Goal: Task Accomplishment & Management: Use online tool/utility

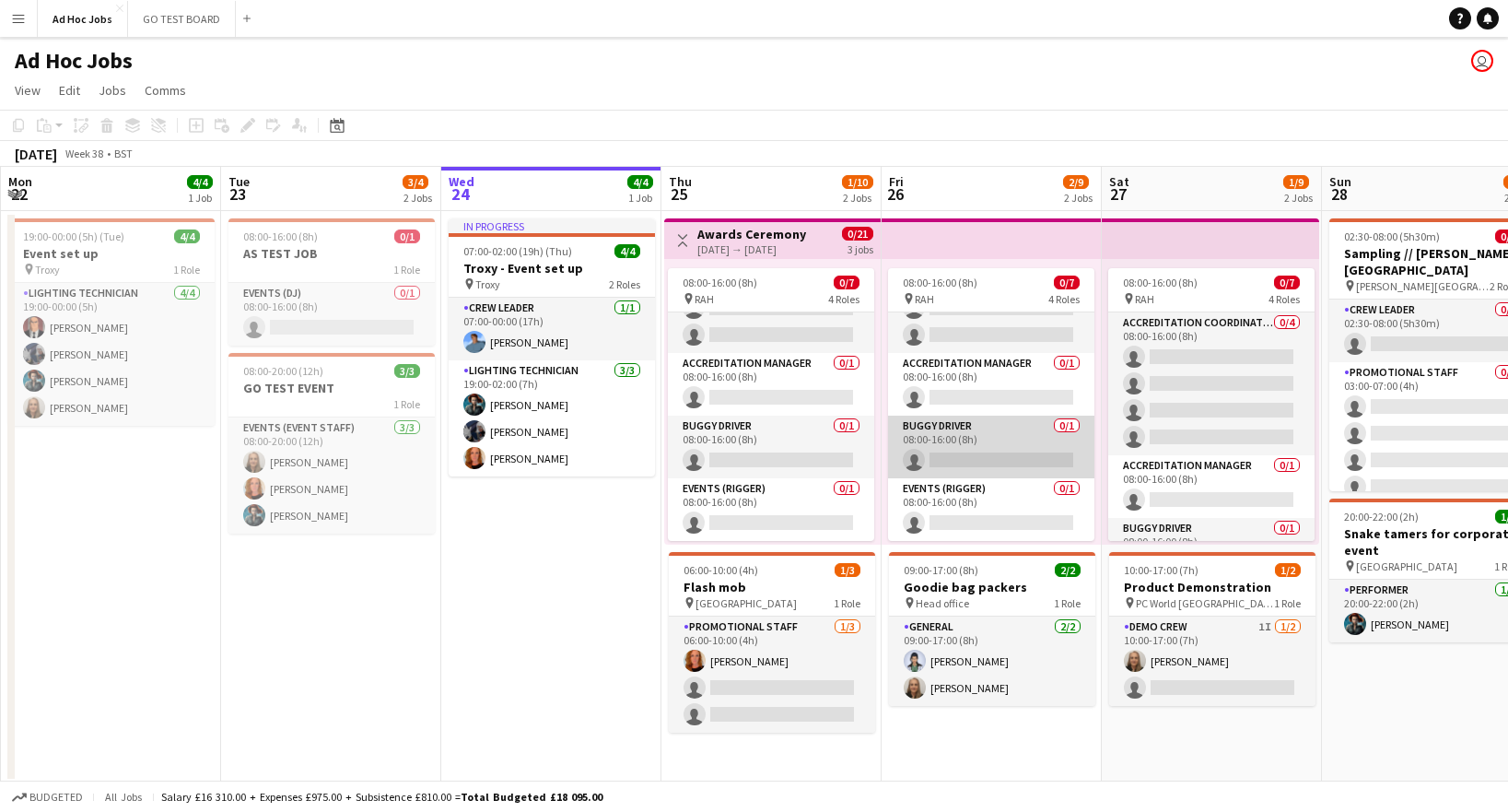
scroll to position [37, 0]
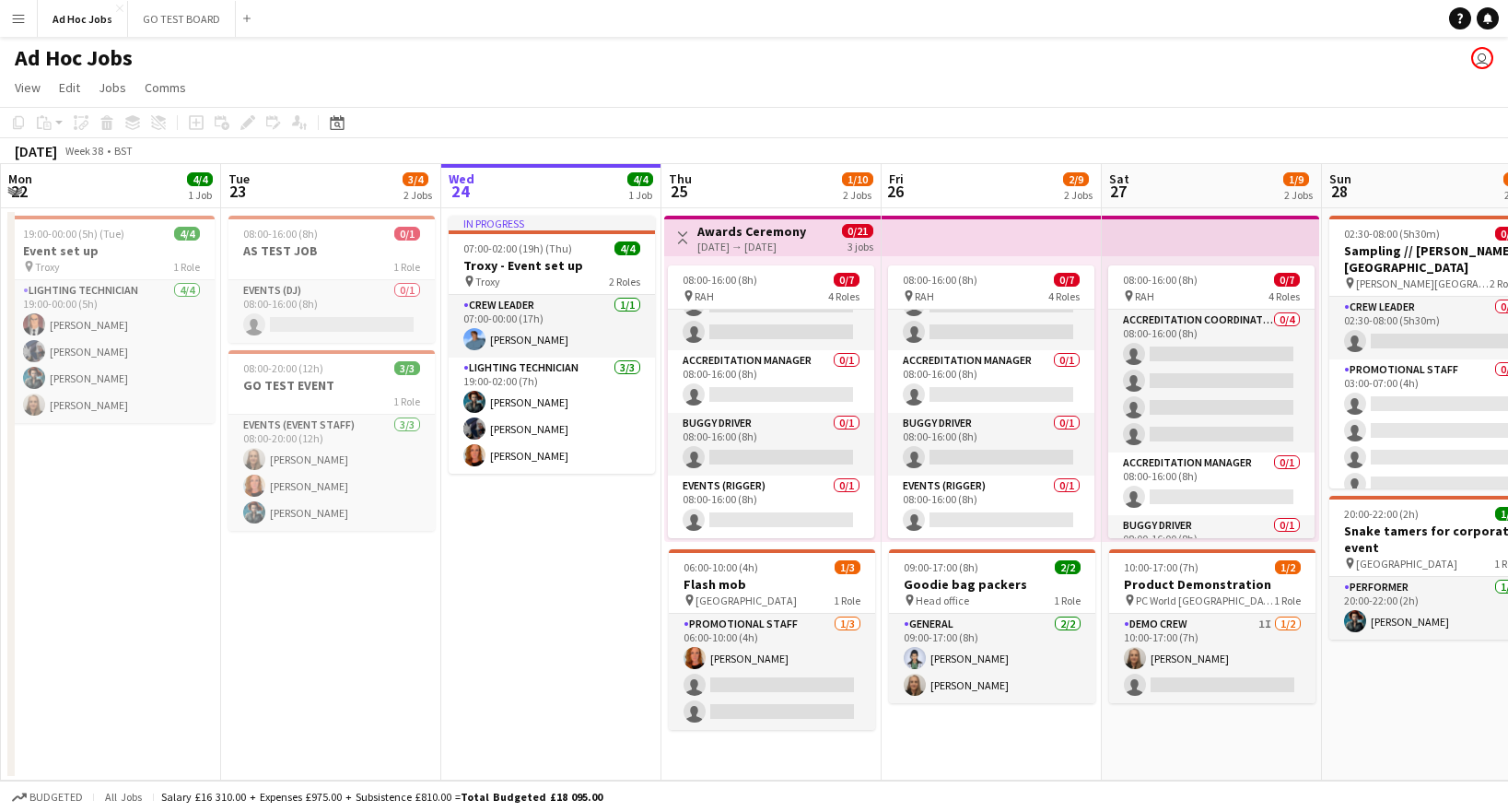
click at [339, 96] on app-page-menu "View Day view expanded Day view collapsed Month view Date picker Jump to [DATE]…" at bounding box center [754, 88] width 1508 height 35
click at [527, 643] on app-date-cell "In progress 07:00-02:00 (19h) (Thu) 4/4 Troxy - Event set up pin Troxy 2 Roles …" at bounding box center [552, 494] width 220 height 572
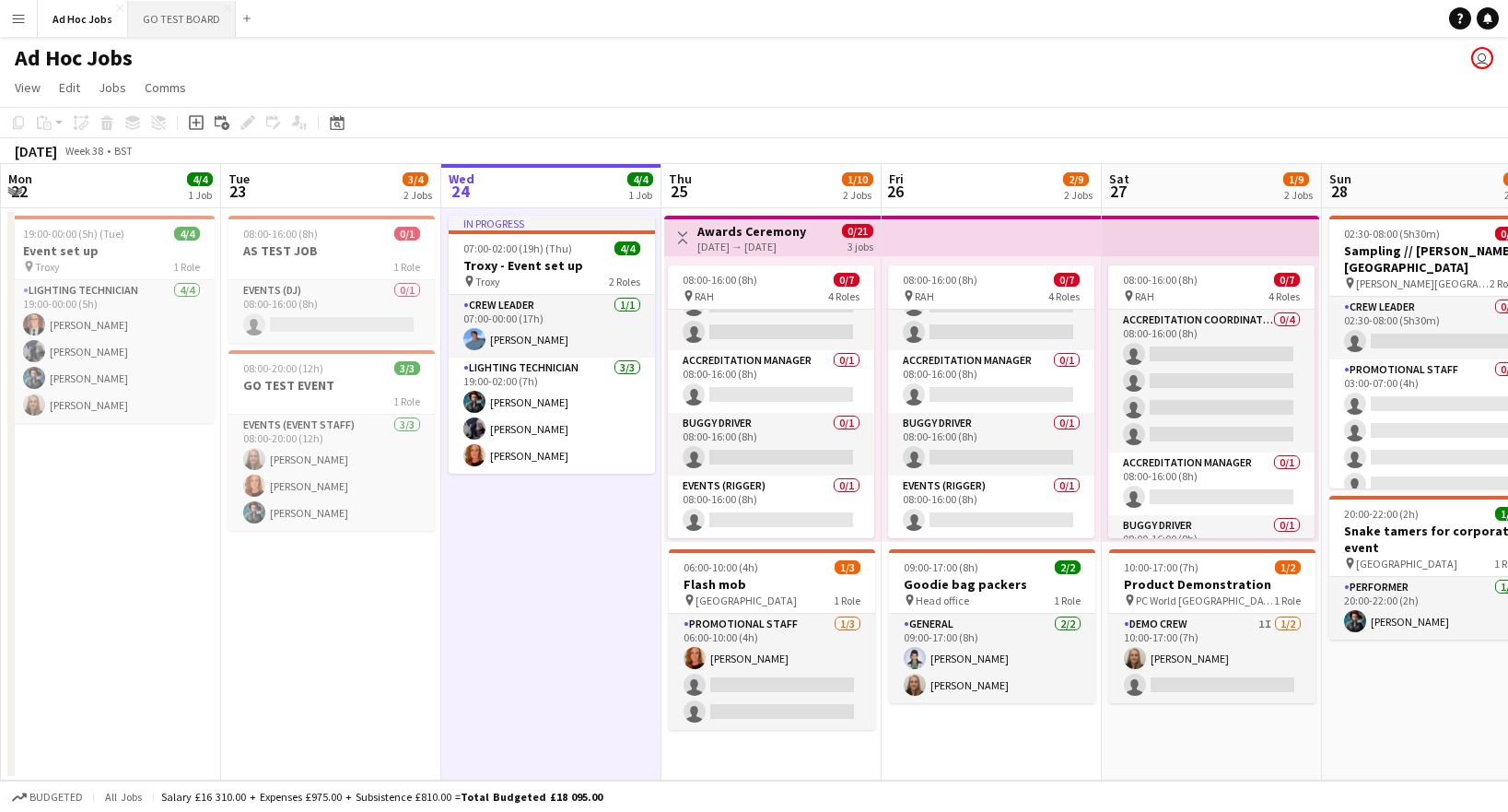
click at [173, 19] on button "GO TEST BOARD Close" at bounding box center [182, 19] width 108 height 36
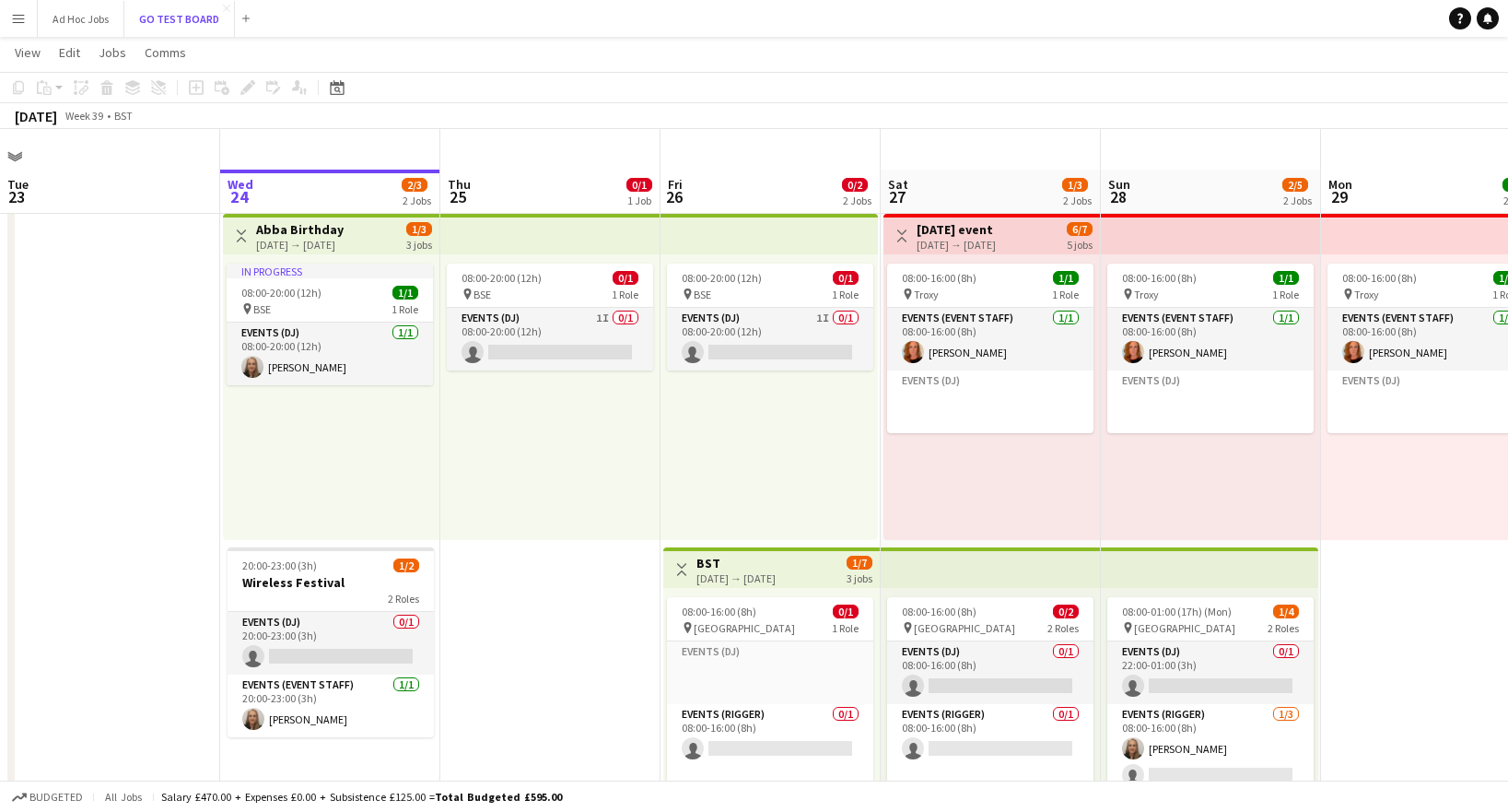
scroll to position [303, 0]
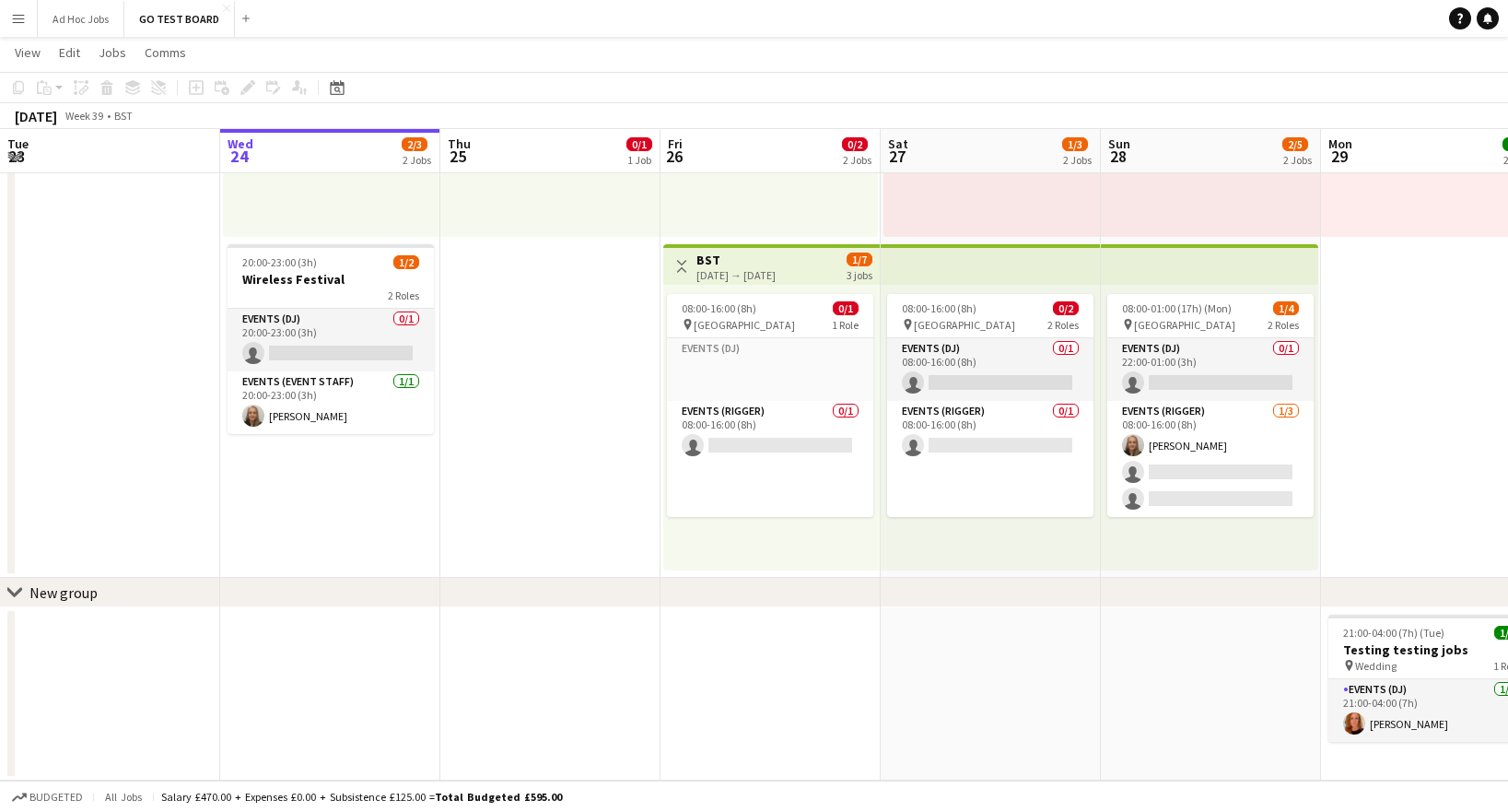
click at [82, 600] on div "New group" at bounding box center [64, 592] width 69 height 19
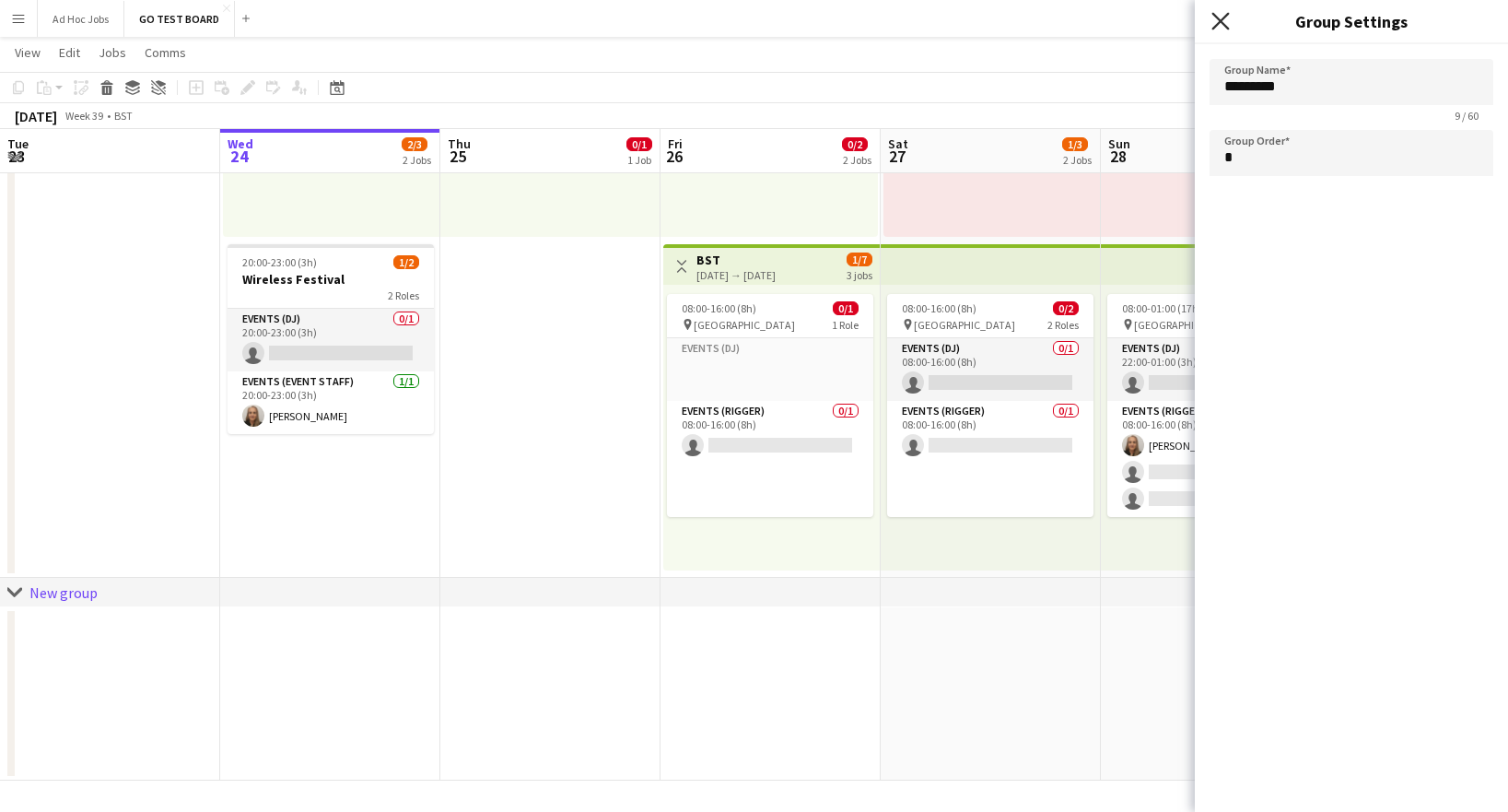
click at [1226, 21] on icon "Close pop-in" at bounding box center [1220, 21] width 18 height 18
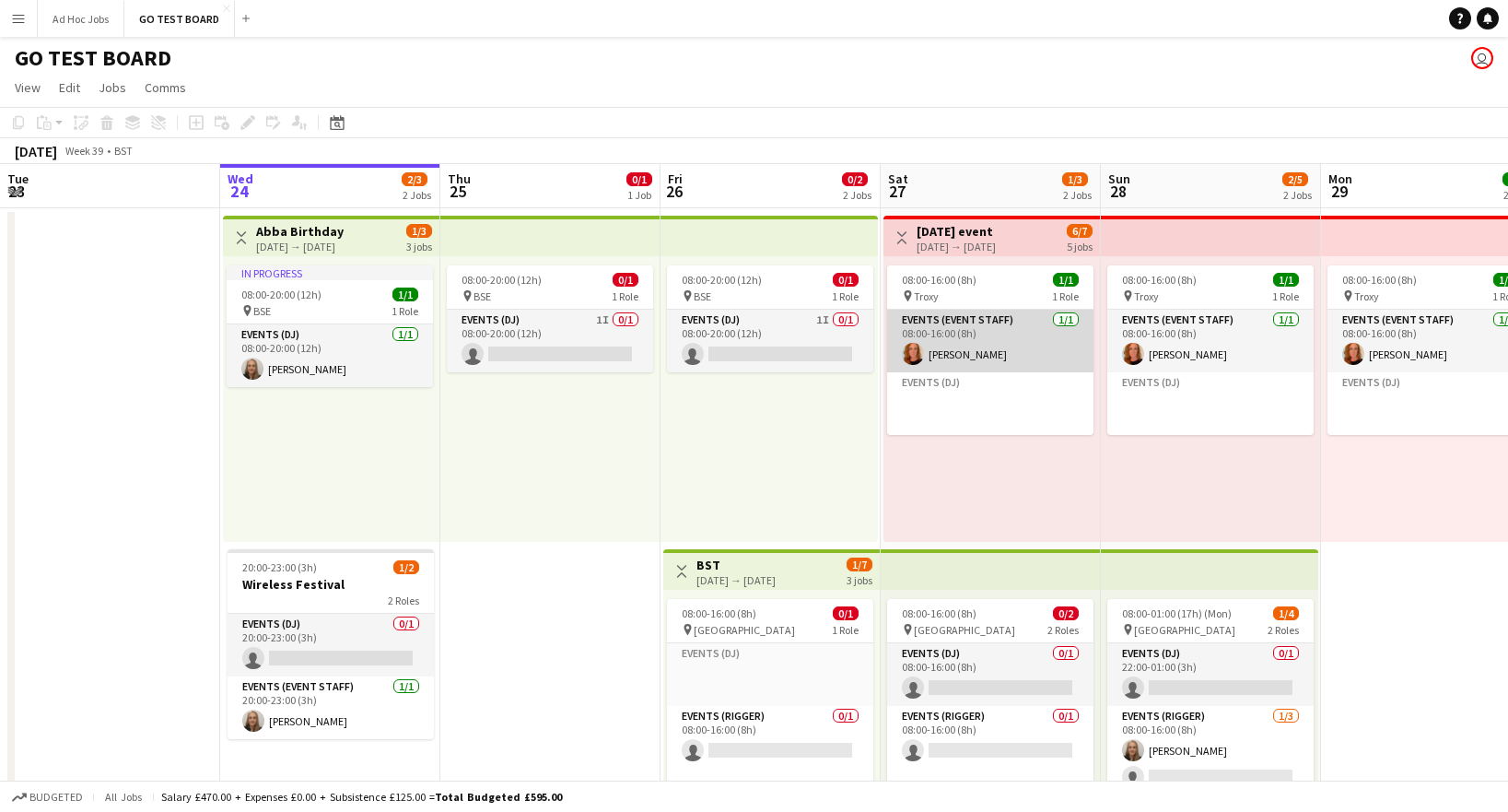
click at [1006, 341] on app-card-role "Events (Event Staff) [DATE] 08:00-16:00 (8h) [PERSON_NAME]" at bounding box center [991, 340] width 206 height 63
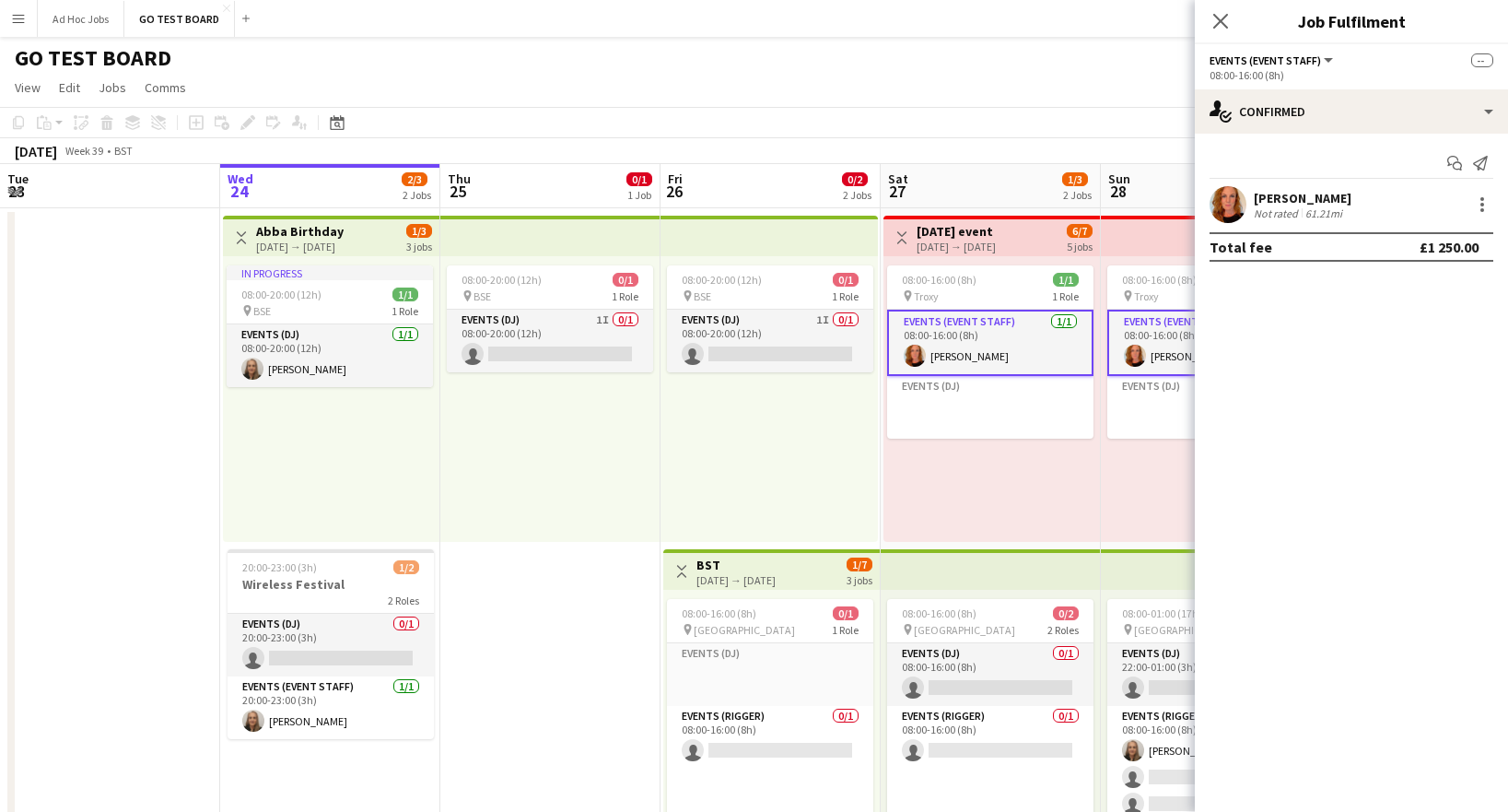
click at [1014, 337] on app-card-role "Events (Event Staff) [DATE] 08:00-16:00 (8h) [PERSON_NAME]" at bounding box center [991, 342] width 206 height 67
click at [1428, 158] on icon "Start chat" at bounding box center [1429, 163] width 15 height 15
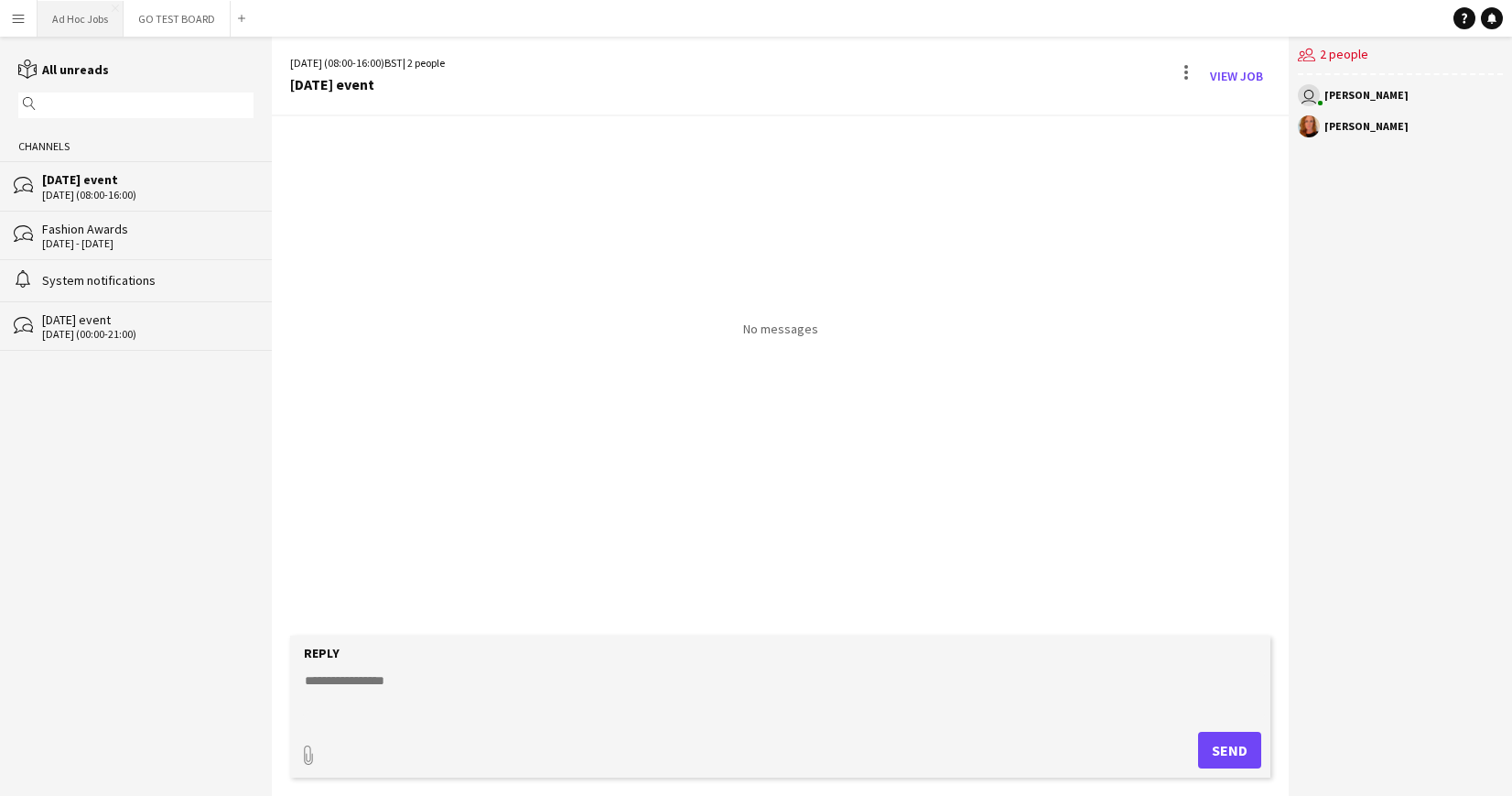
click at [83, 19] on button "Ad Hoc Jobs Close" at bounding box center [80, 19] width 86 height 36
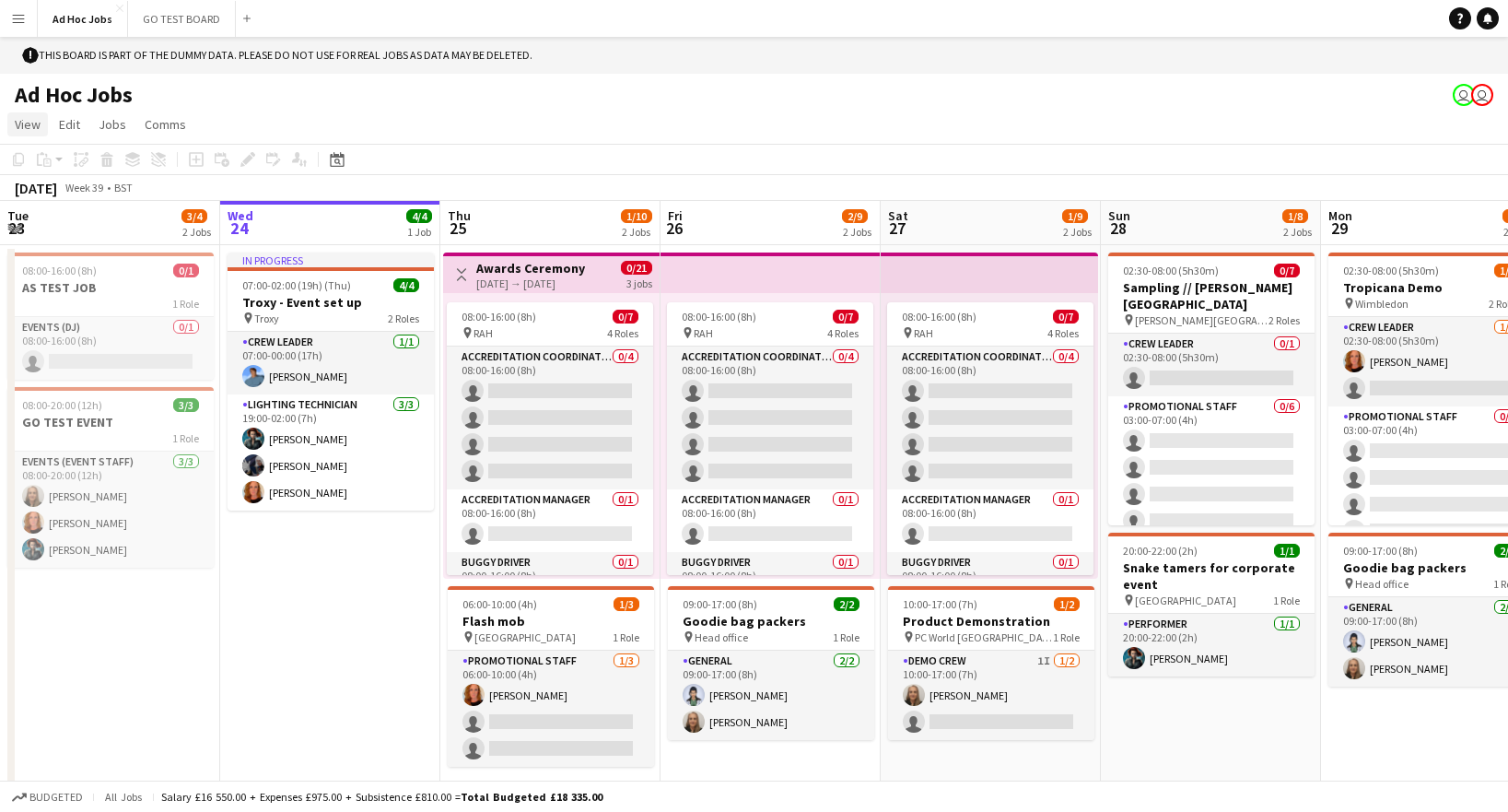
click at [22, 124] on span "View" at bounding box center [28, 124] width 26 height 17
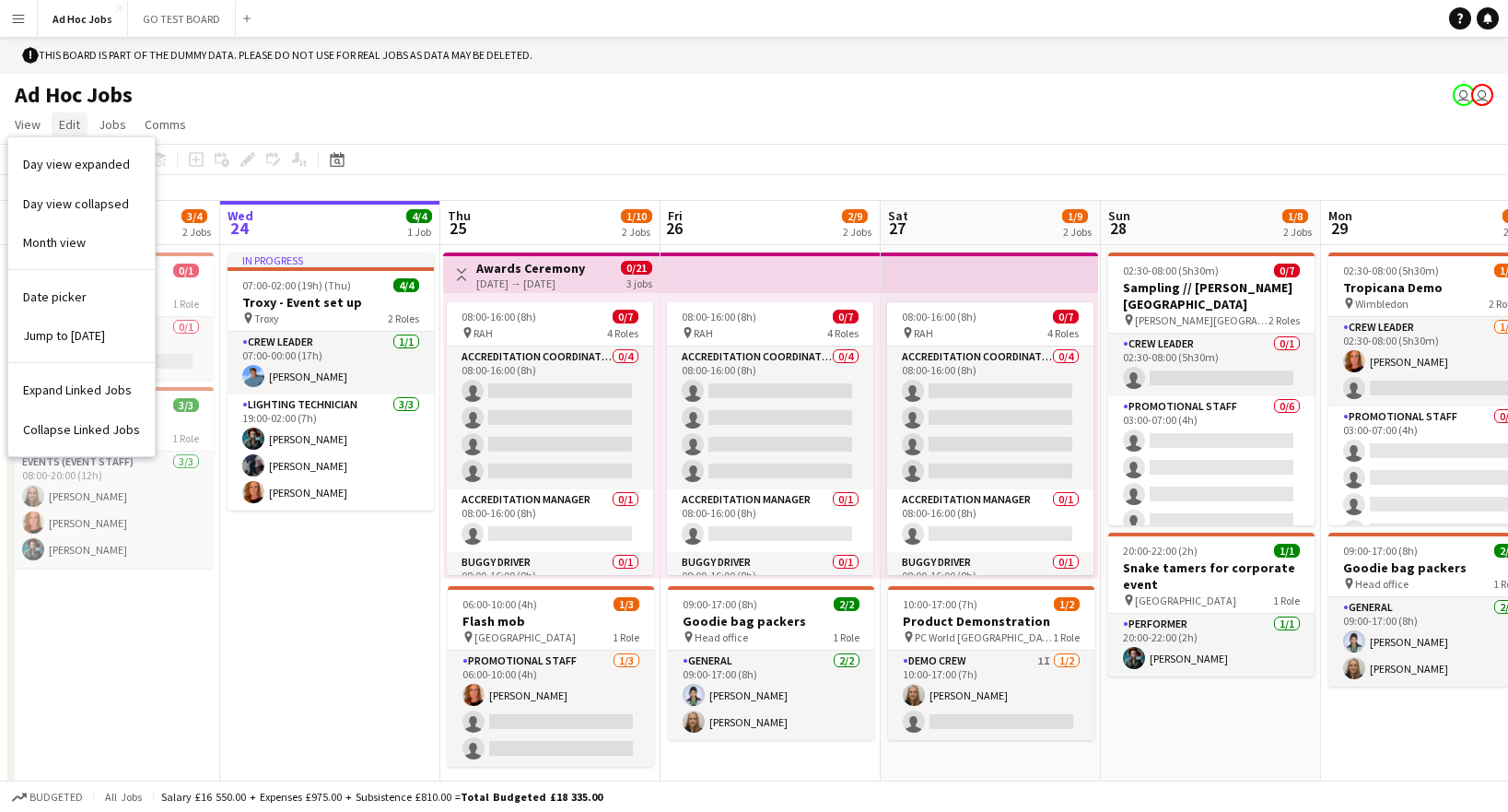
click at [71, 124] on span "Edit" at bounding box center [69, 124] width 21 height 17
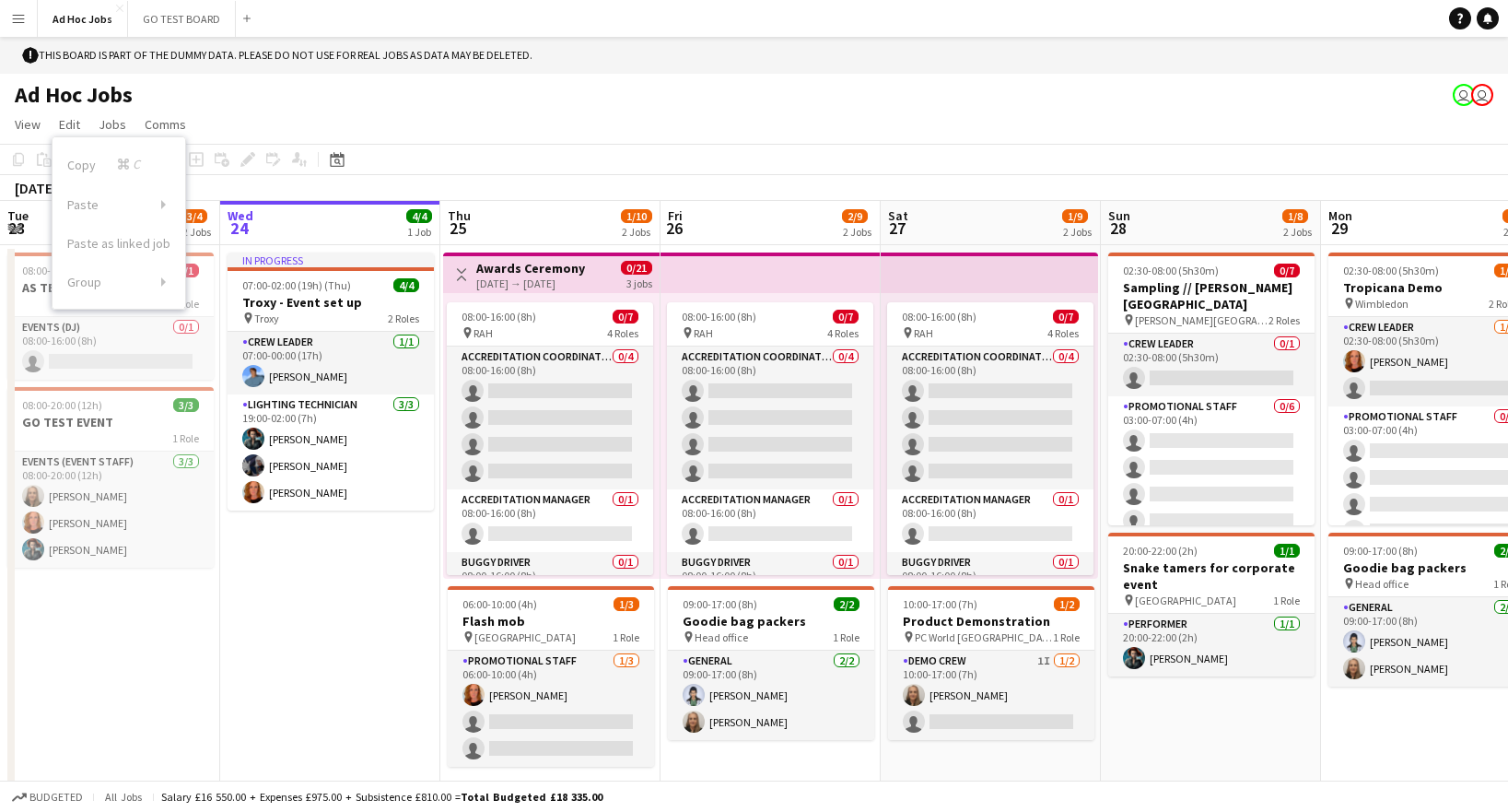
click at [21, 19] on app-icon "Menu" at bounding box center [18, 18] width 15 height 15
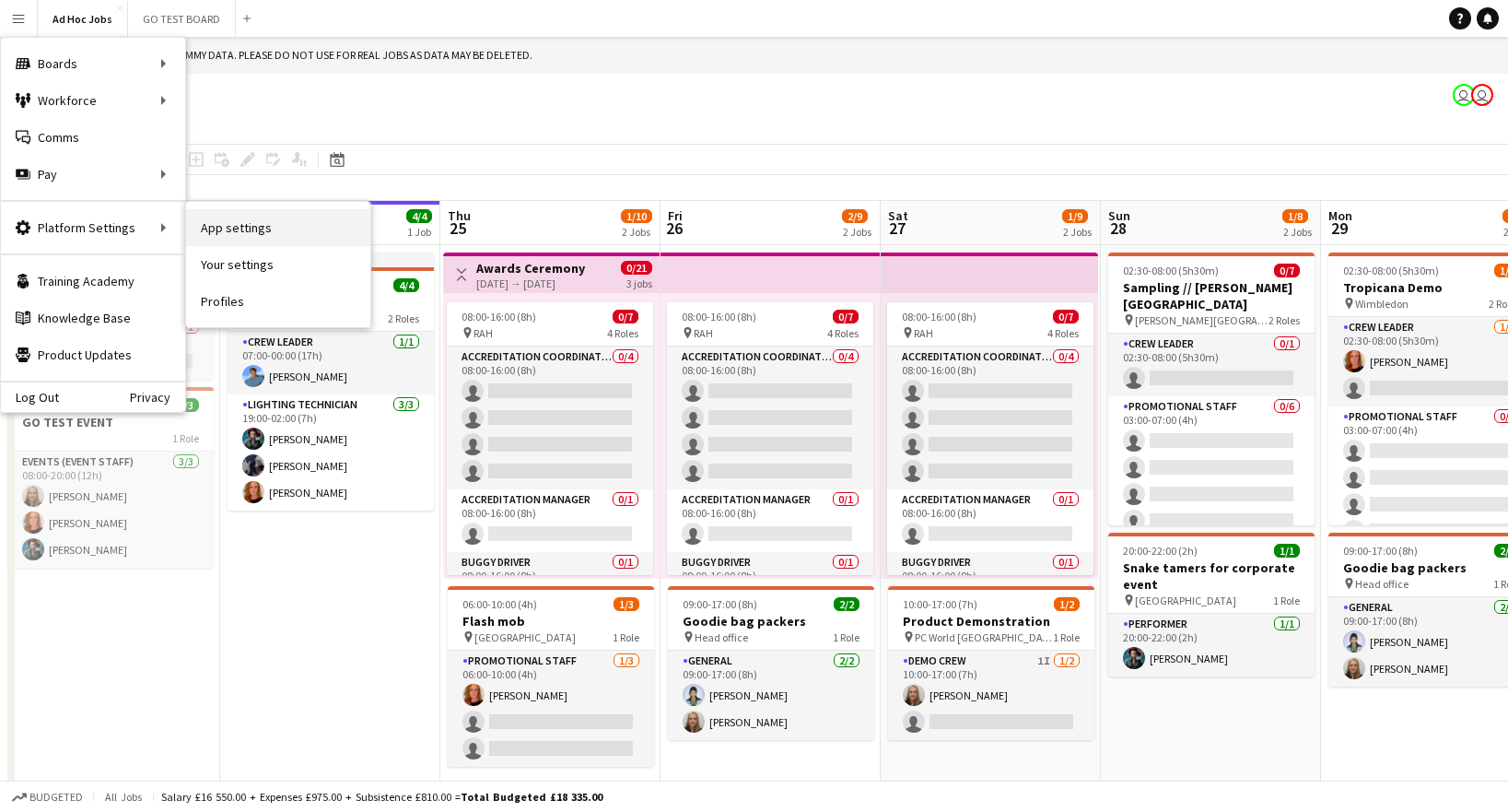
click at [257, 229] on link "App settings" at bounding box center [278, 227] width 185 height 37
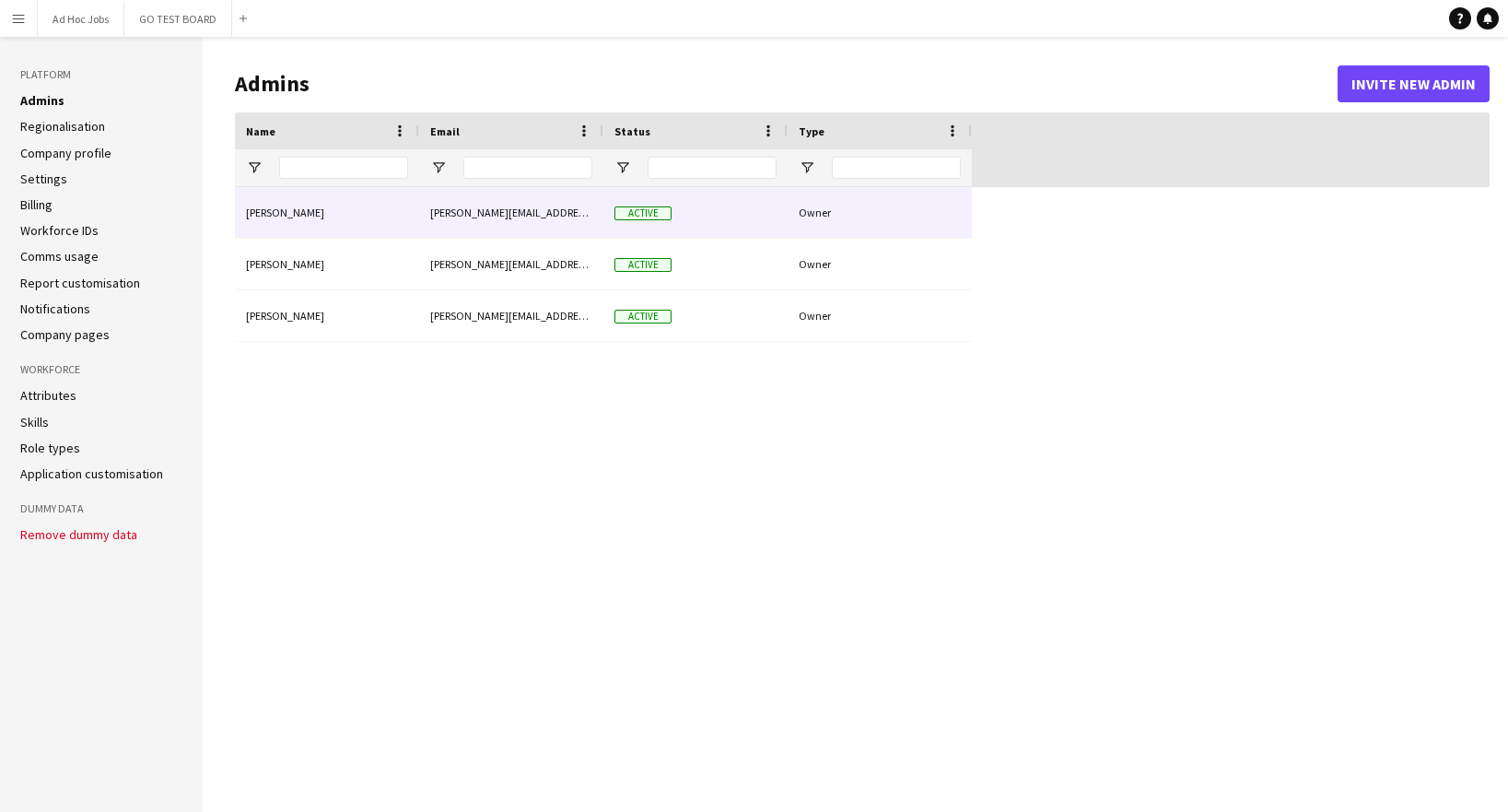
type input "**********"
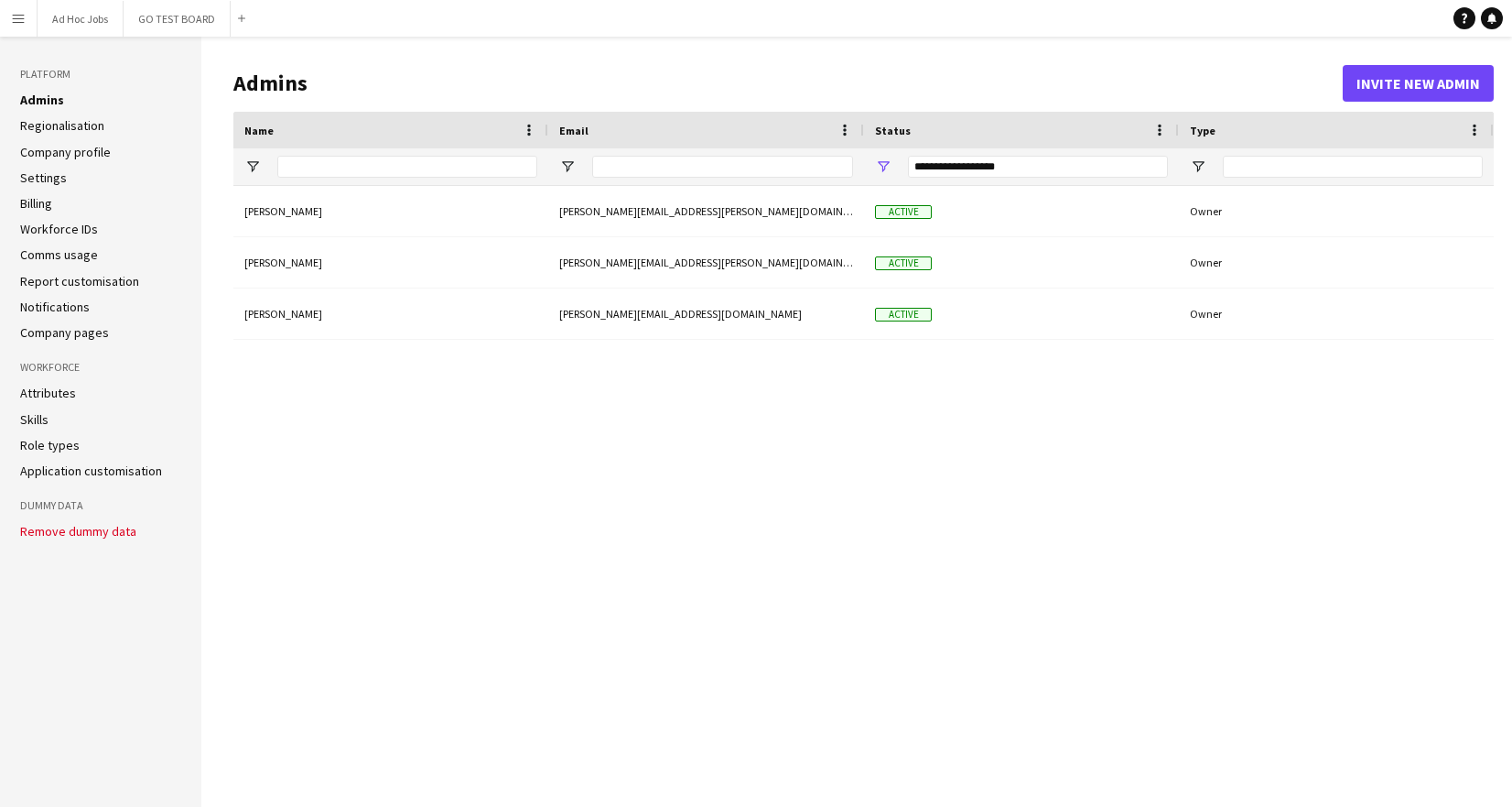
click at [58, 449] on link "Role types" at bounding box center [49, 445] width 59 height 17
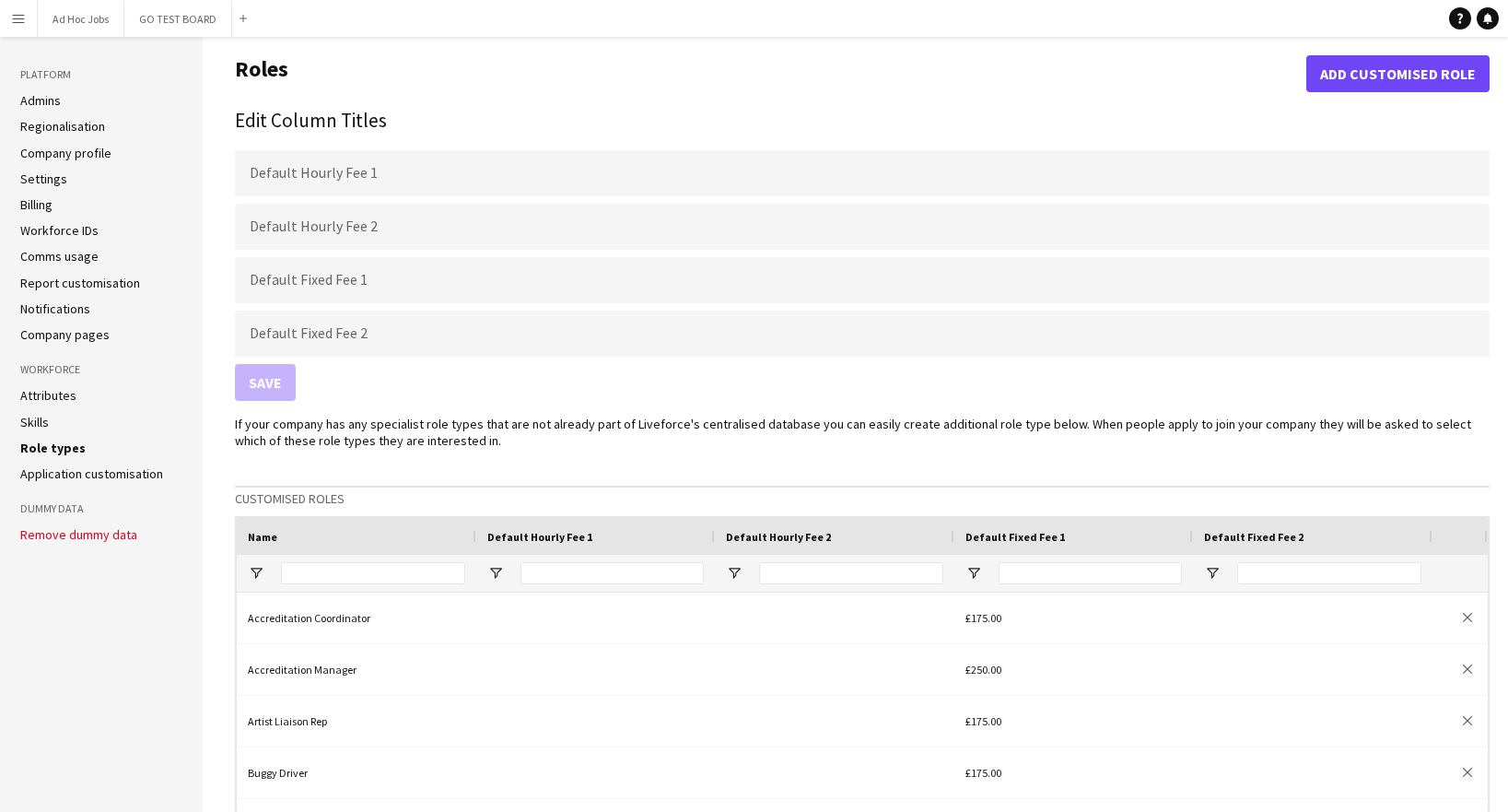
click at [57, 100] on link "Admins" at bounding box center [40, 100] width 41 height 17
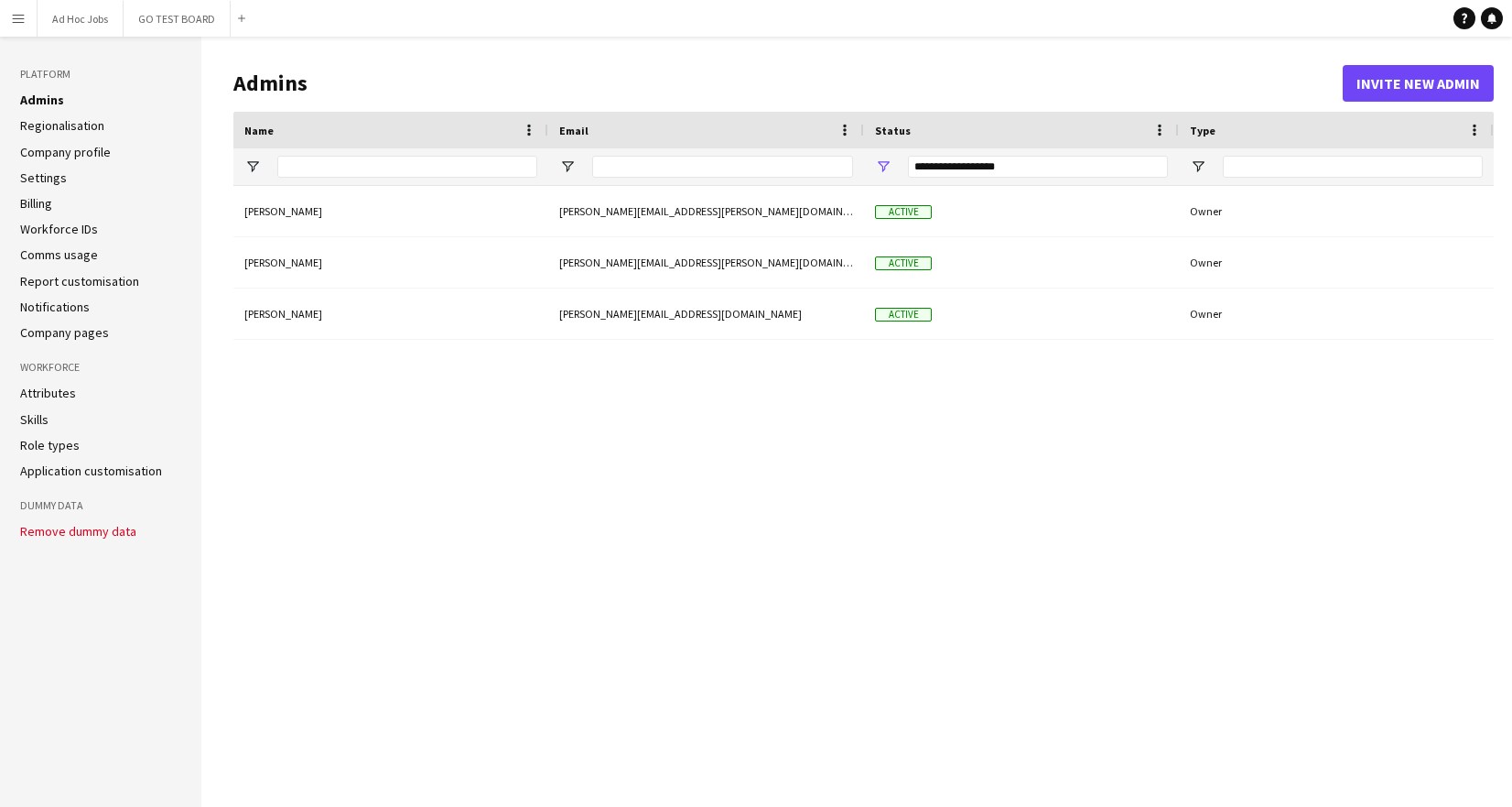
click at [22, 19] on app-icon "Menu" at bounding box center [18, 18] width 15 height 15
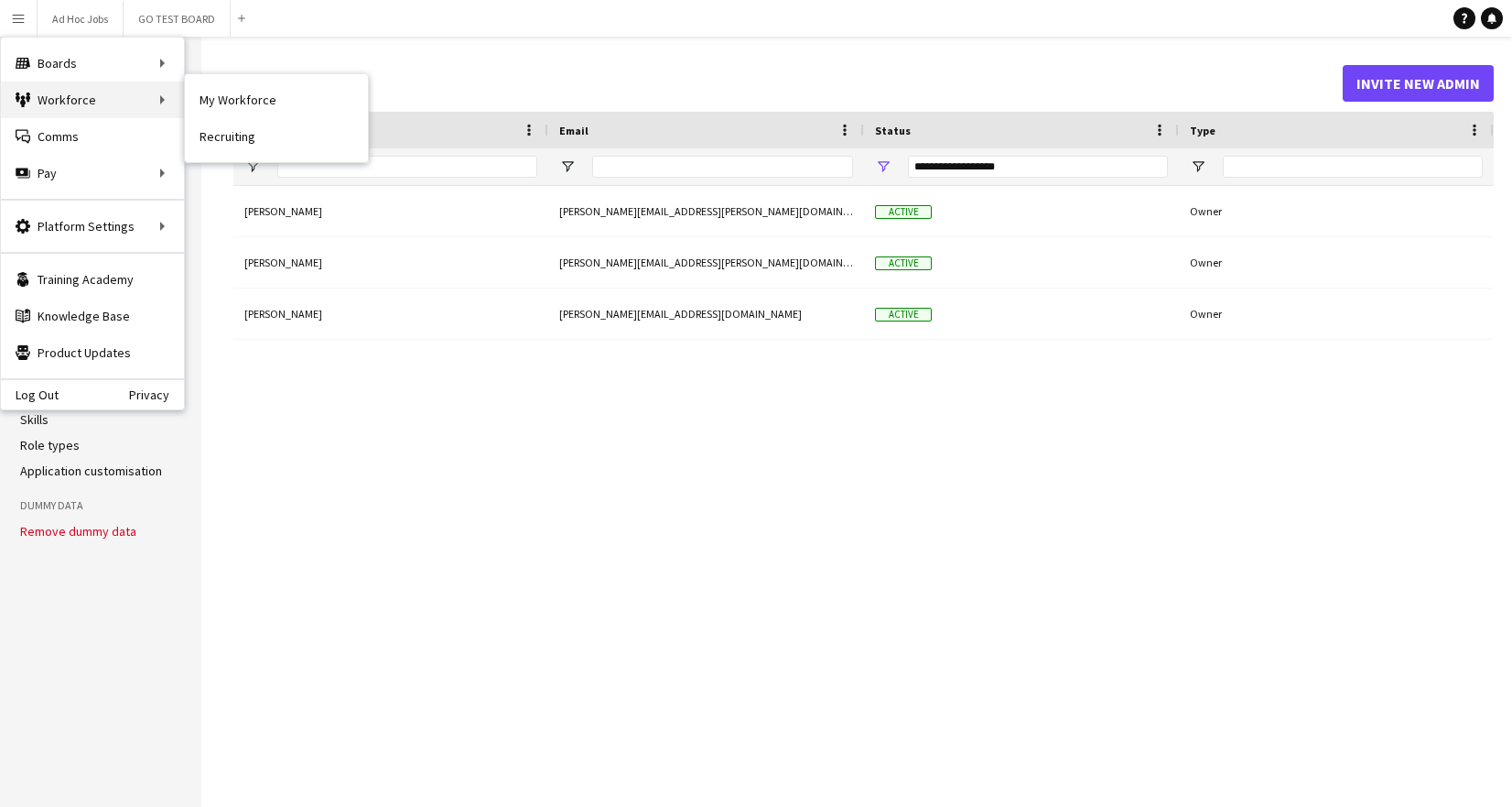
click at [71, 105] on div "Workforce Workforce" at bounding box center [93, 100] width 183 height 37
click at [235, 101] on link "My Workforce" at bounding box center [276, 100] width 183 height 37
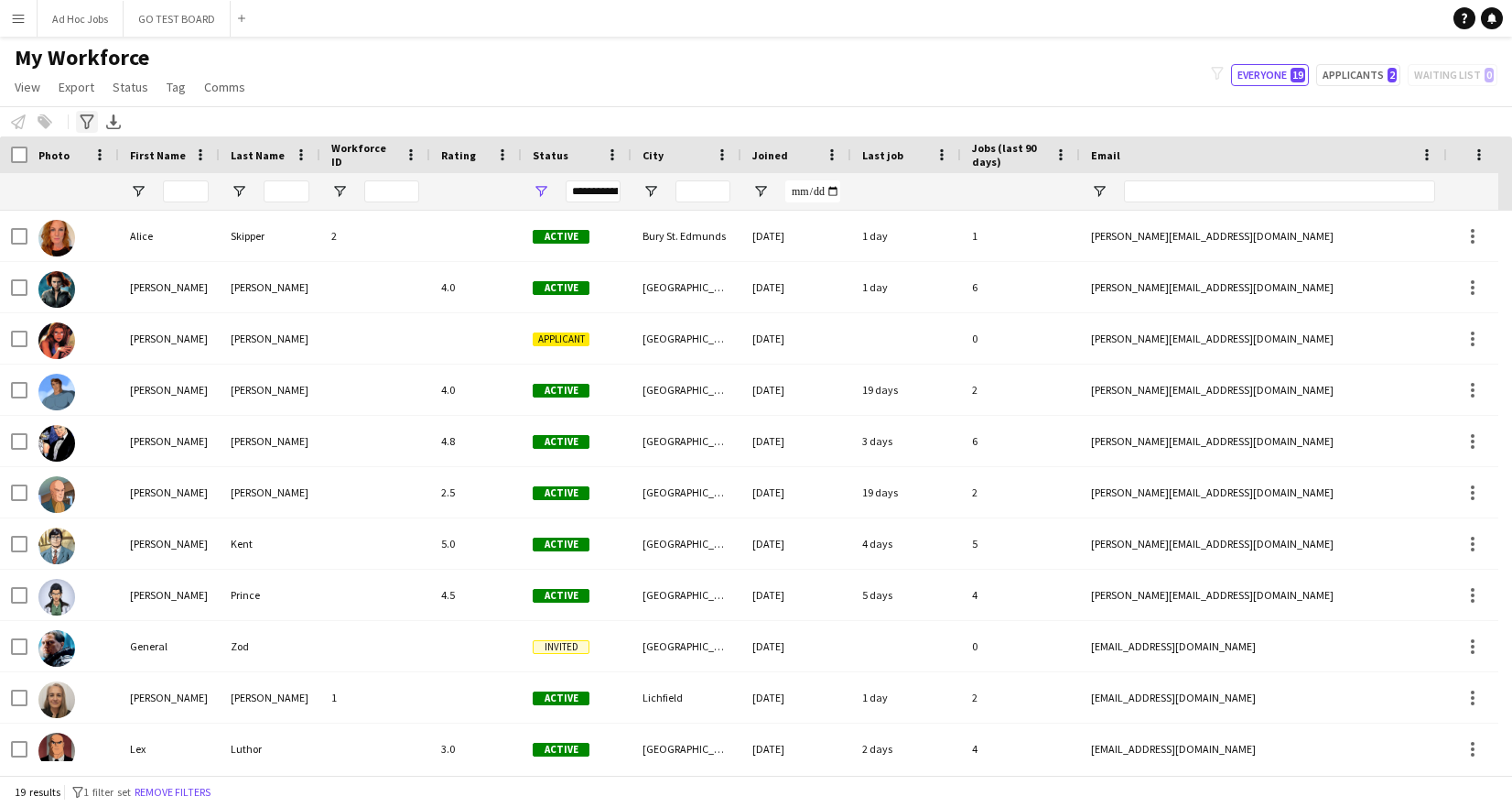
click at [84, 121] on icon at bounding box center [87, 121] width 14 height 15
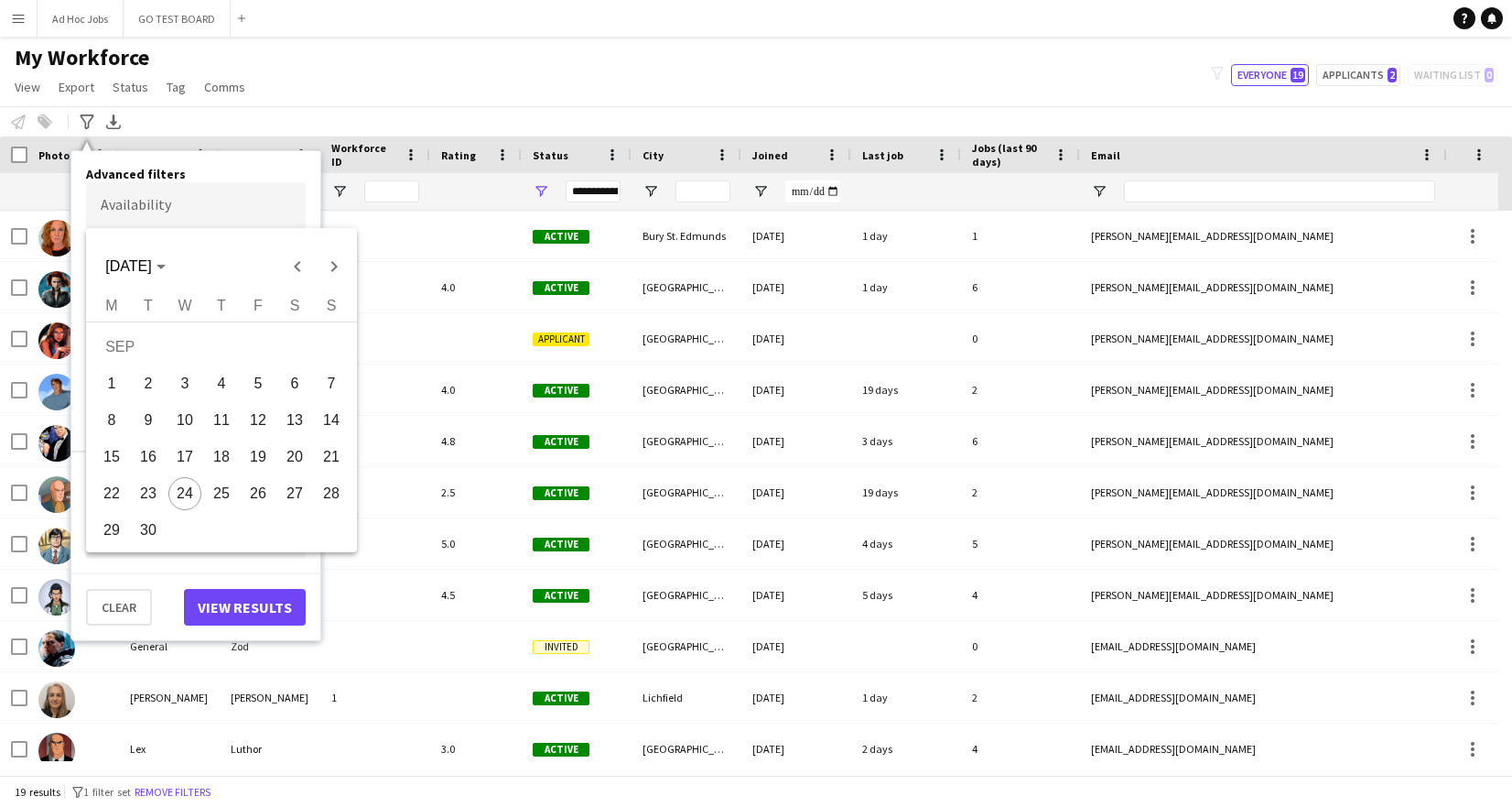
click at [181, 202] on body "Menu Boards Boards Boards All jobs Status Workforce Workforce My Workforce Recr…" at bounding box center [756, 404] width 1512 height 807
click at [145, 379] on span "2" at bounding box center [148, 383] width 33 height 33
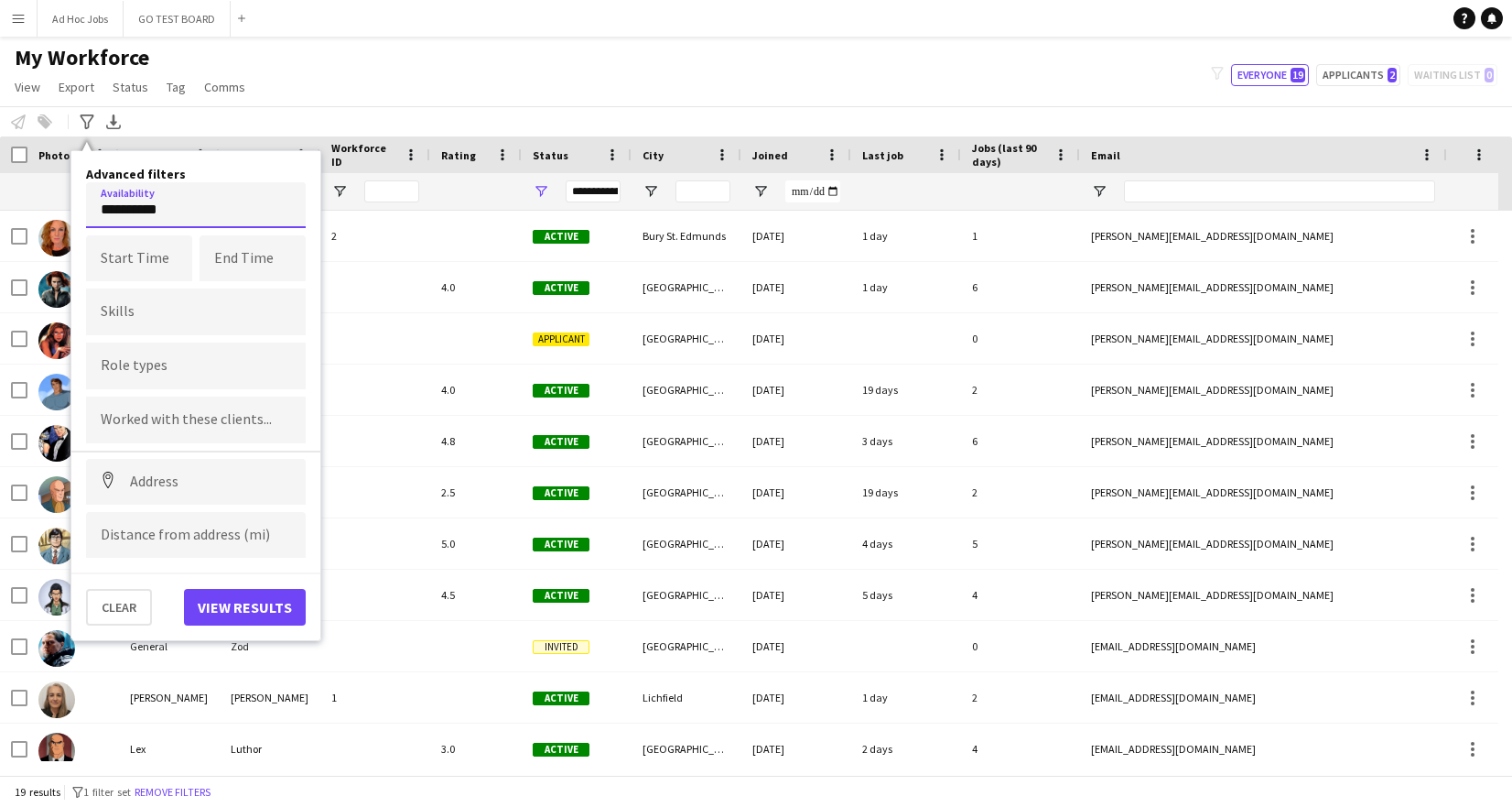
click at [197, 203] on input "**********" at bounding box center [195, 205] width 220 height 45
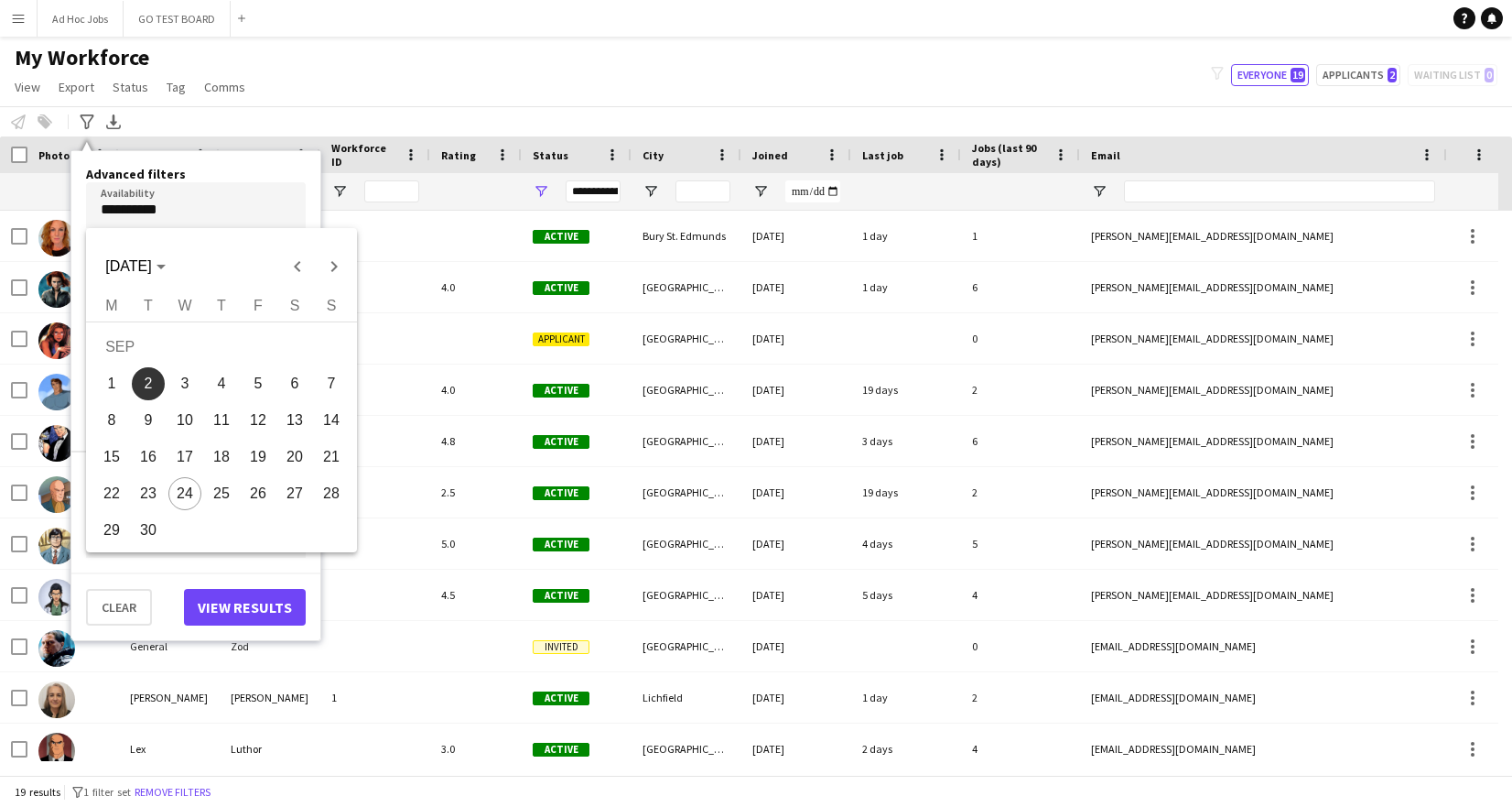
click at [242, 492] on span "26" at bounding box center [257, 492] width 33 height 33
type input "**********"
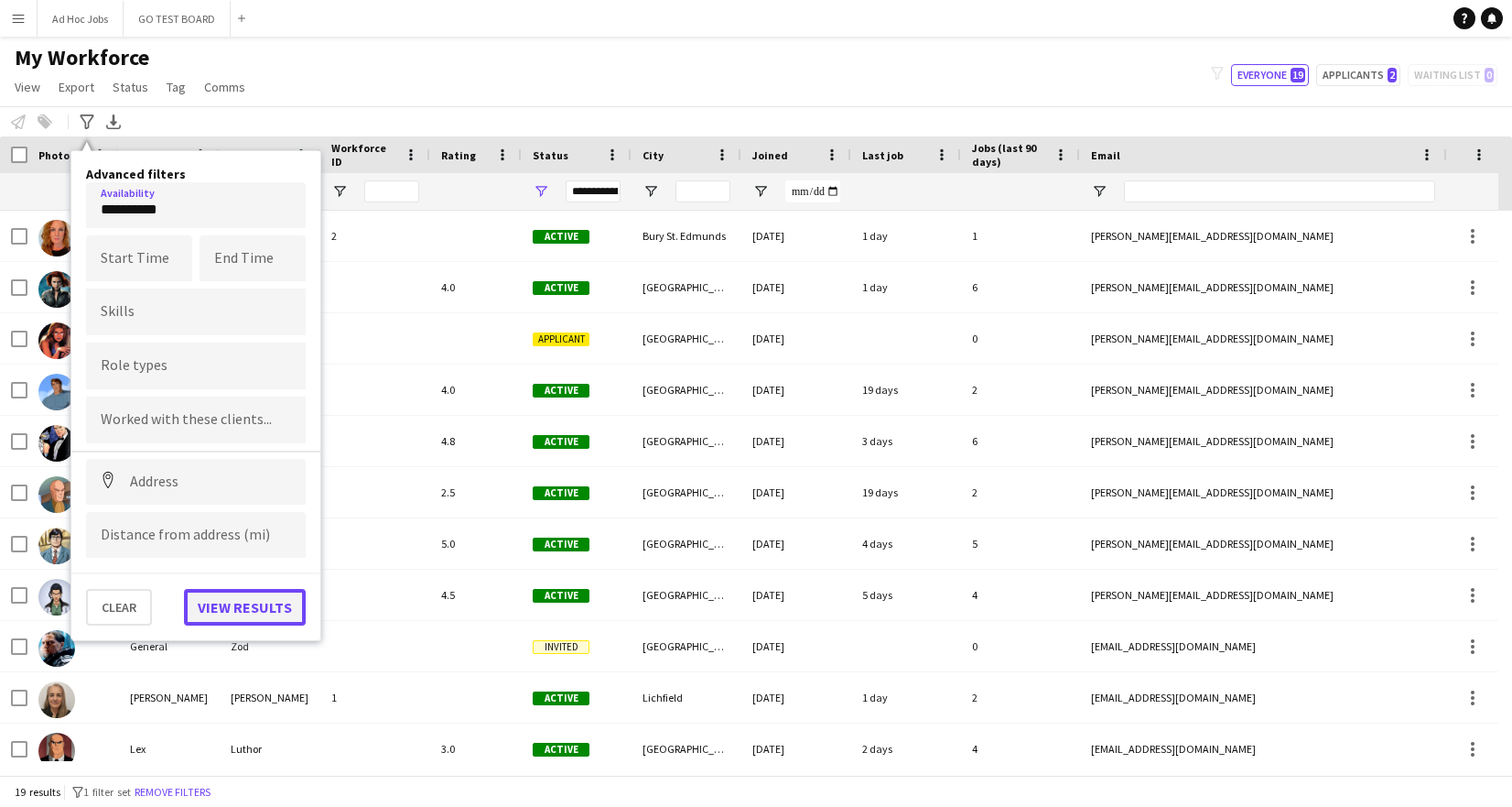
click at [259, 608] on button "View results" at bounding box center [245, 607] width 121 height 37
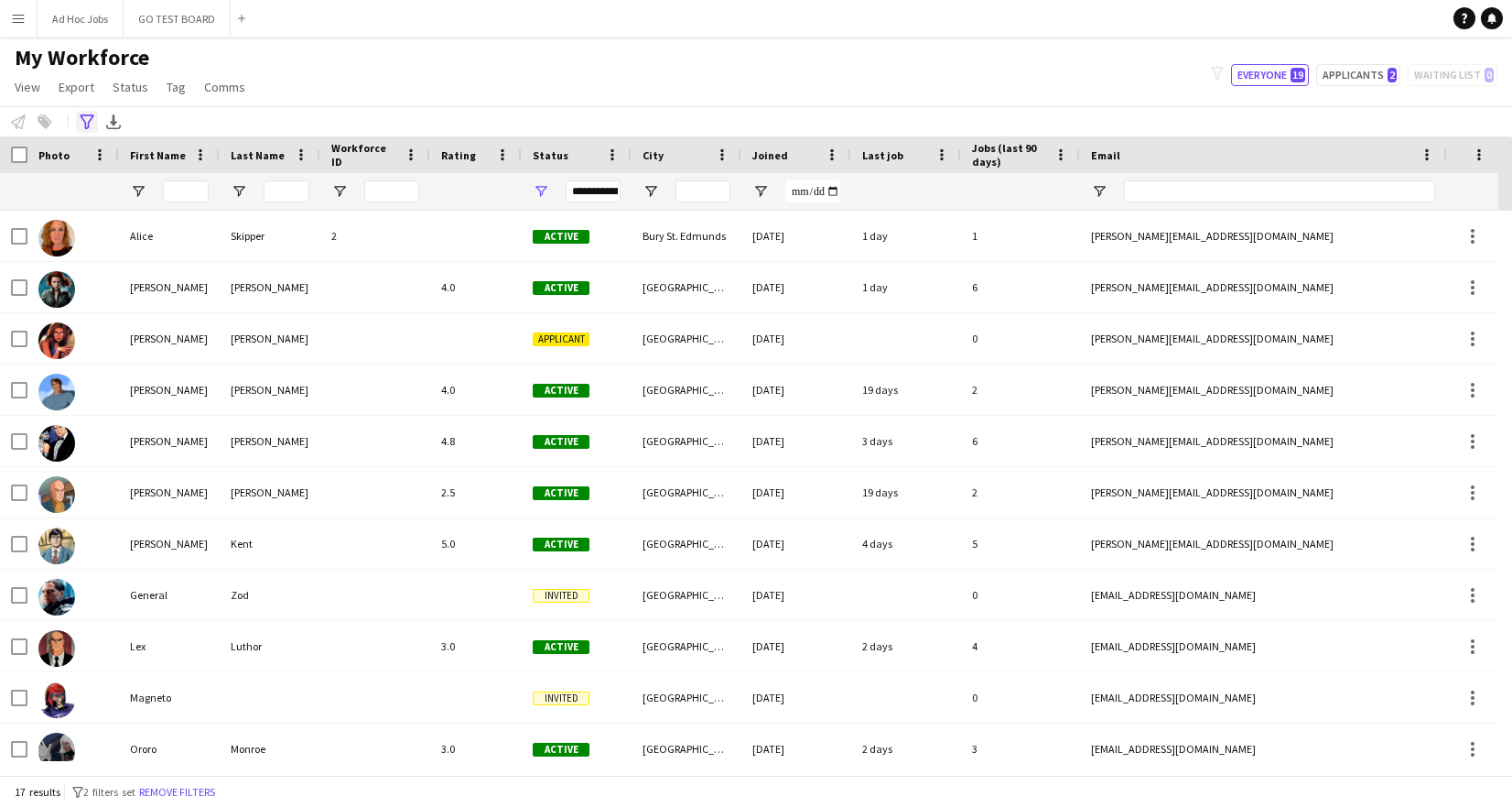
click at [89, 115] on icon "Advanced filters" at bounding box center [87, 121] width 15 height 15
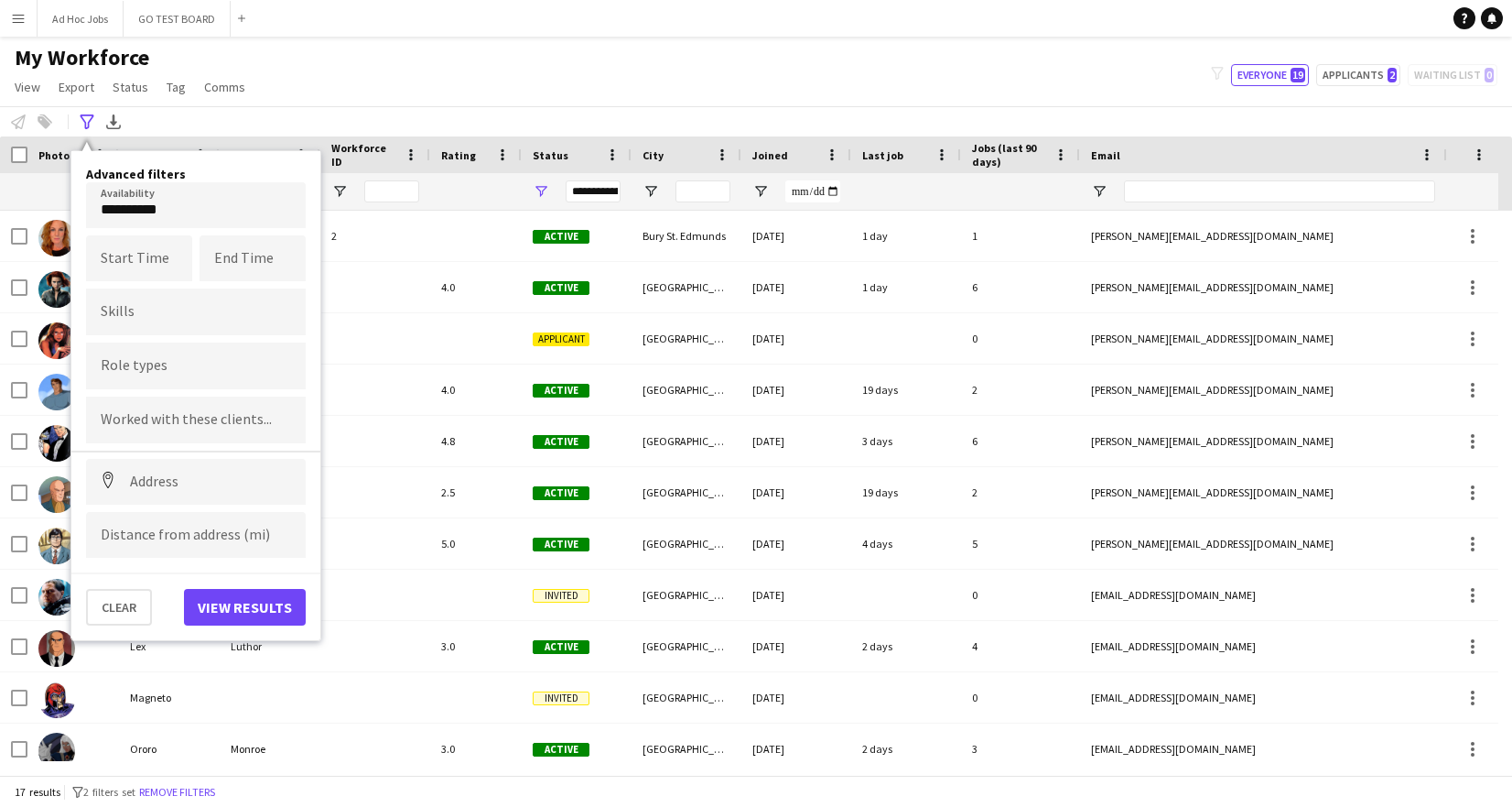
click at [194, 319] on input "Type to search skills..." at bounding box center [195, 311] width 190 height 17
click at [237, 361] on div "Drivers Licence (Class B)" at bounding box center [195, 362] width 220 height 44
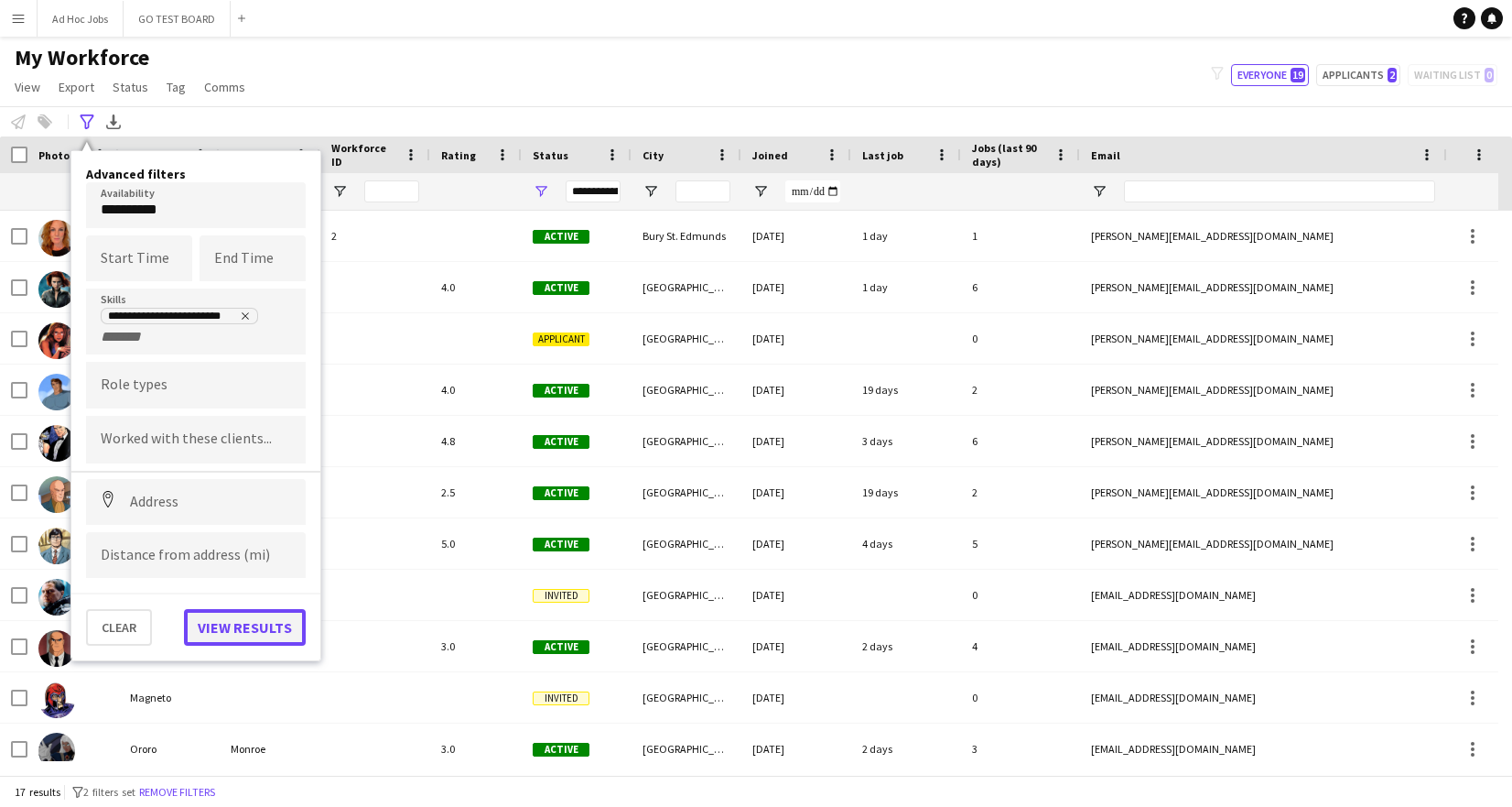
click at [236, 632] on button "View results" at bounding box center [245, 626] width 121 height 37
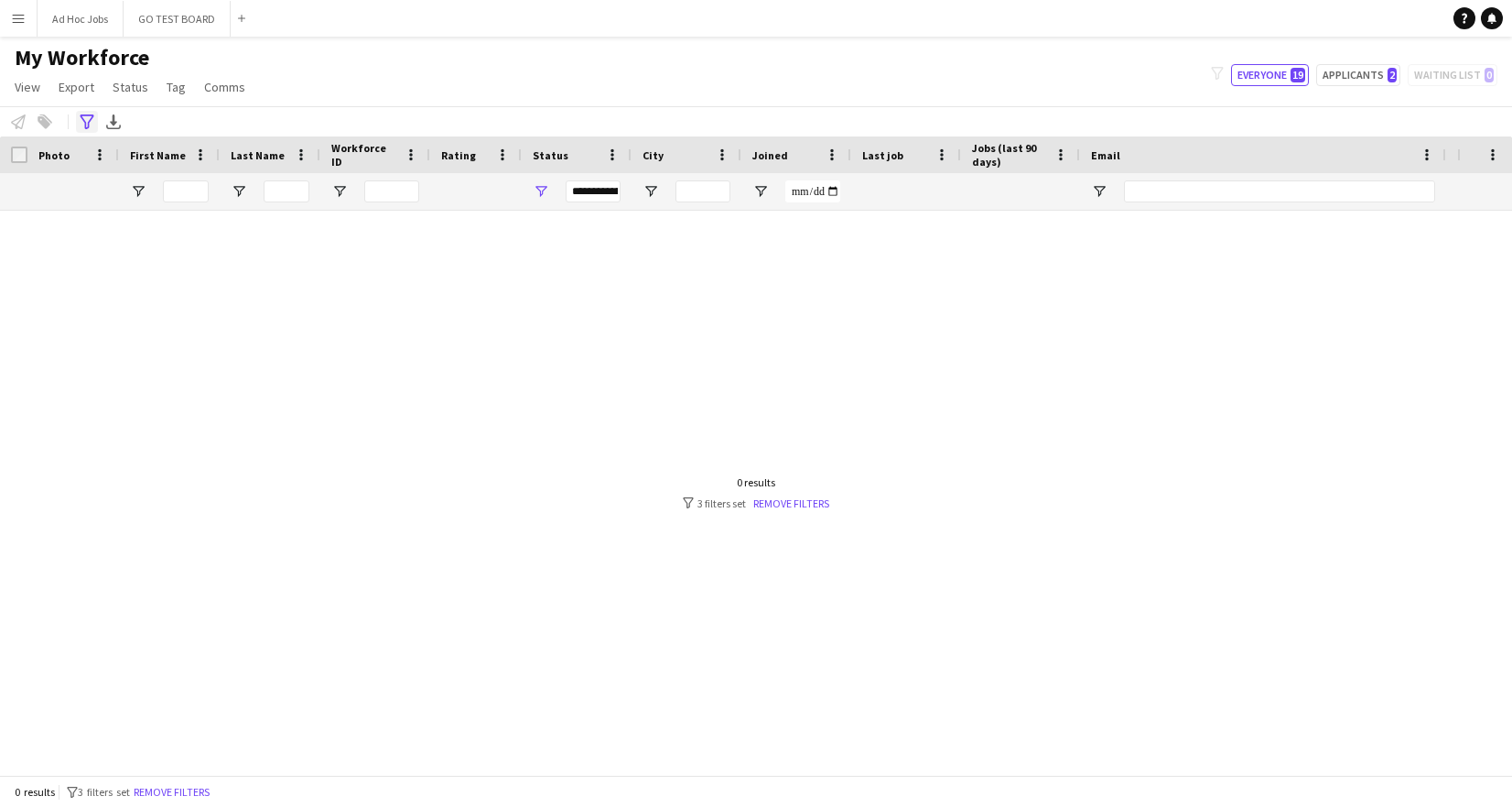
click at [86, 121] on icon "Advanced filters" at bounding box center [87, 121] width 15 height 15
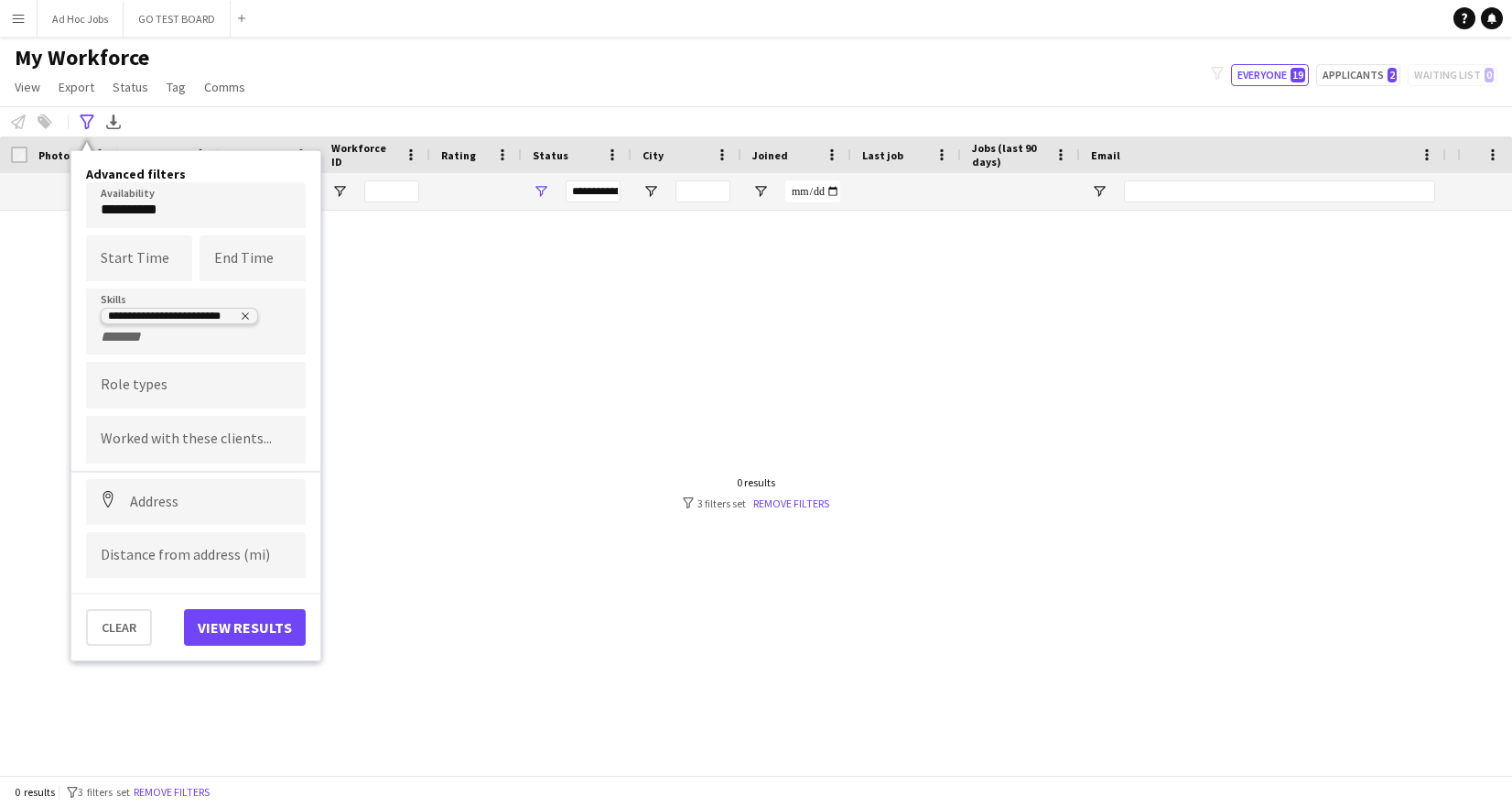
click at [250, 315] on icon "Remove tag" at bounding box center [245, 316] width 11 height 11
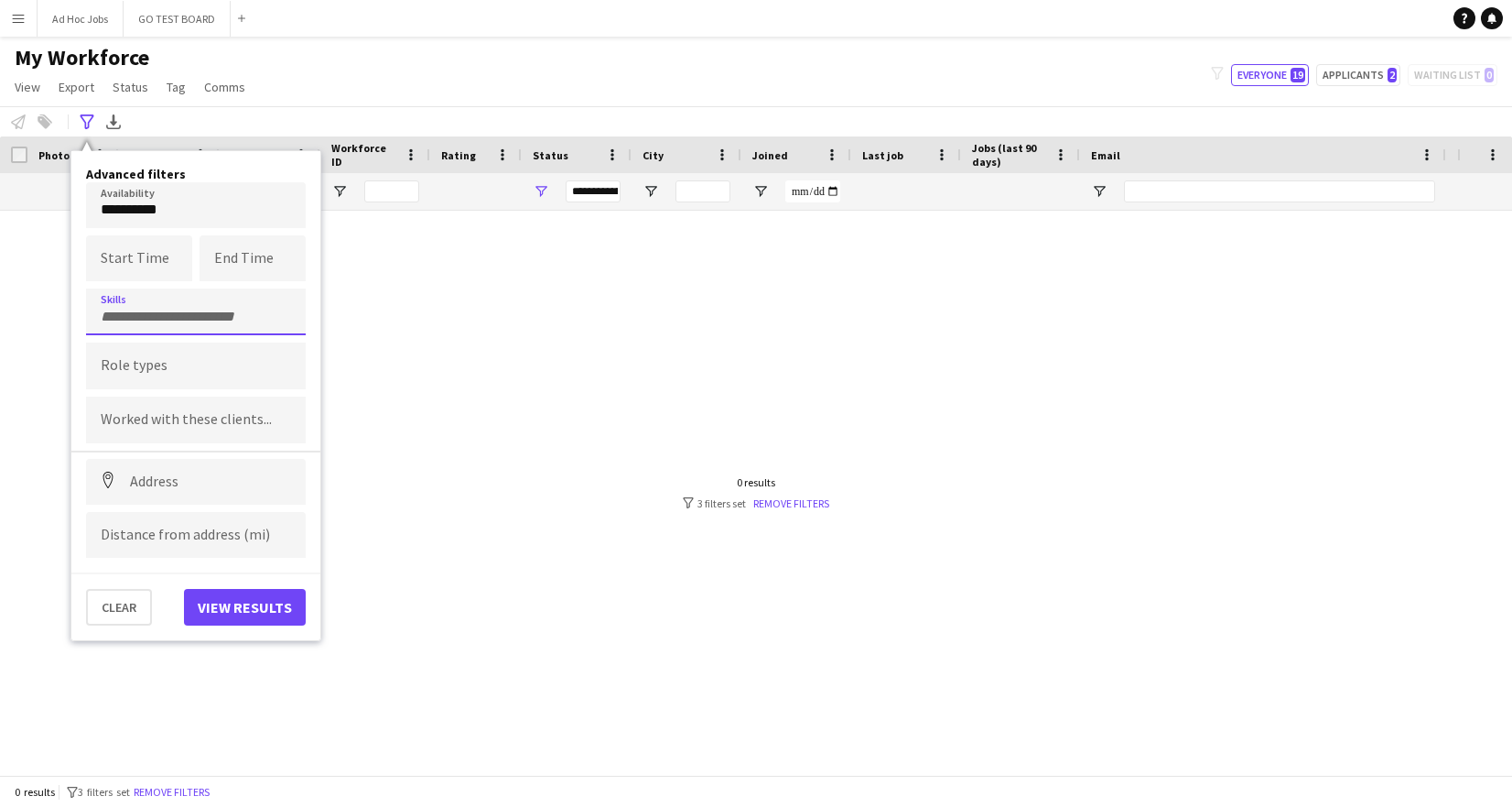
click at [250, 315] on input "Type to search skills..." at bounding box center [195, 317] width 190 height 17
click at [177, 417] on div "First Aid (First Aid At Work)" at bounding box center [195, 406] width 220 height 44
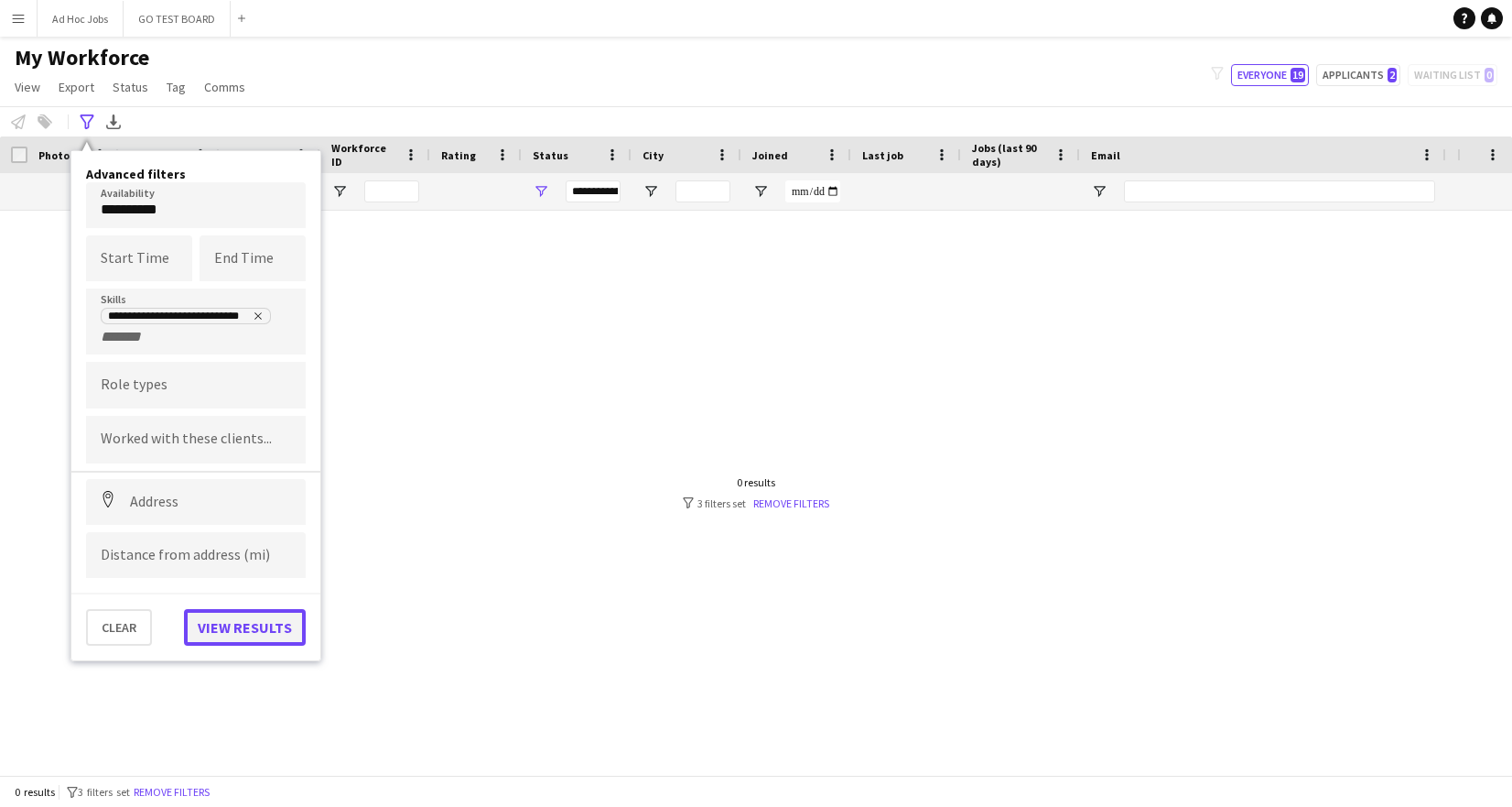
click at [241, 617] on button "View results" at bounding box center [245, 626] width 121 height 37
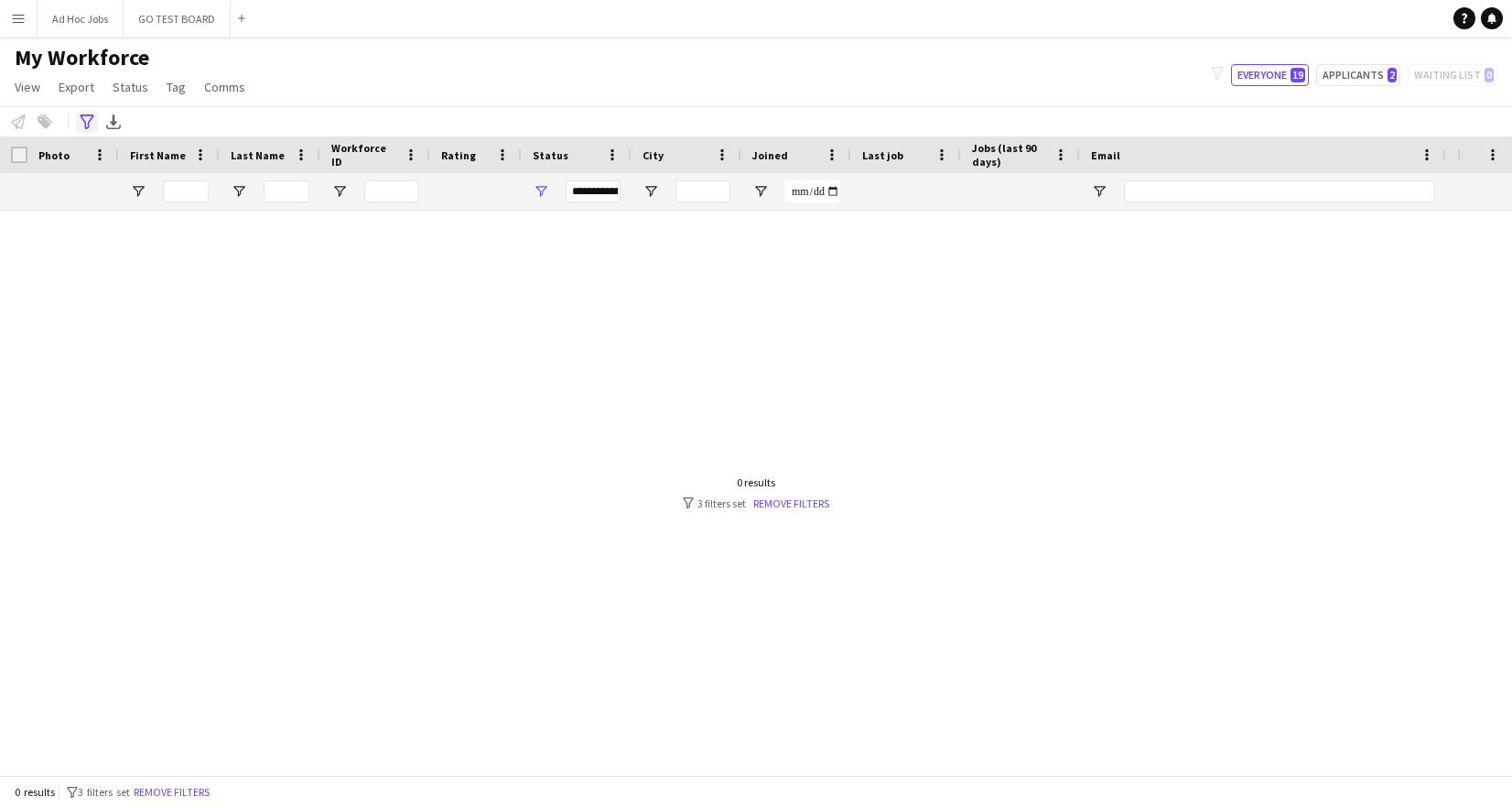
click at [82, 112] on div "Advanced filters" at bounding box center [87, 121] width 22 height 22
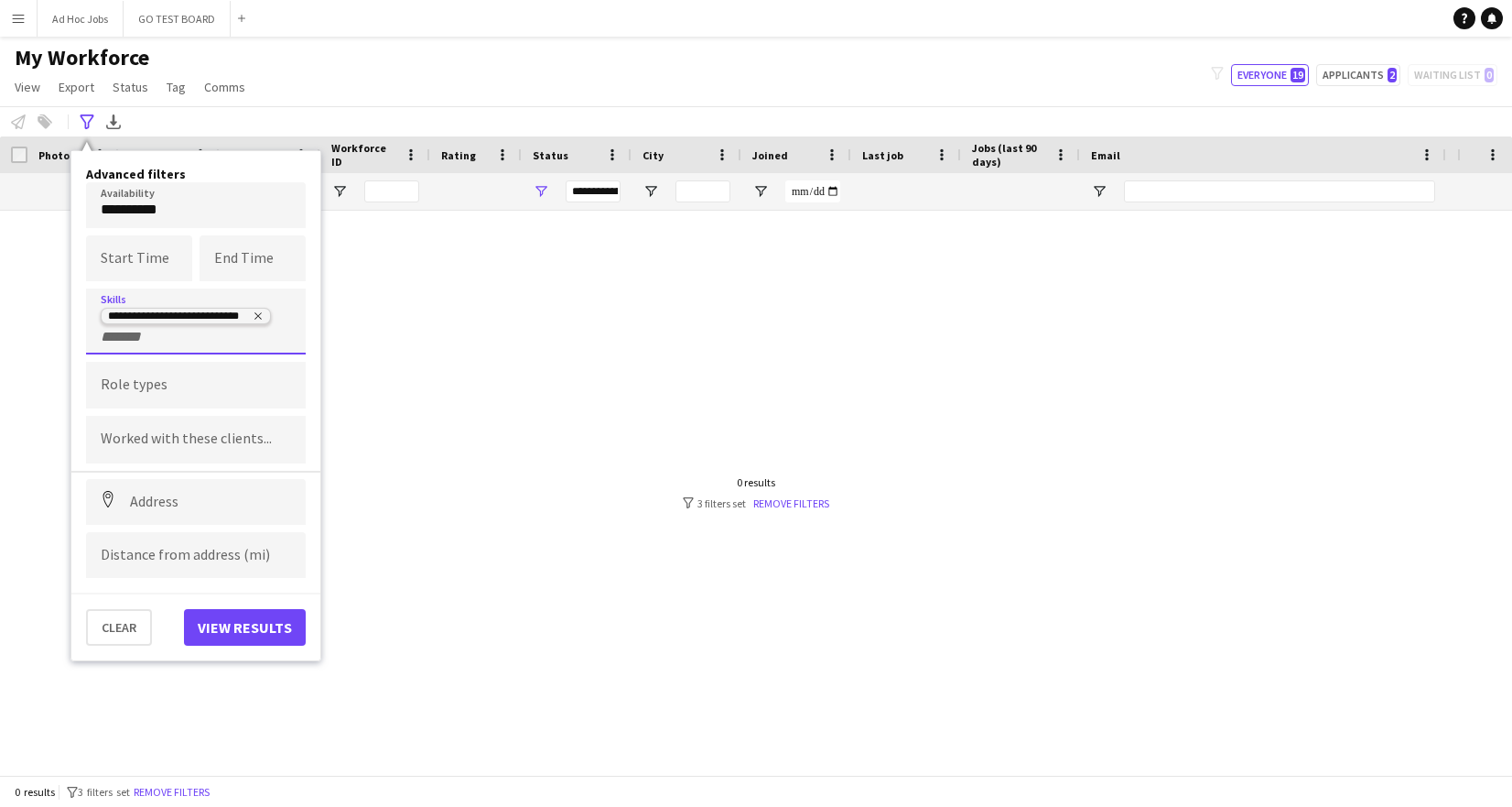
click at [260, 314] on icon "Remove tag" at bounding box center [257, 316] width 11 height 11
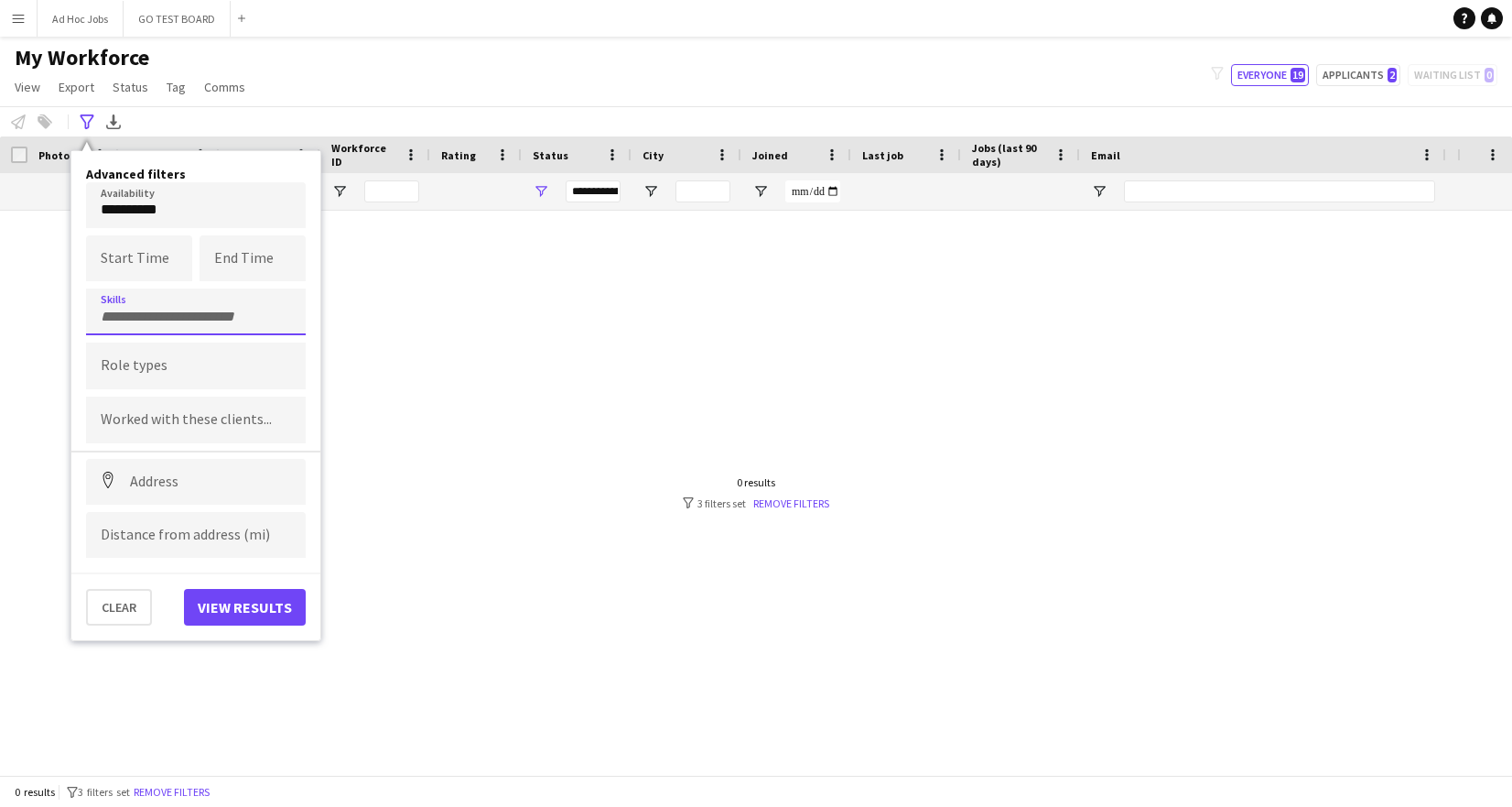
click at [177, 368] on input "Type to search role types..." at bounding box center [195, 366] width 190 height 17
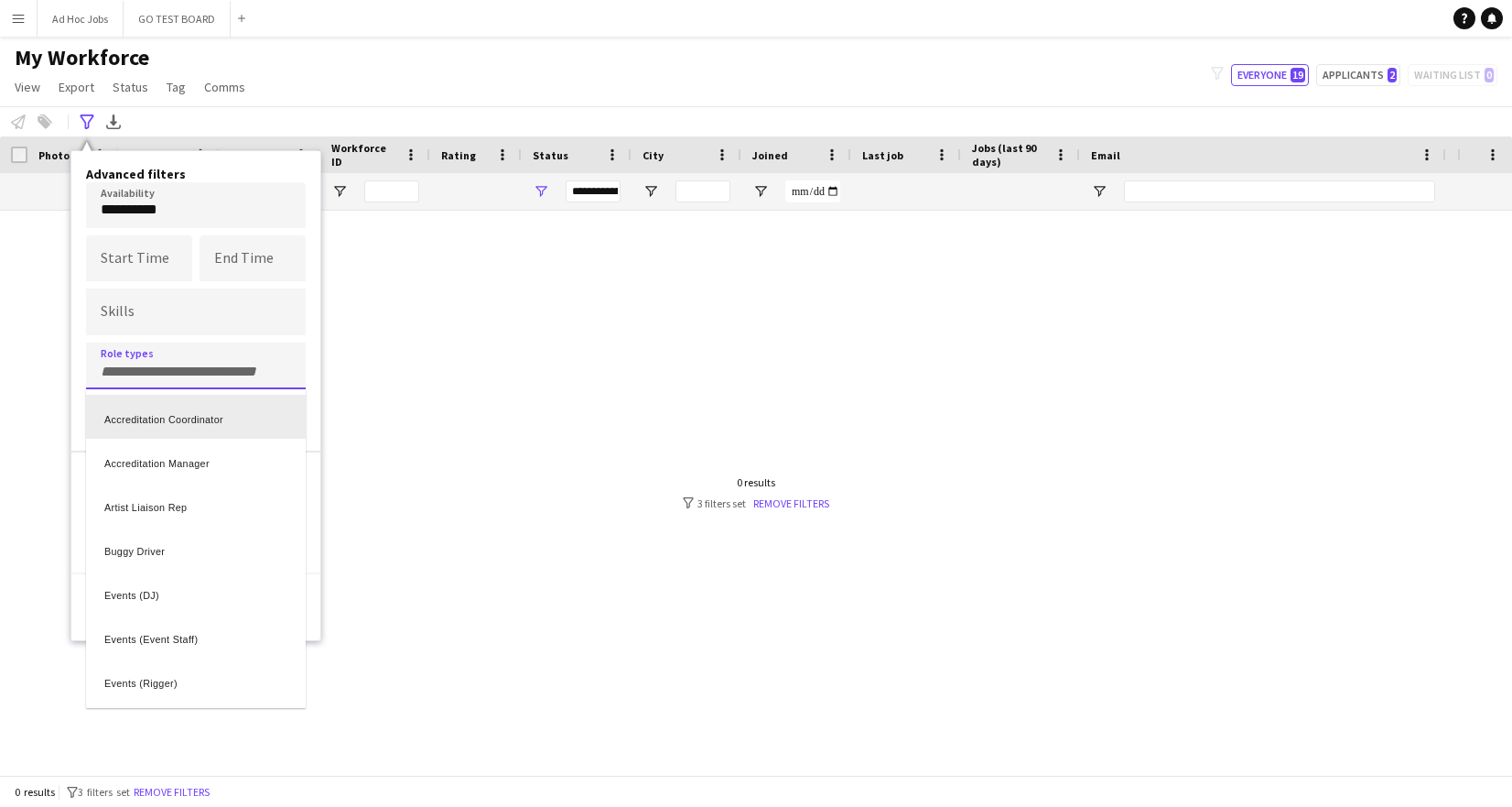
click at [205, 421] on div "Accreditation Coordinator" at bounding box center [195, 416] width 220 height 44
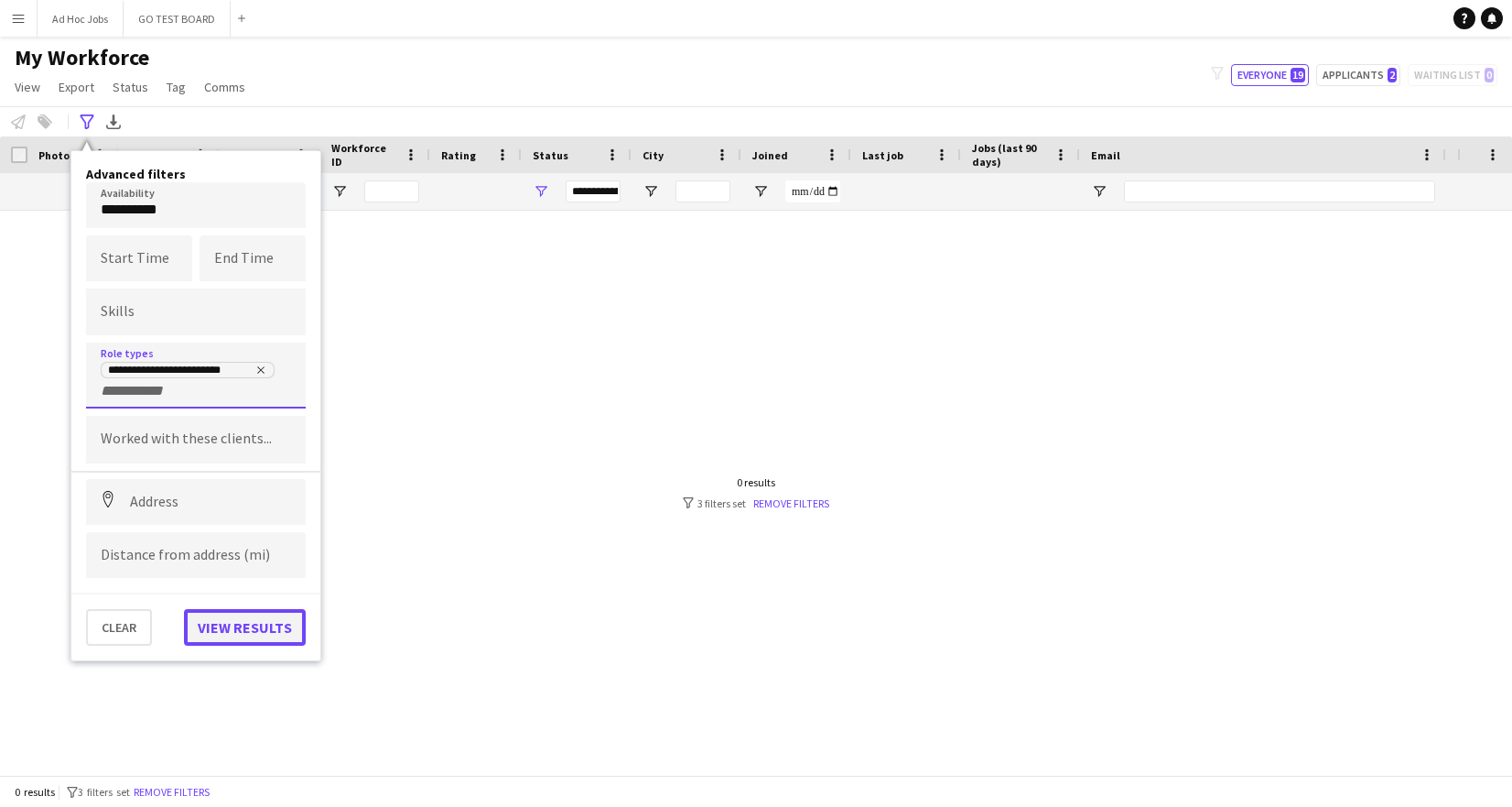
click at [244, 644] on button "View results" at bounding box center [245, 626] width 121 height 37
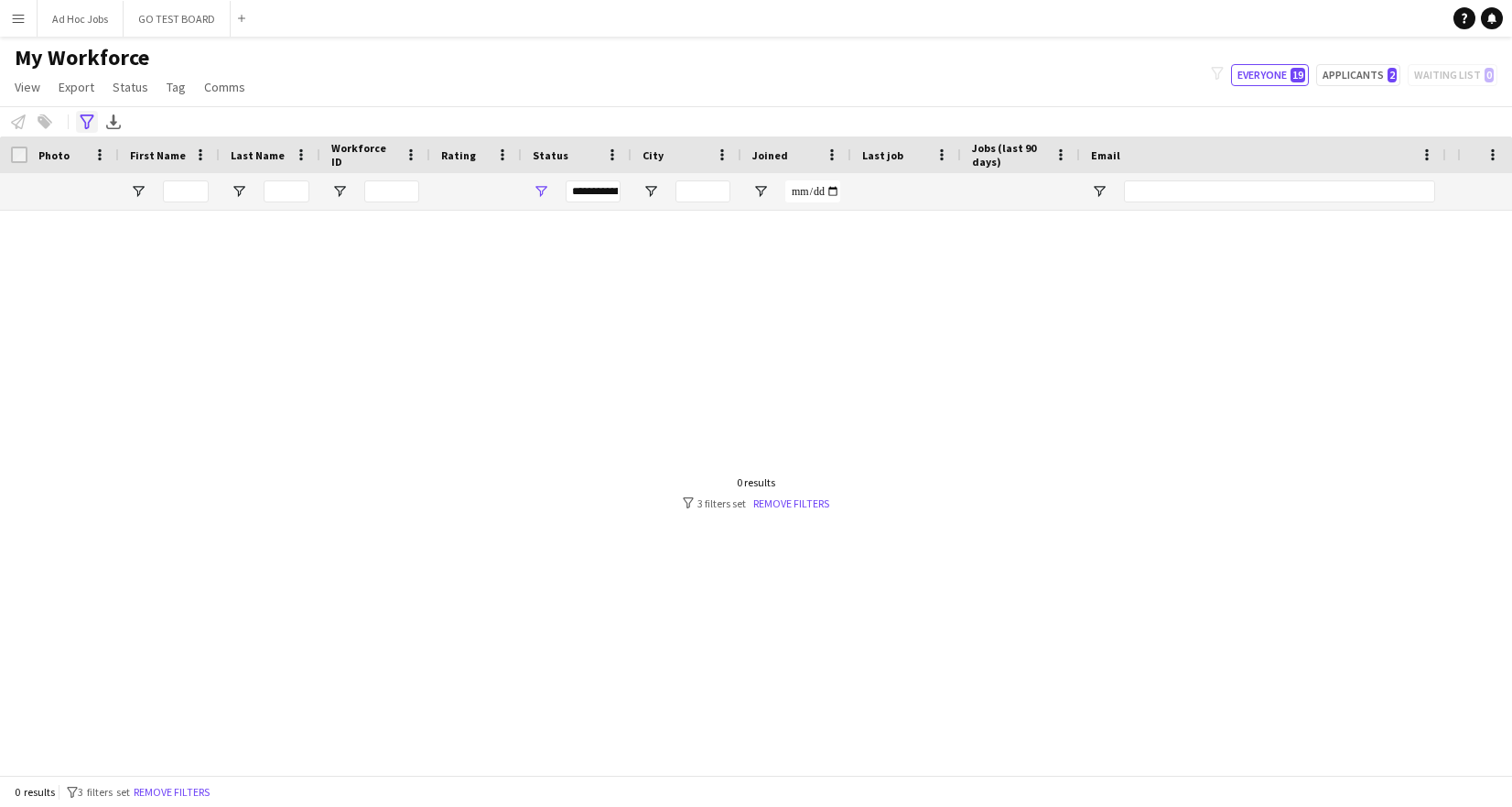
click at [87, 119] on icon "Advanced filters" at bounding box center [87, 121] width 15 height 15
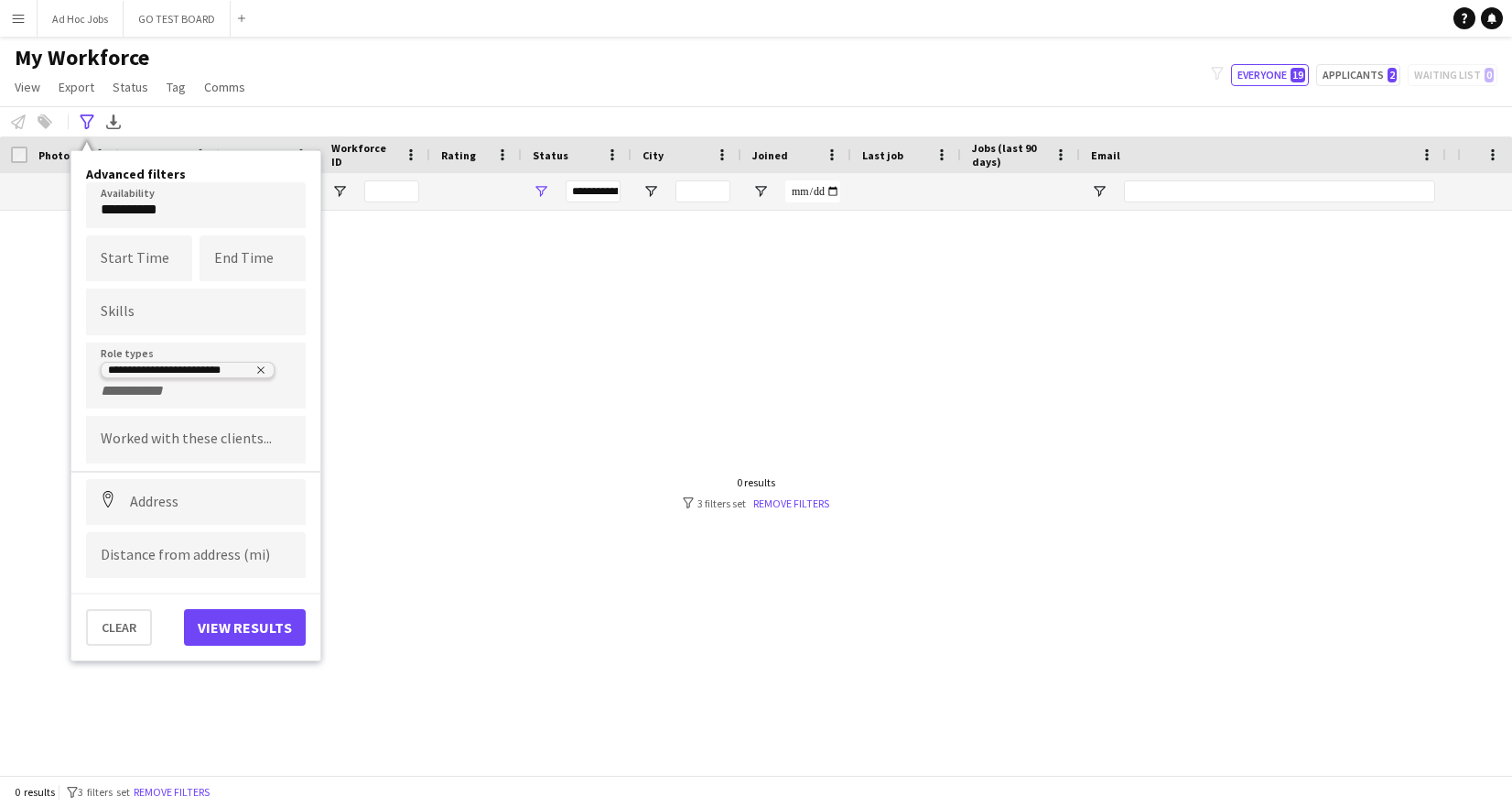
click at [259, 370] on icon "Remove tag" at bounding box center [260, 369] width 11 height 11
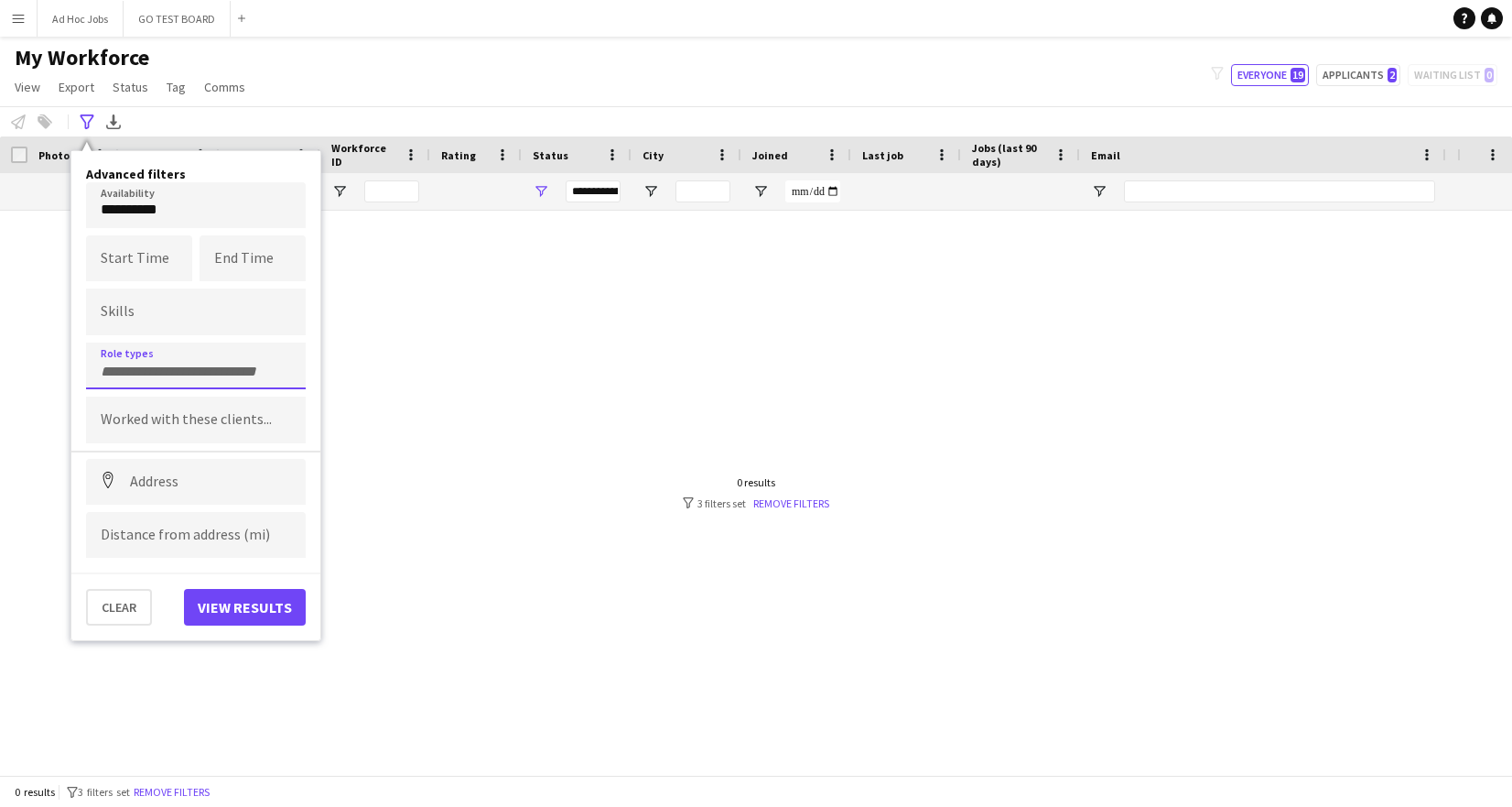
click at [120, 382] on div at bounding box center [195, 365] width 220 height 46
click at [146, 361] on form at bounding box center [195, 370] width 190 height 19
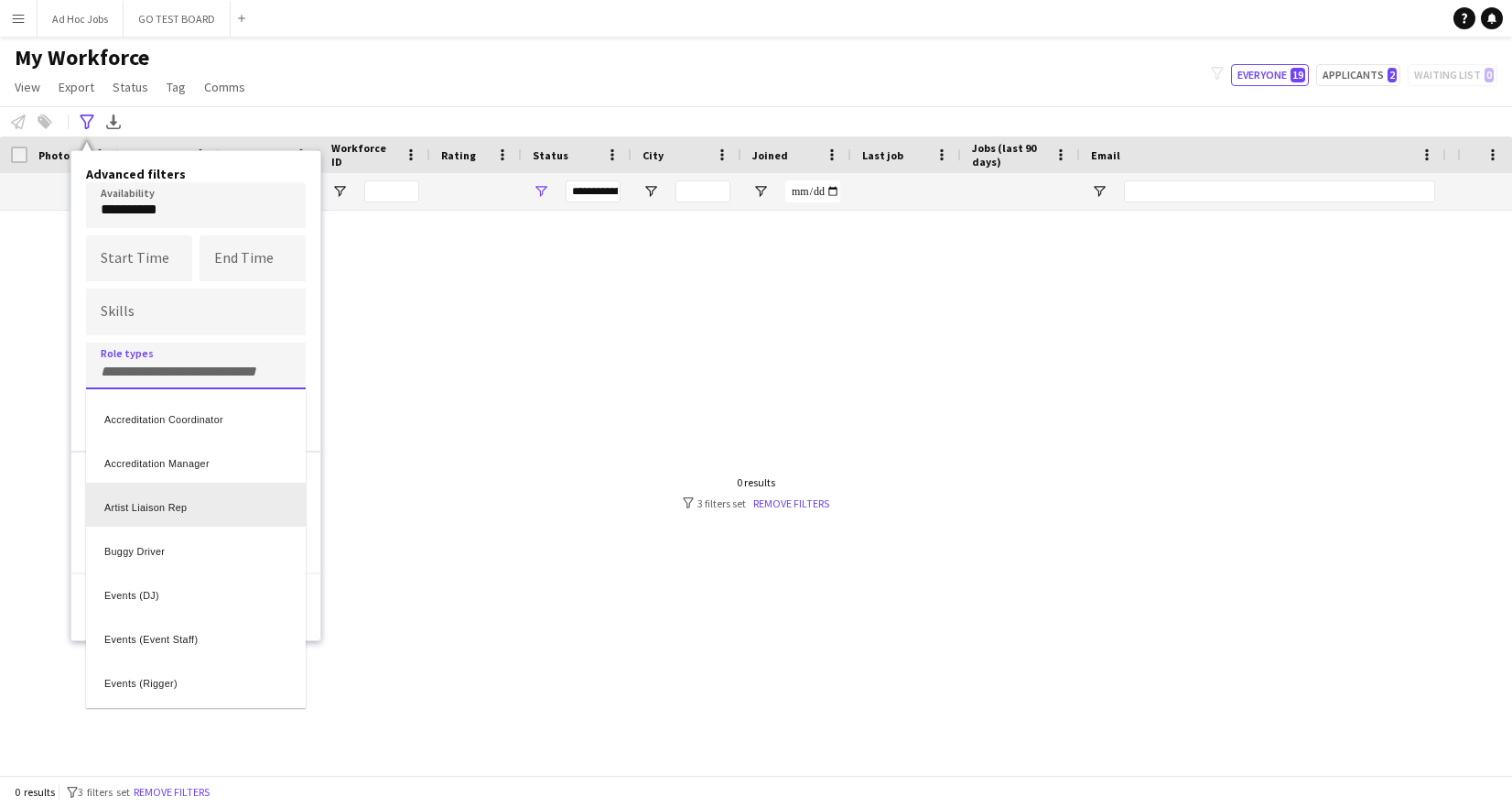
click at [191, 509] on div "Artist Liaison Rep" at bounding box center [195, 504] width 220 height 44
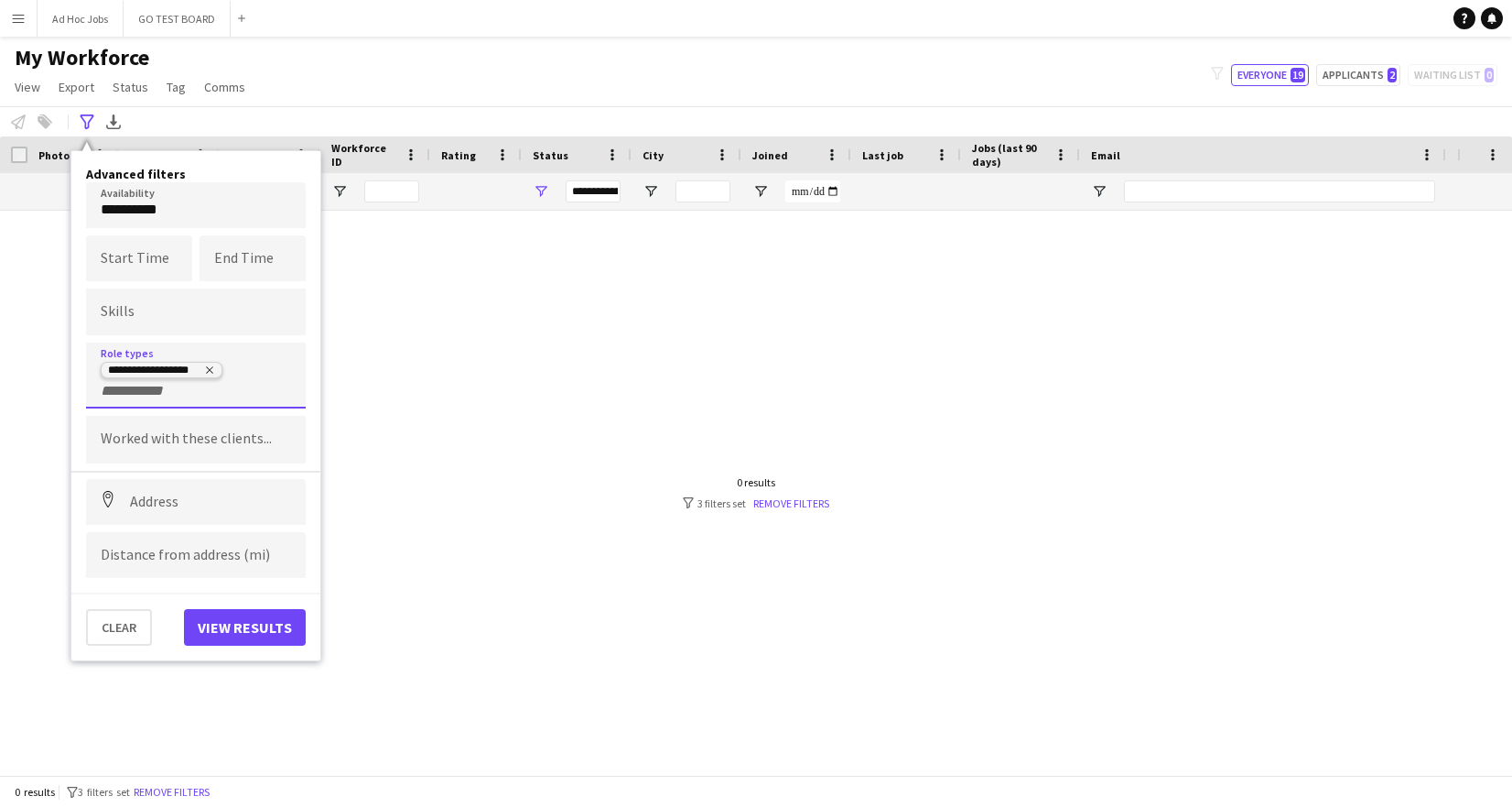
click at [212, 371] on icon "Remove tag" at bounding box center [209, 369] width 11 height 11
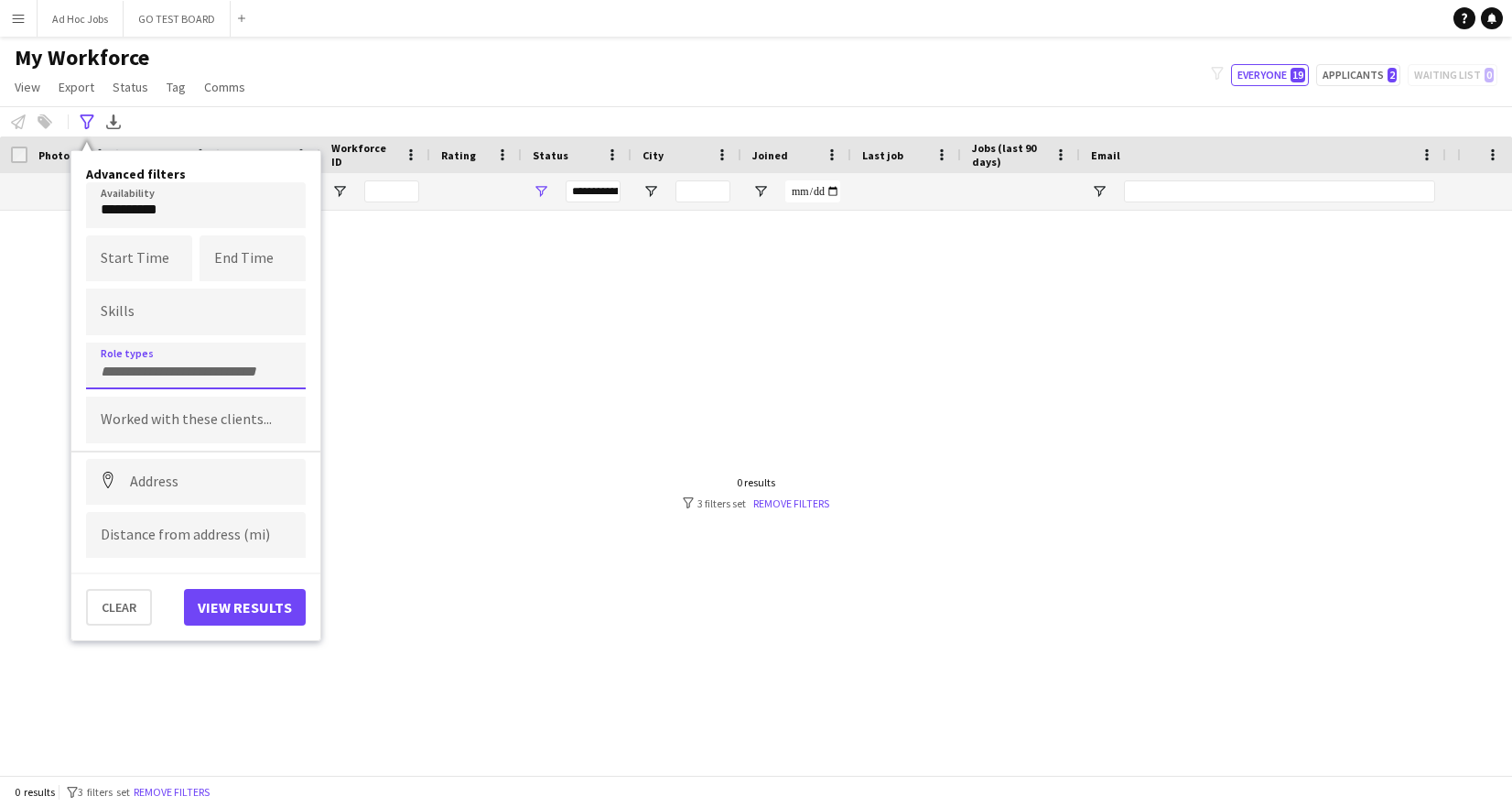
click at [204, 378] on input "Type to search role types..." at bounding box center [195, 371] width 190 height 17
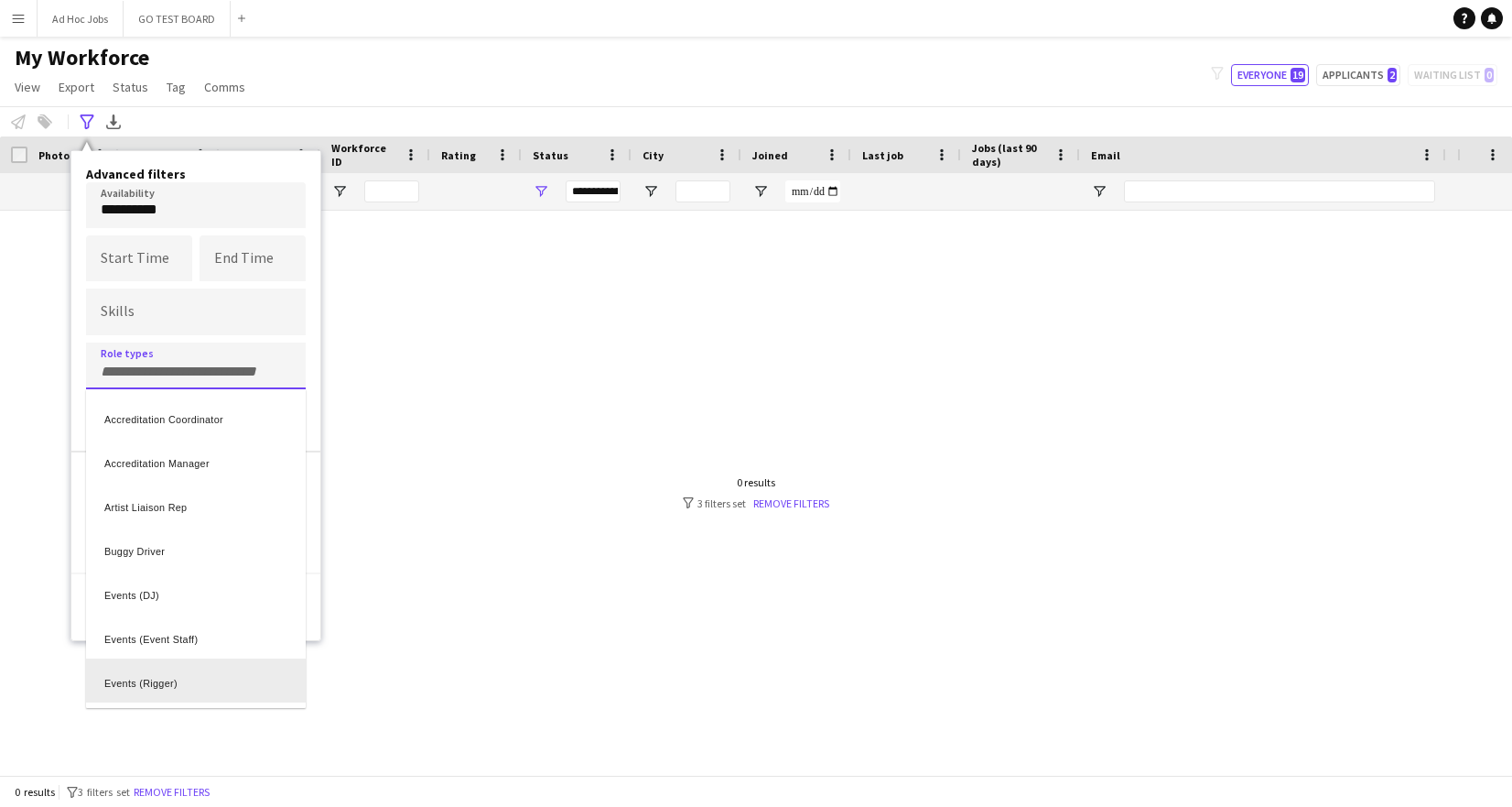
click at [152, 681] on div "Events (Rigger)" at bounding box center [195, 680] width 220 height 44
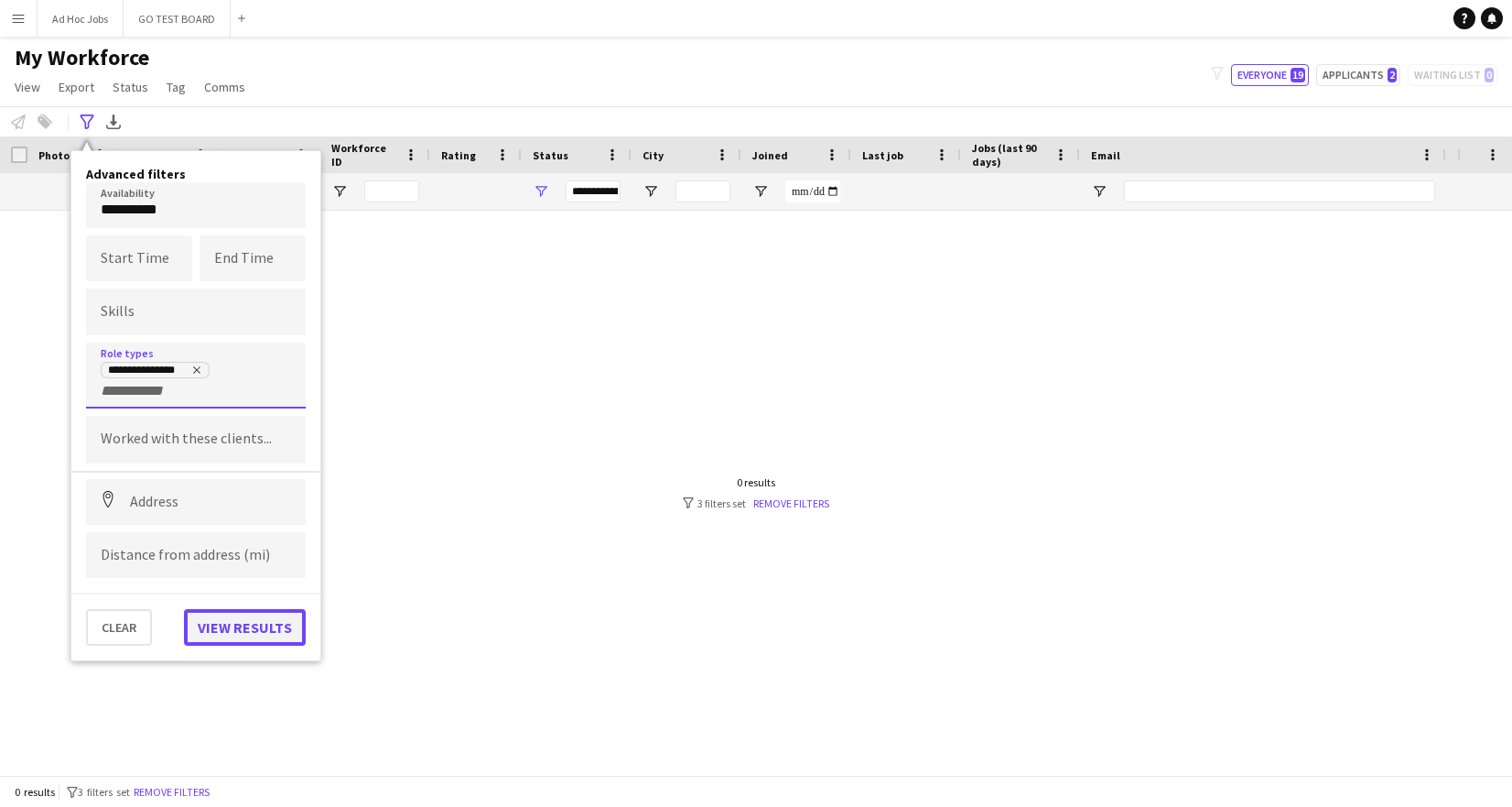
click at [261, 628] on button "View results" at bounding box center [245, 626] width 121 height 37
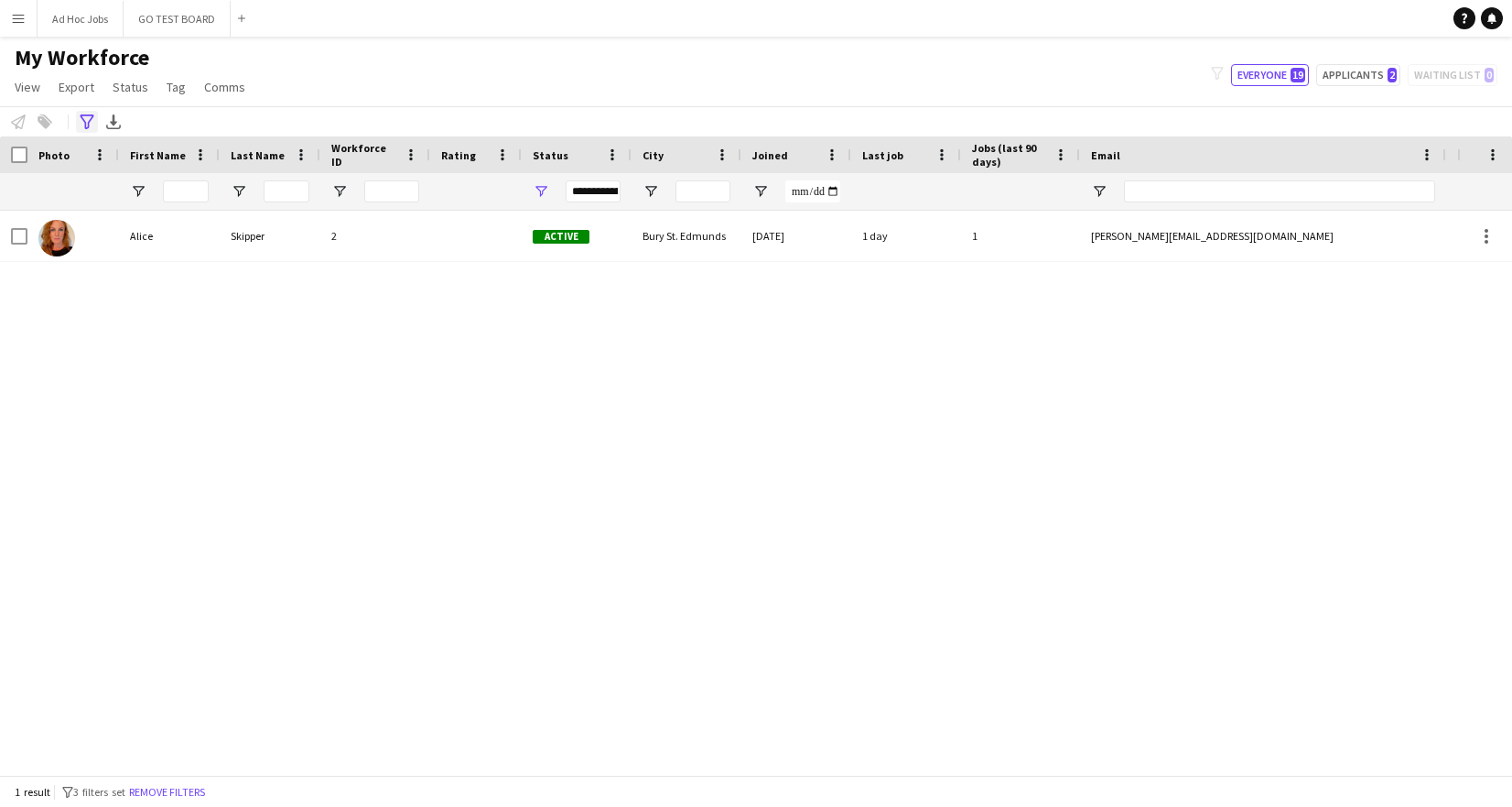
click at [81, 126] on icon "Advanced filters" at bounding box center [87, 121] width 15 height 15
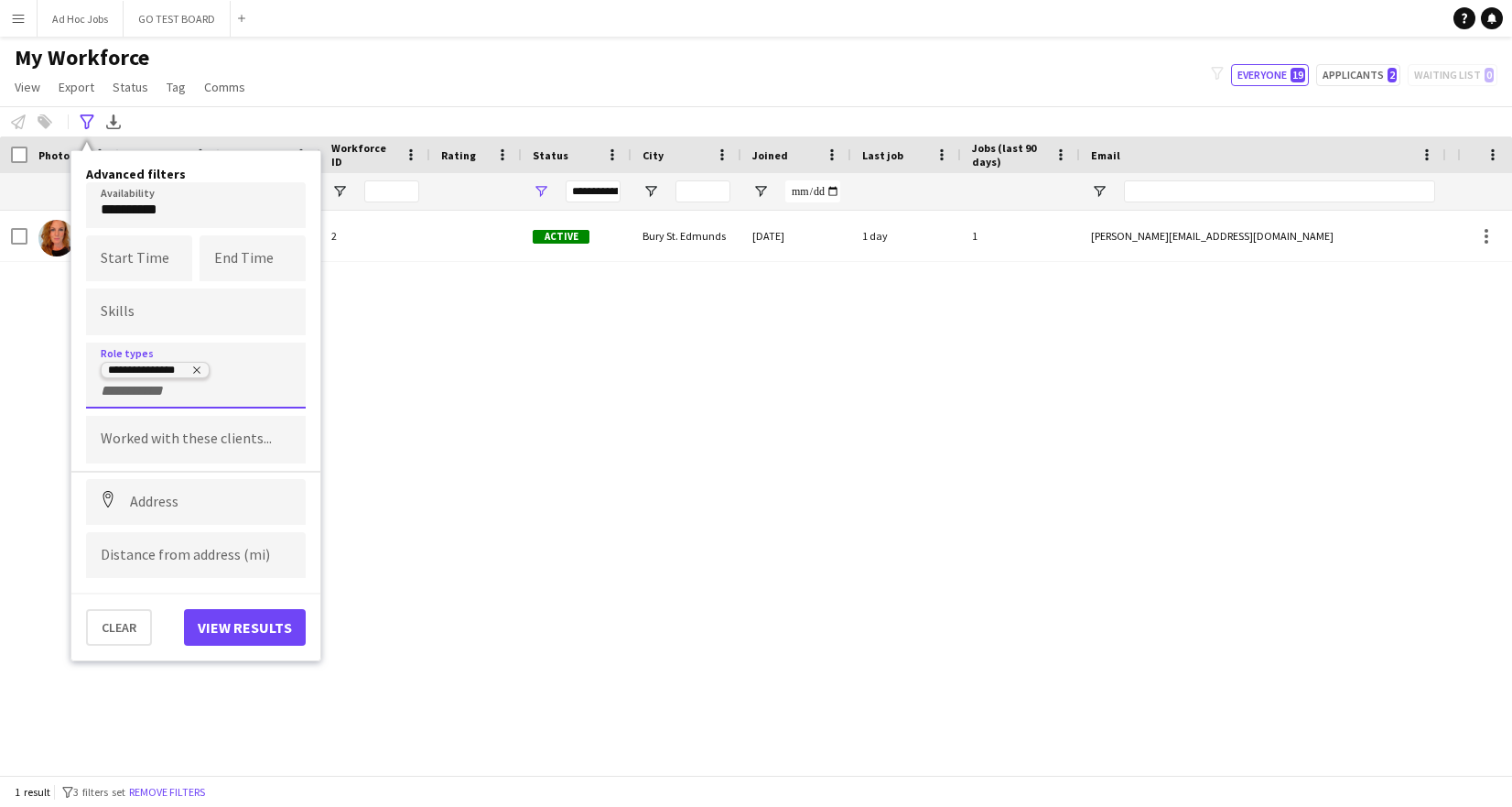
click at [197, 368] on icon "Remove tag" at bounding box center [196, 369] width 11 height 11
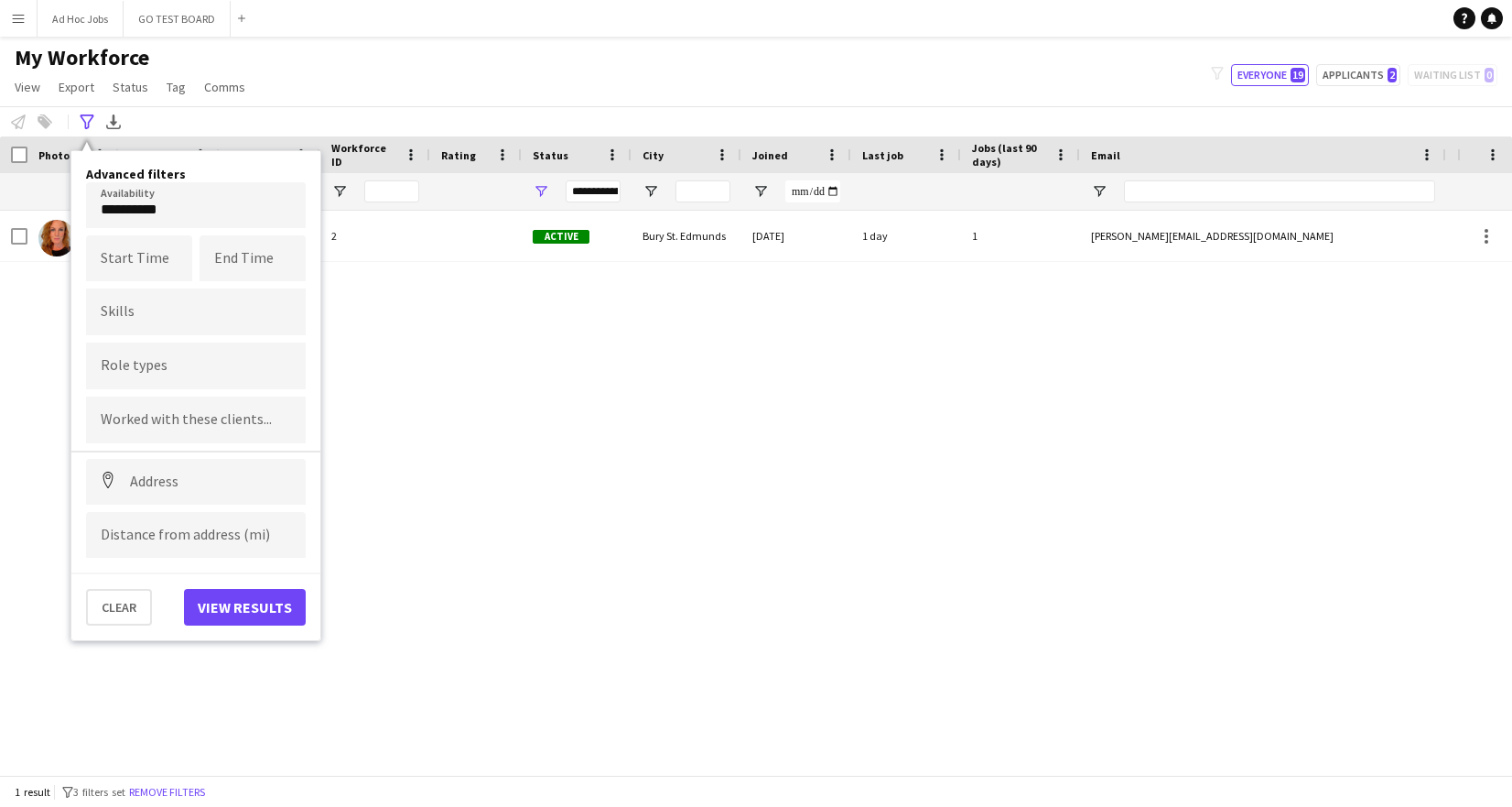
click at [472, 387] on div "Alice Skipper 2 Active Bury St. Edmunds 22-09-2025 1 day 1 alice.skipper96@gmai…" at bounding box center [728, 485] width 1457 height 550
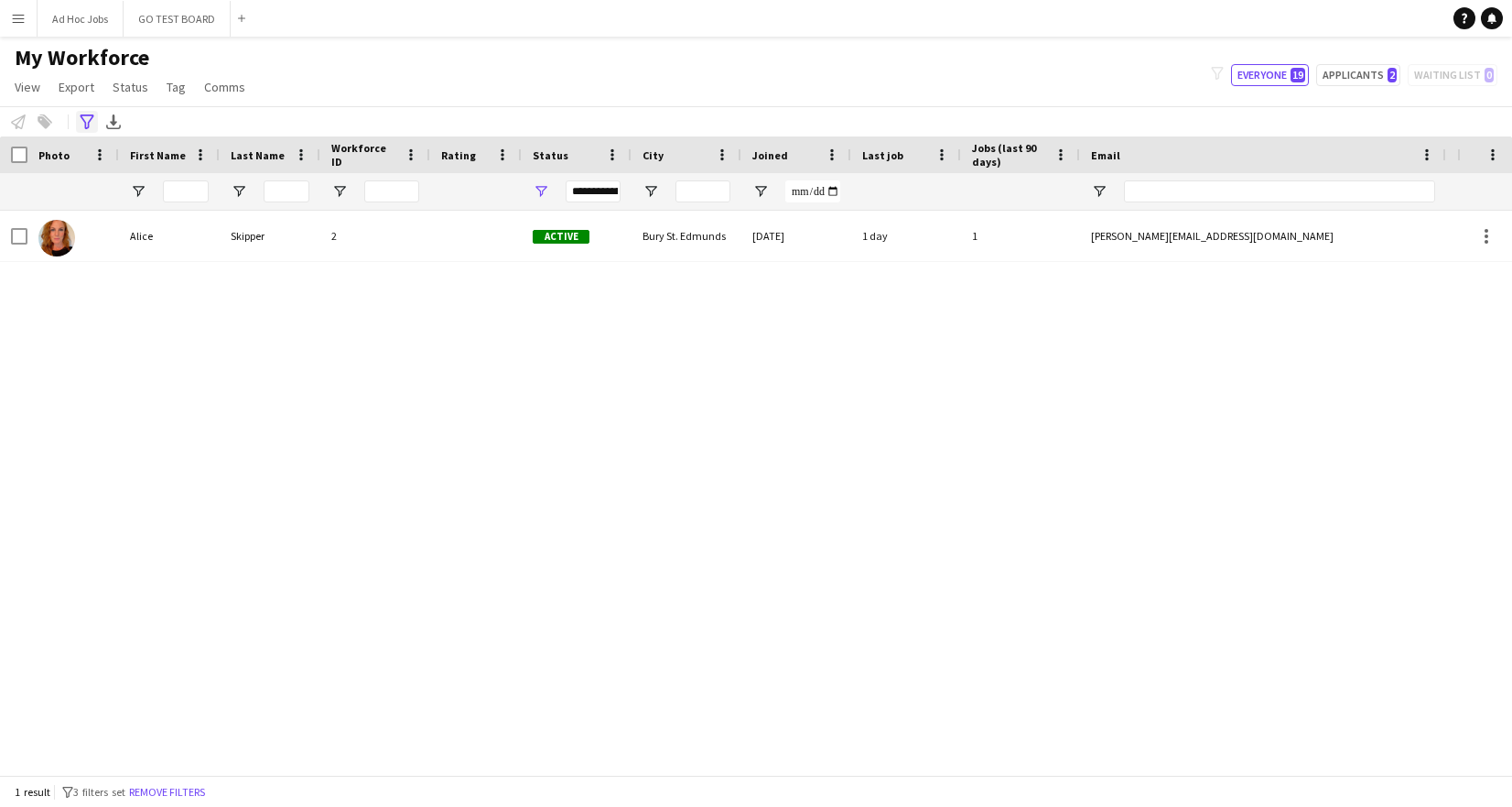
click at [92, 121] on icon "Advanced filters" at bounding box center [87, 121] width 15 height 15
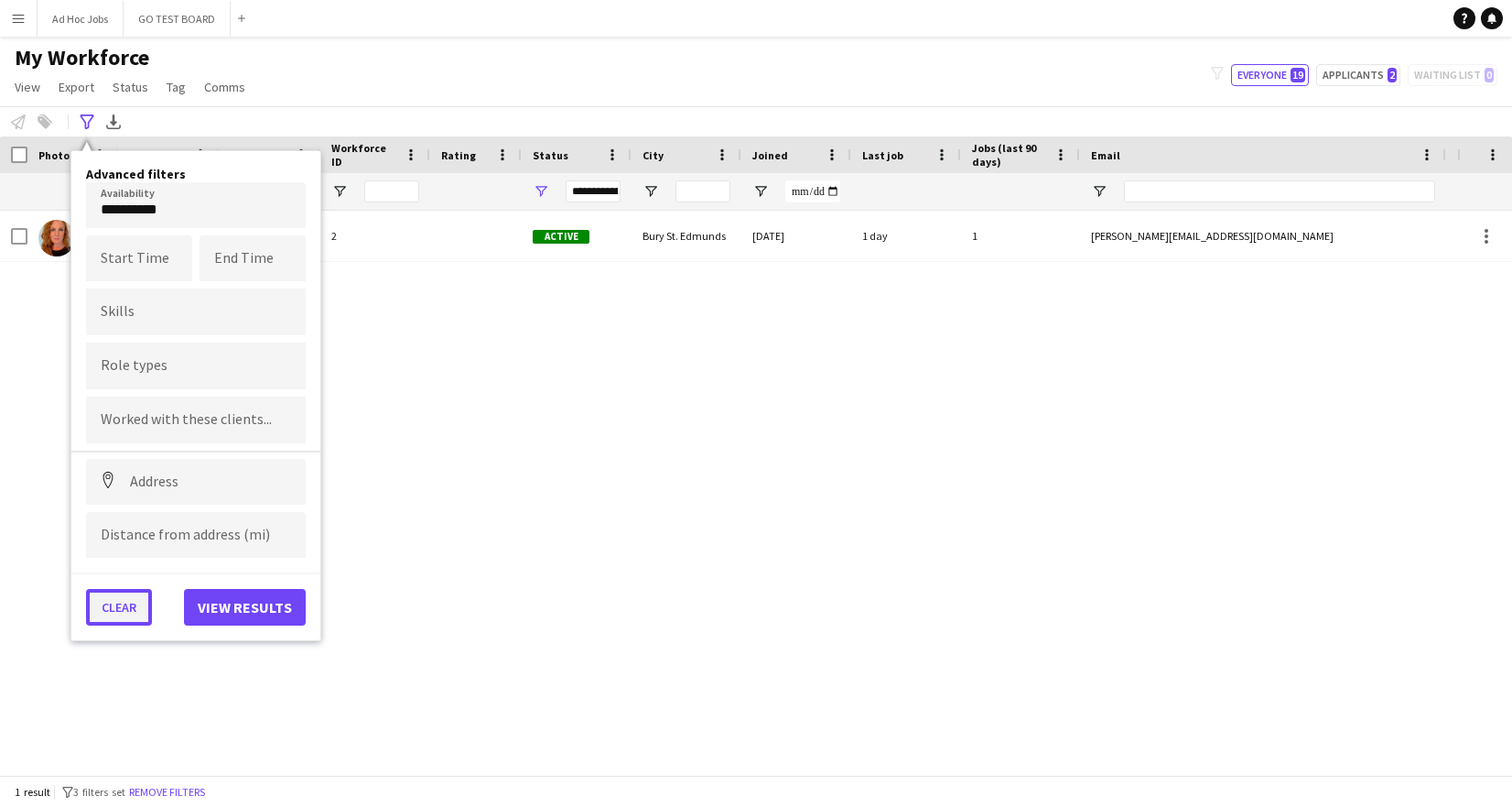
click at [121, 615] on button "Clear" at bounding box center [118, 607] width 66 height 37
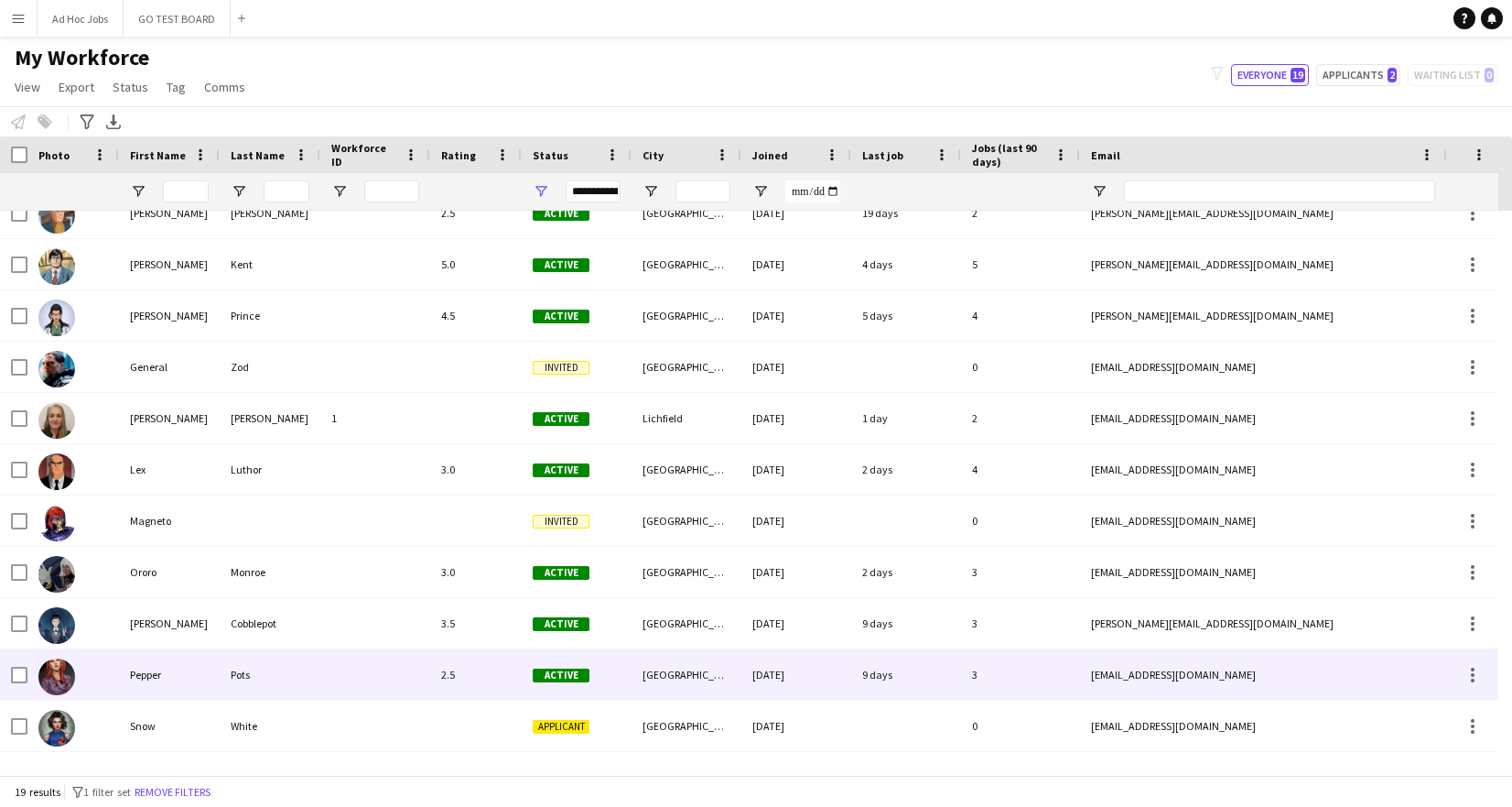
scroll to position [424, 0]
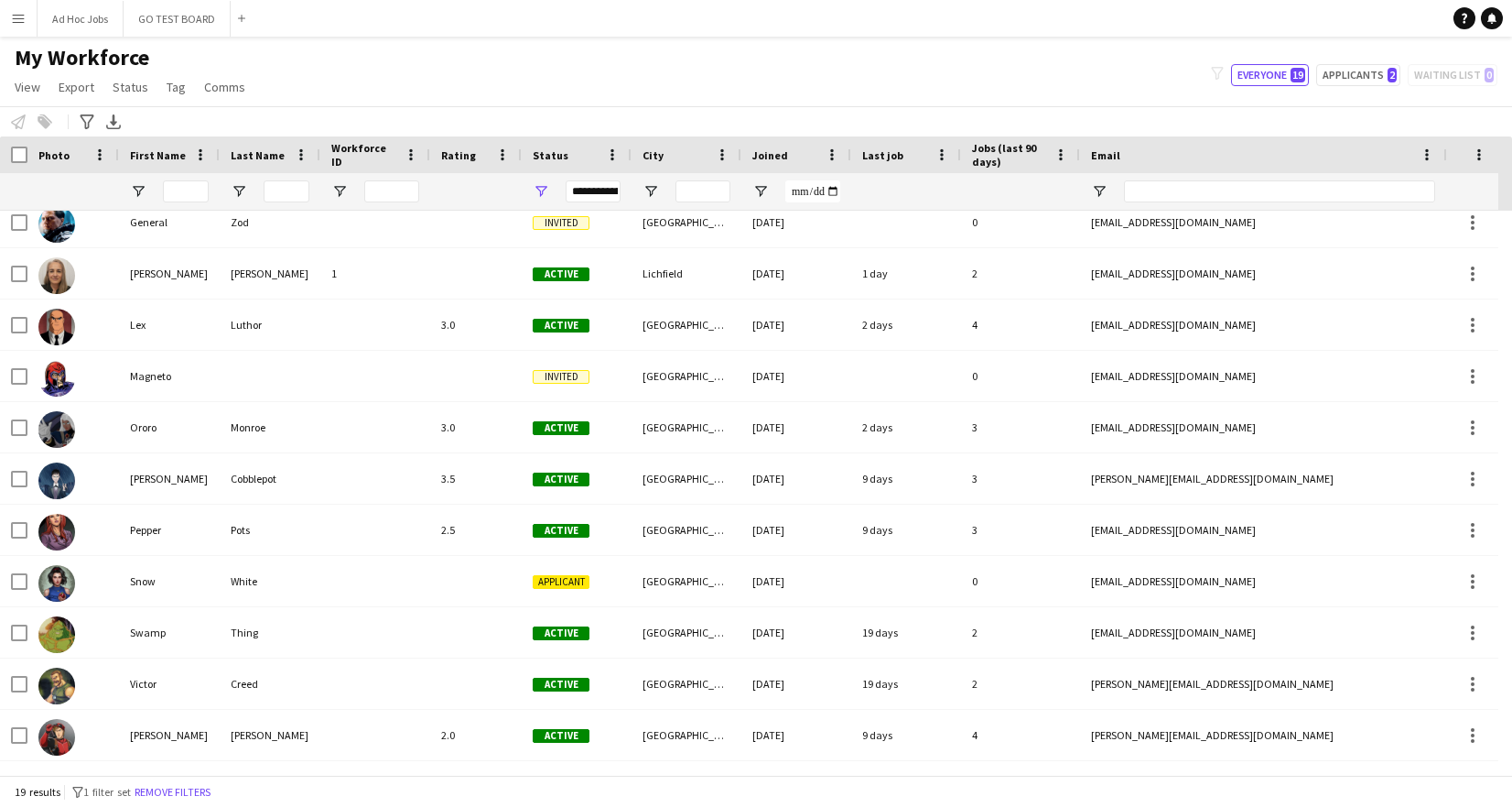
click at [173, 120] on div "Notify workforce Add to tag Select at least one crew to tag him or her. Advance…" at bounding box center [756, 121] width 1512 height 31
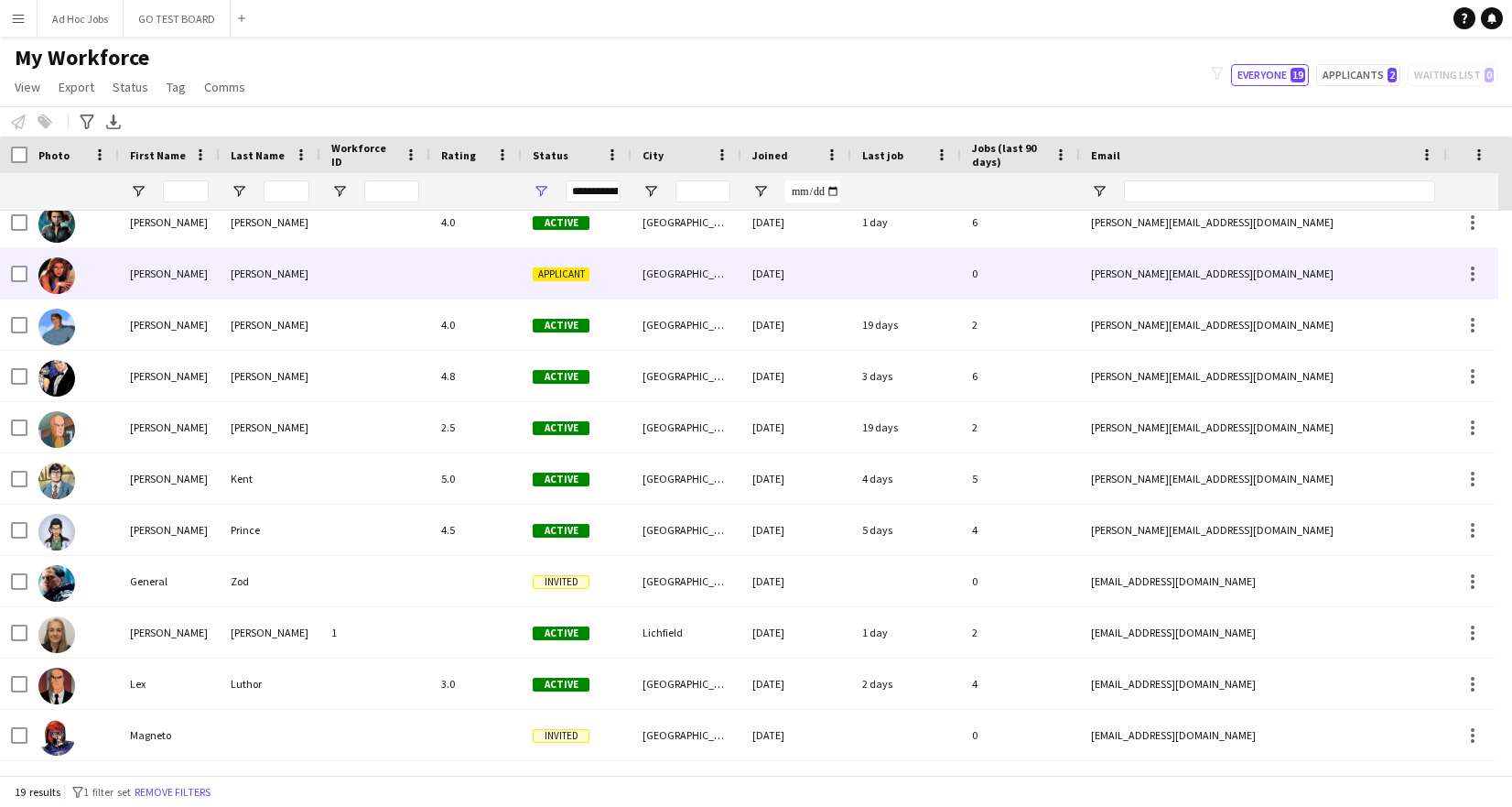
scroll to position [0, 0]
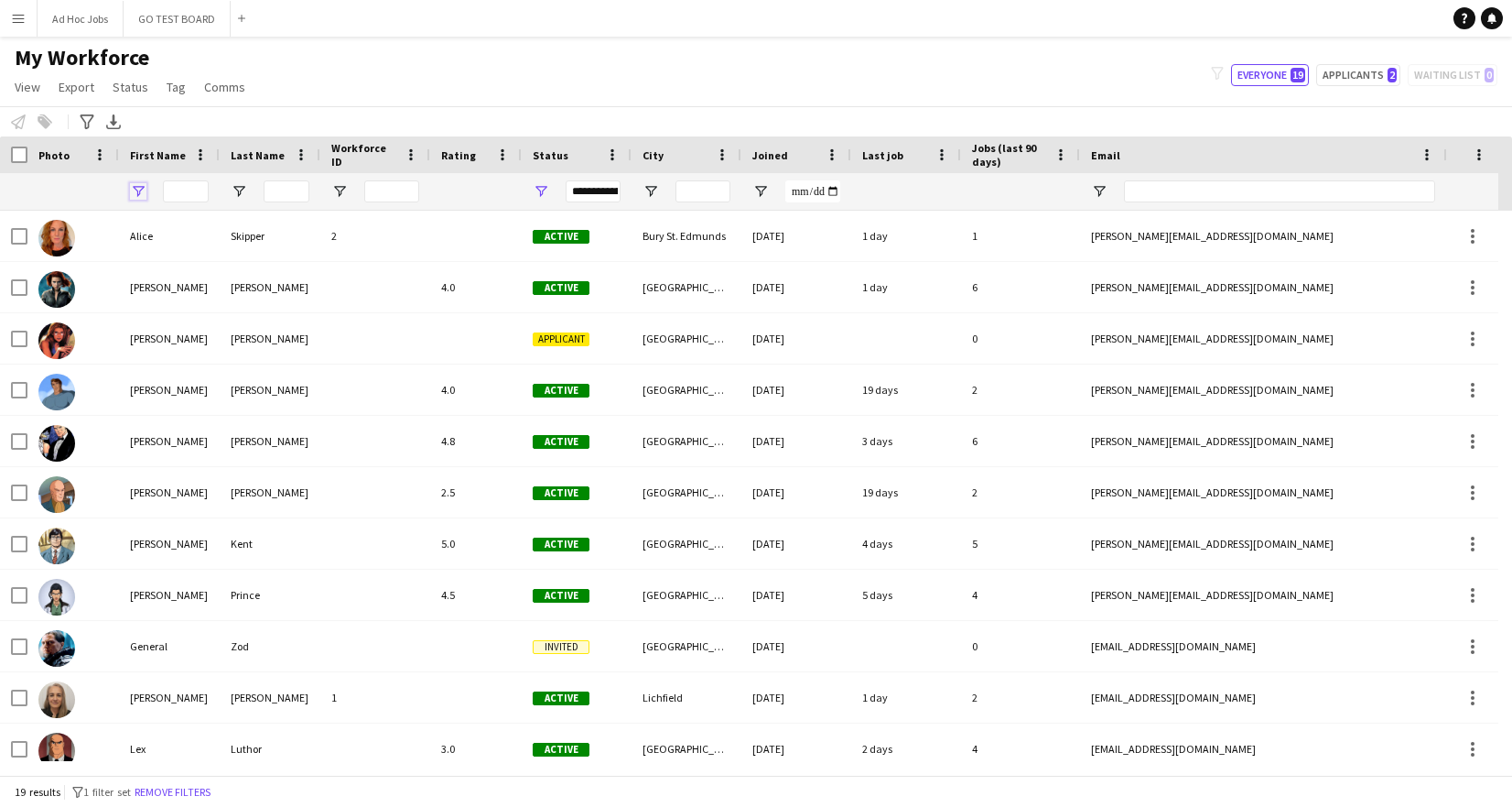
click at [137, 189] on span "Open Filter Menu" at bounding box center [138, 191] width 17 height 17
click at [300, 107] on div "Notify workforce Add to tag Select at least one crew to tag him or her. Advance…" at bounding box center [756, 121] width 1512 height 31
click at [86, 119] on icon "Advanced filters" at bounding box center [87, 121] width 15 height 15
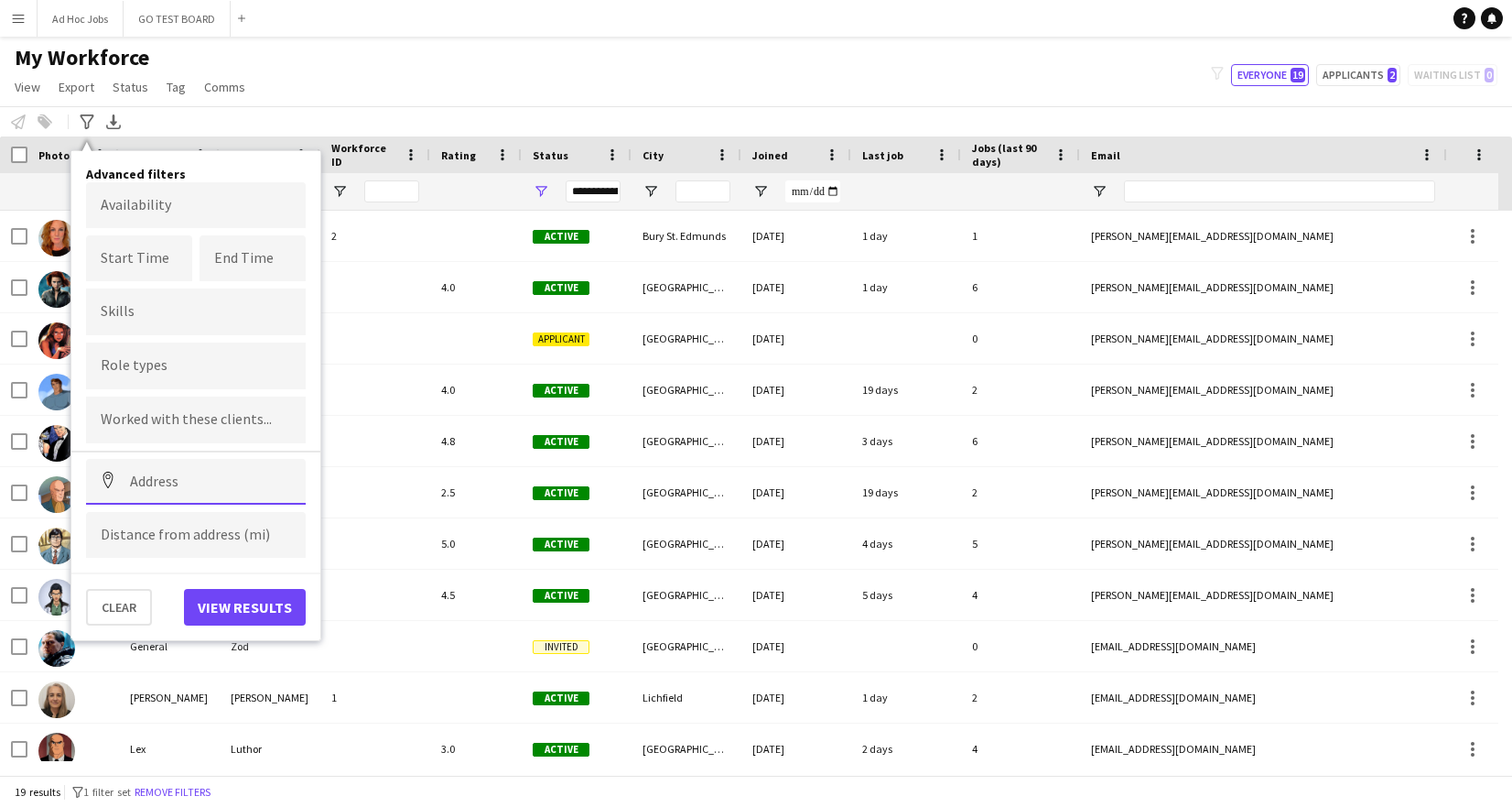
click at [184, 477] on input at bounding box center [195, 481] width 220 height 45
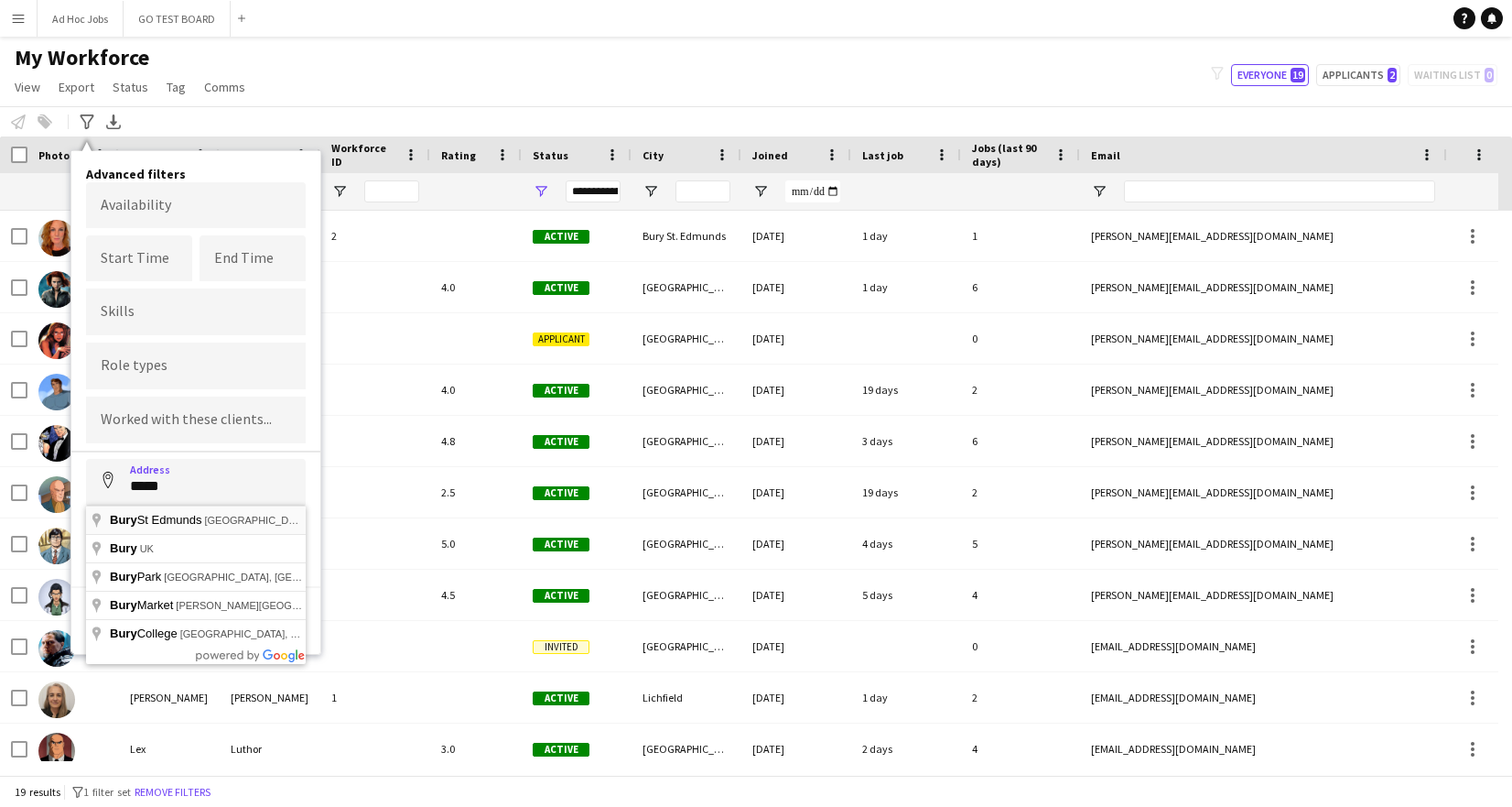
type input "**********"
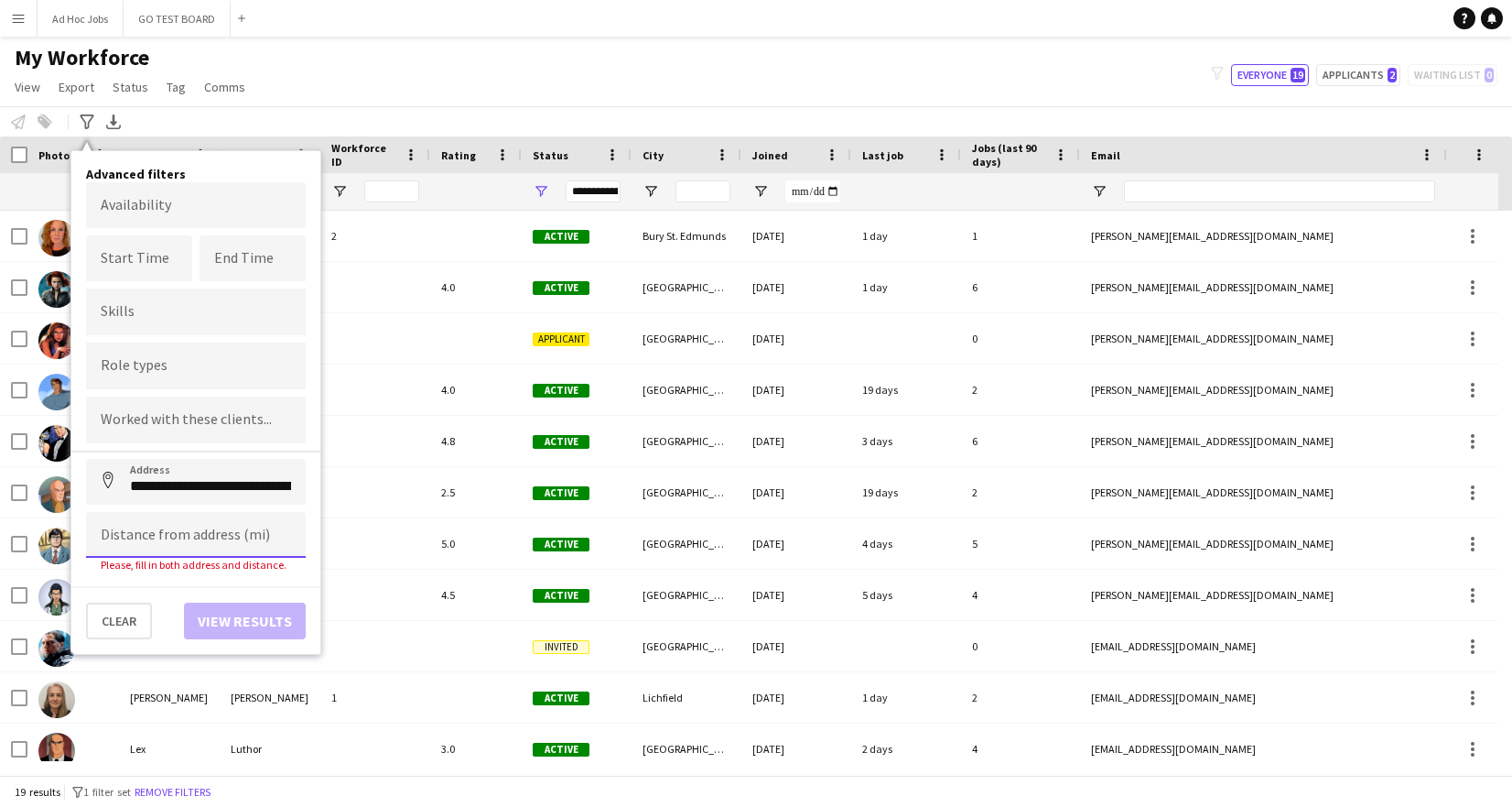
click at [224, 532] on input at bounding box center [195, 535] width 220 height 45
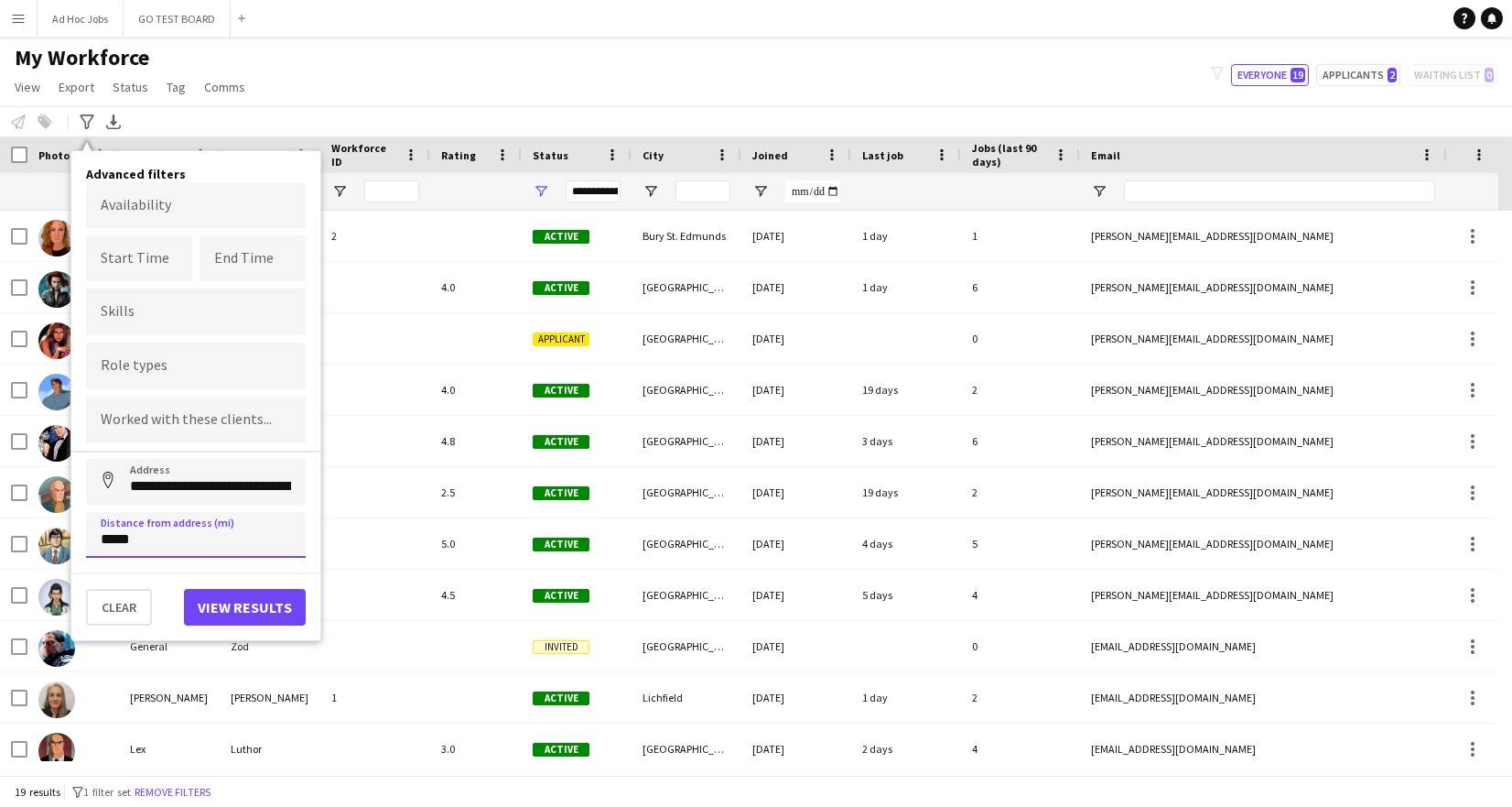
type input "*****"
click at [281, 609] on button "View results" at bounding box center [245, 607] width 121 height 37
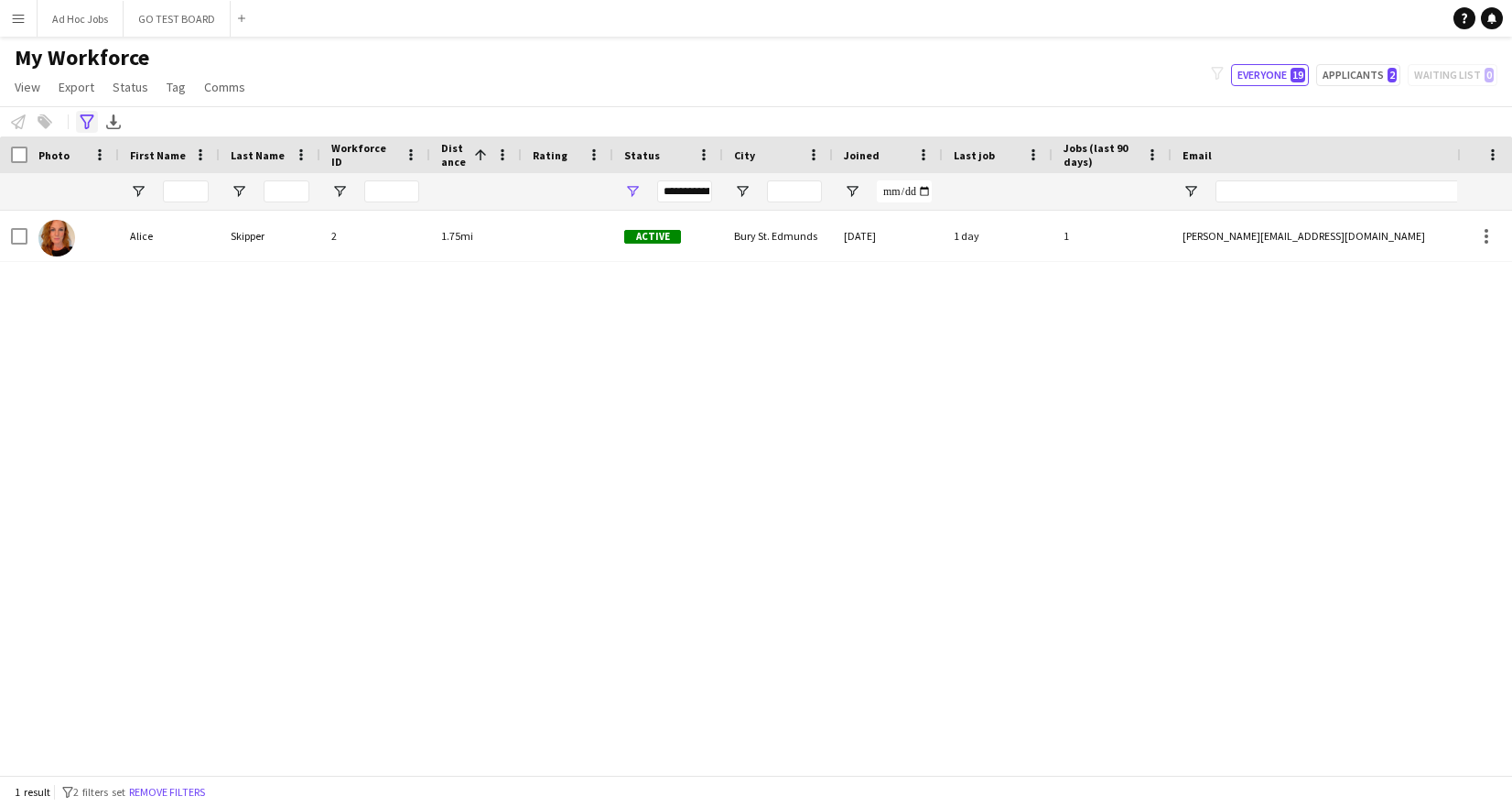
click at [78, 128] on div "Advanced filters" at bounding box center [87, 121] width 22 height 22
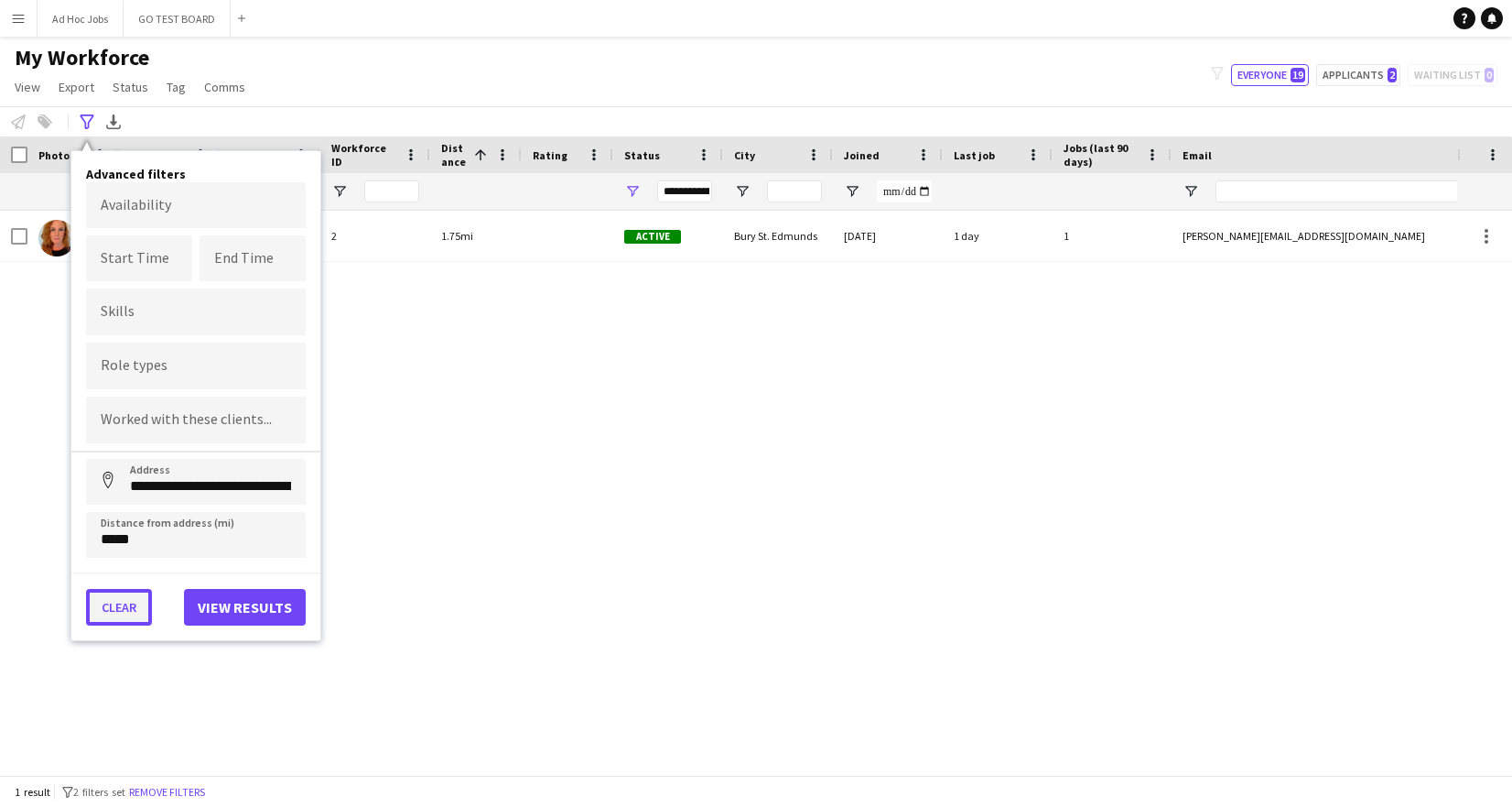
click at [135, 610] on button "Clear" at bounding box center [118, 607] width 66 height 37
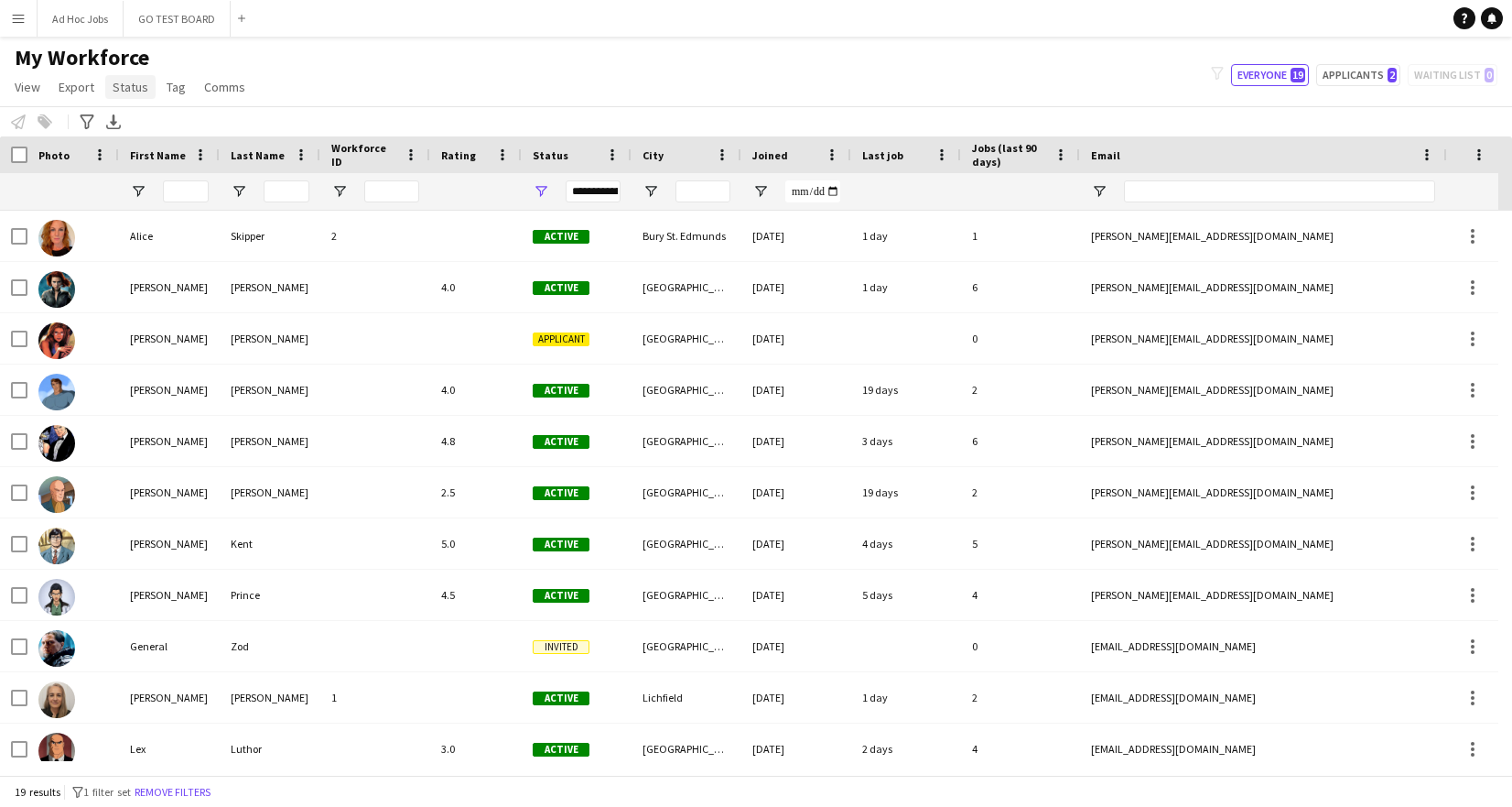
click at [128, 84] on span "Status" at bounding box center [130, 87] width 36 height 17
click at [131, 87] on span "Status" at bounding box center [130, 87] width 36 height 17
click at [25, 91] on span "View" at bounding box center [28, 87] width 26 height 17
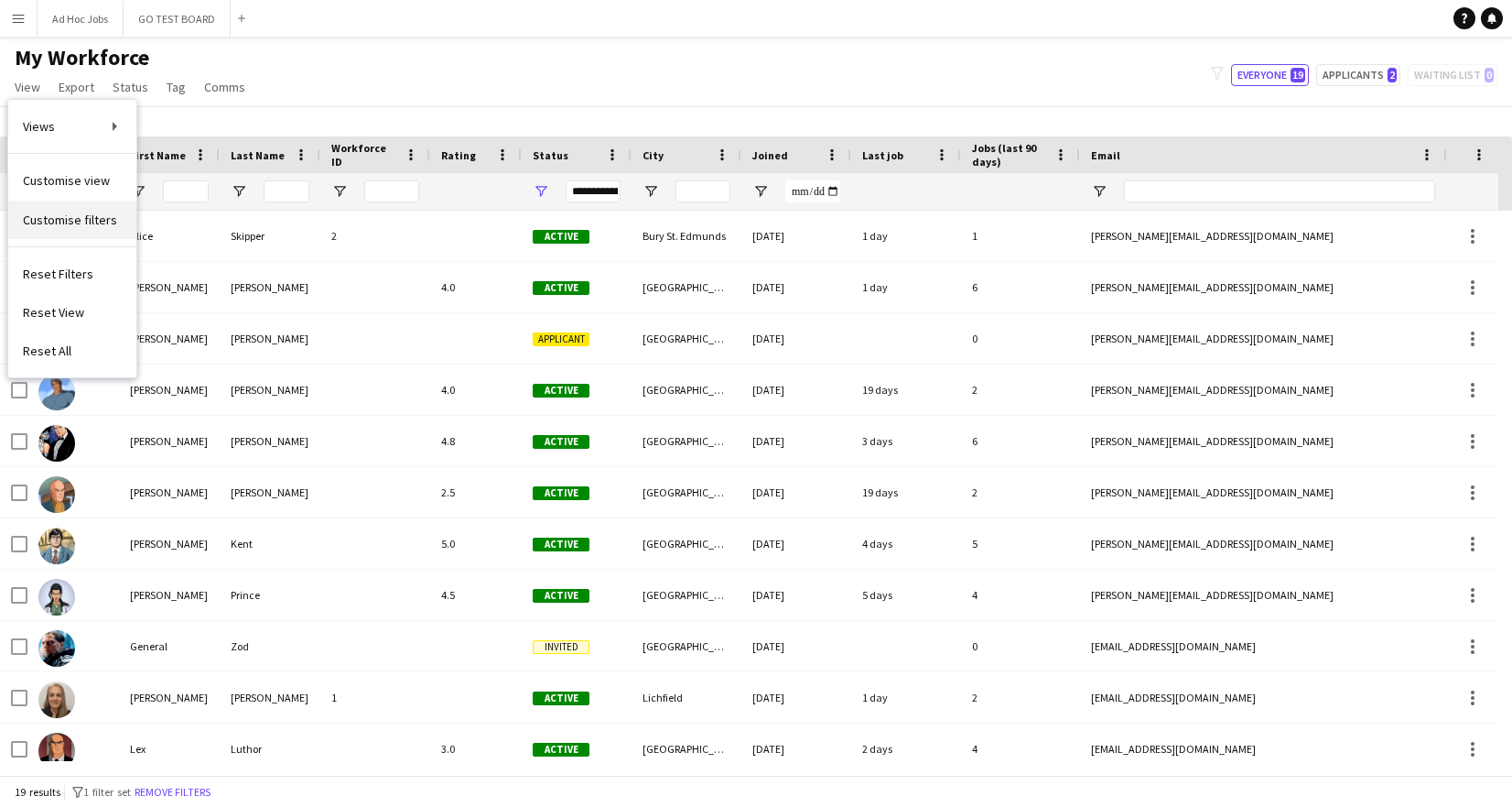
click at [61, 218] on span "Customise filters" at bounding box center [70, 219] width 95 height 17
